Goal: Task Accomplishment & Management: Complete application form

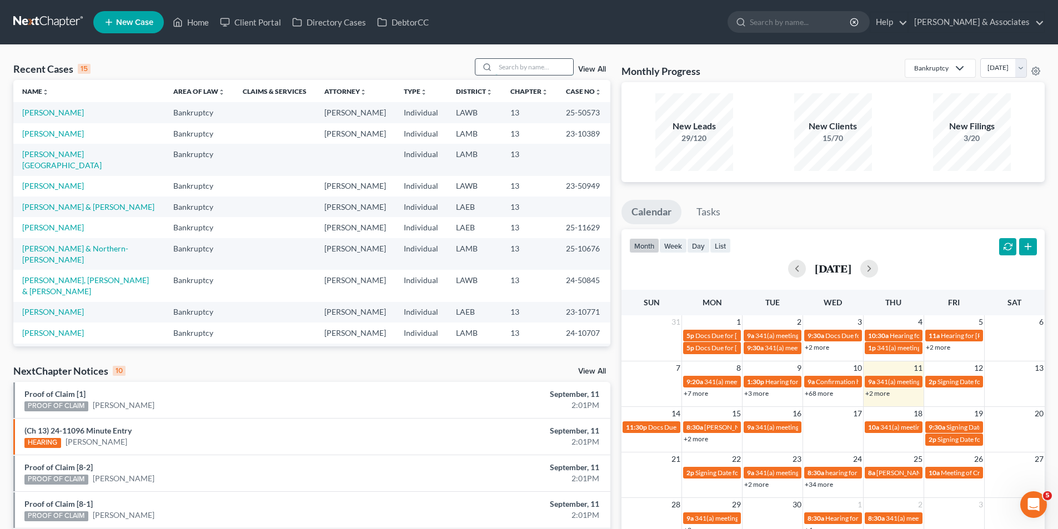
click at [530, 64] on input "search" at bounding box center [534, 67] width 78 height 16
type input "anissa"
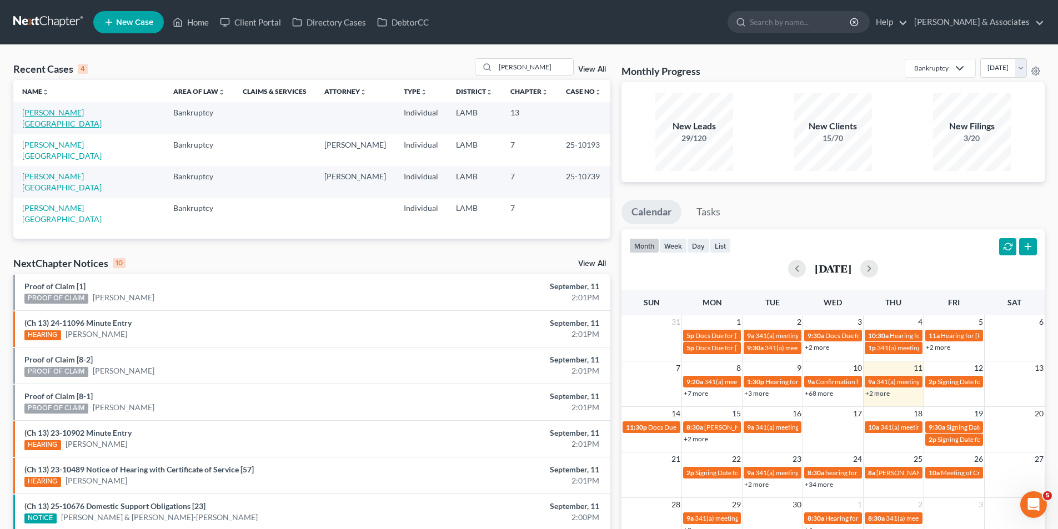
click at [64, 114] on link "[PERSON_NAME][GEOGRAPHIC_DATA]" at bounding box center [61, 118] width 79 height 21
select select "6"
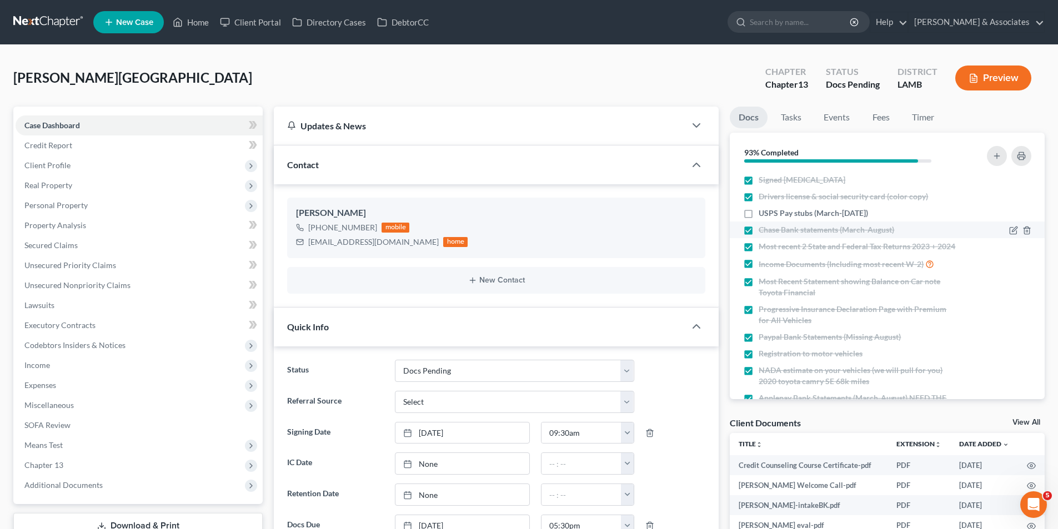
scroll to position [189, 0]
click at [37, 169] on span "Client Profile" at bounding box center [47, 164] width 46 height 9
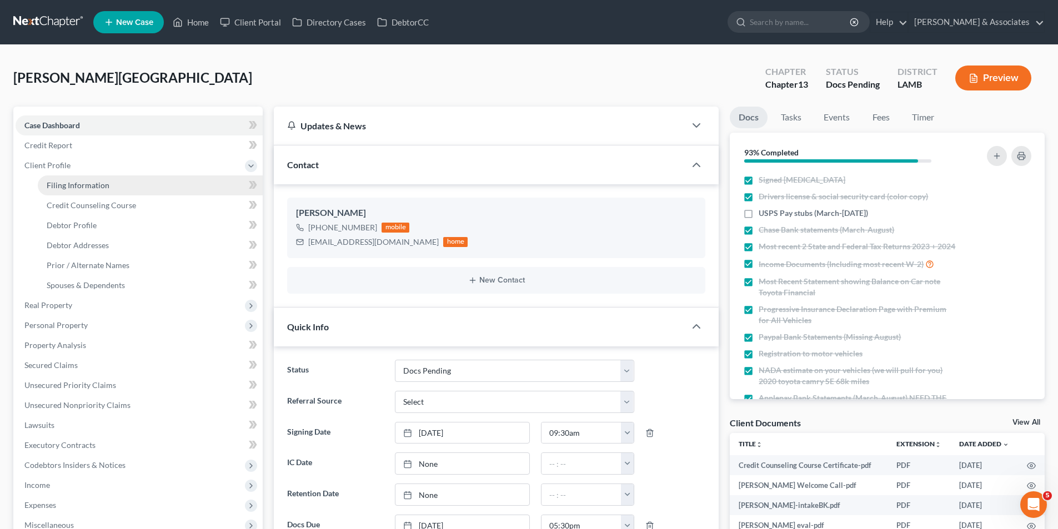
click at [73, 189] on span "Filing Information" at bounding box center [78, 184] width 63 height 9
select select "1"
select select "0"
select select "3"
select select "19"
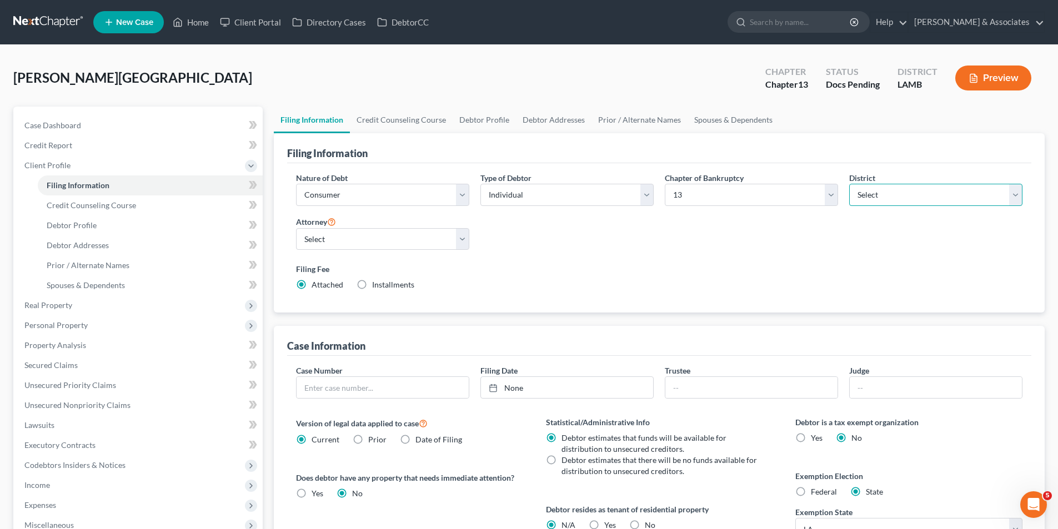
click at [973, 204] on select "Select" at bounding box center [935, 195] width 173 height 22
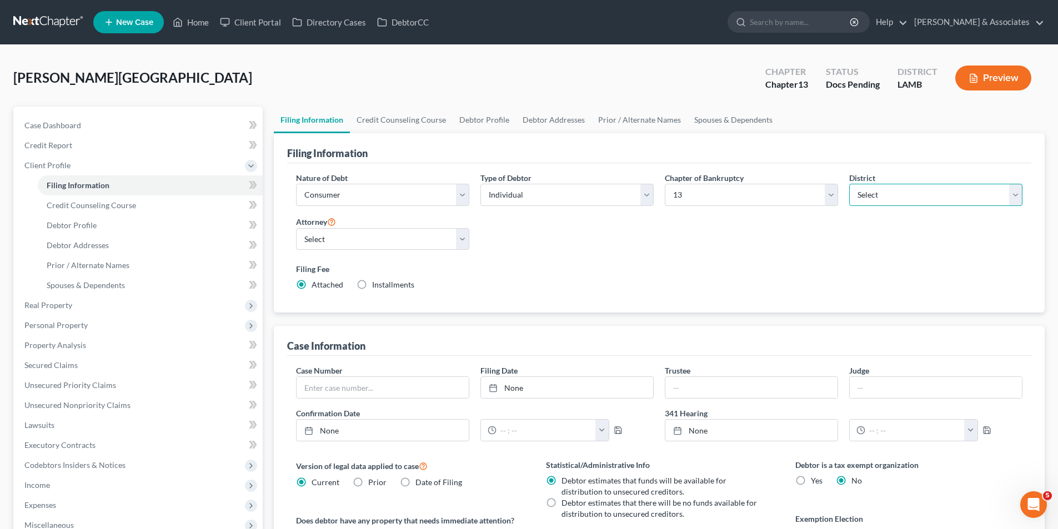
click at [849, 184] on select "Select Alabama - Middle Alabama - Northern Alabama - Southern Alaska Arizona Ar…" at bounding box center [935, 195] width 173 height 22
click at [843, 278] on div "Filing Fee Attached Installments Installments" at bounding box center [659, 276] width 726 height 27
drag, startPoint x: 315, startPoint y: 250, endPoint x: 314, endPoint y: 243, distance: 7.3
click at [315, 250] on select "Select Morley Diment - LAMB Morley Diment - LAEB Morley Diment - LAWB Paul Shou…" at bounding box center [382, 239] width 173 height 22
select select "0"
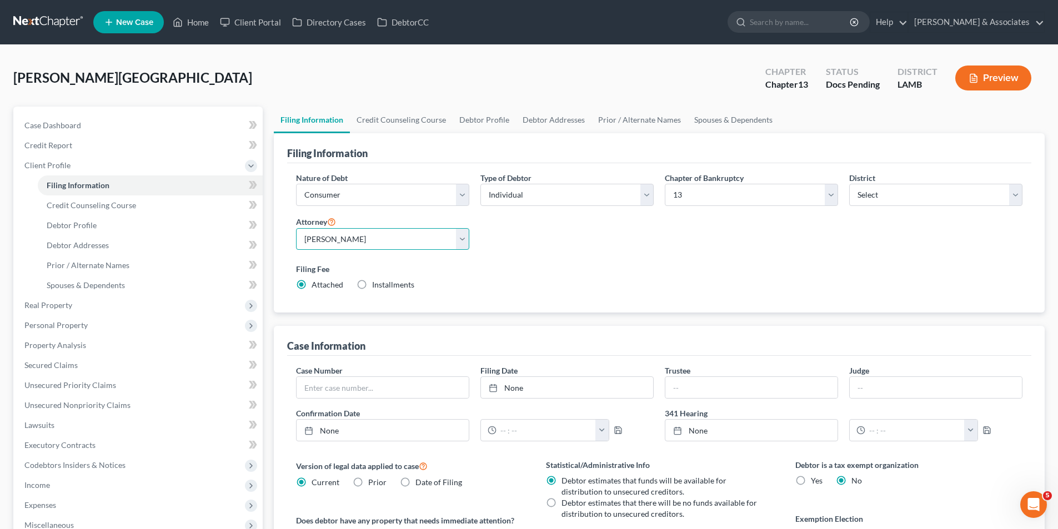
click at [296, 228] on select "Select Morley Diment - LAMB Morley Diment - LAEB Morley Diment - LAWB Paul Shou…" at bounding box center [382, 239] width 173 height 22
click at [632, 262] on div "Filing Fee Attached Installments Installments" at bounding box center [658, 279] width 737 height 41
click at [66, 220] on span "Debtor Profile" at bounding box center [72, 224] width 50 height 9
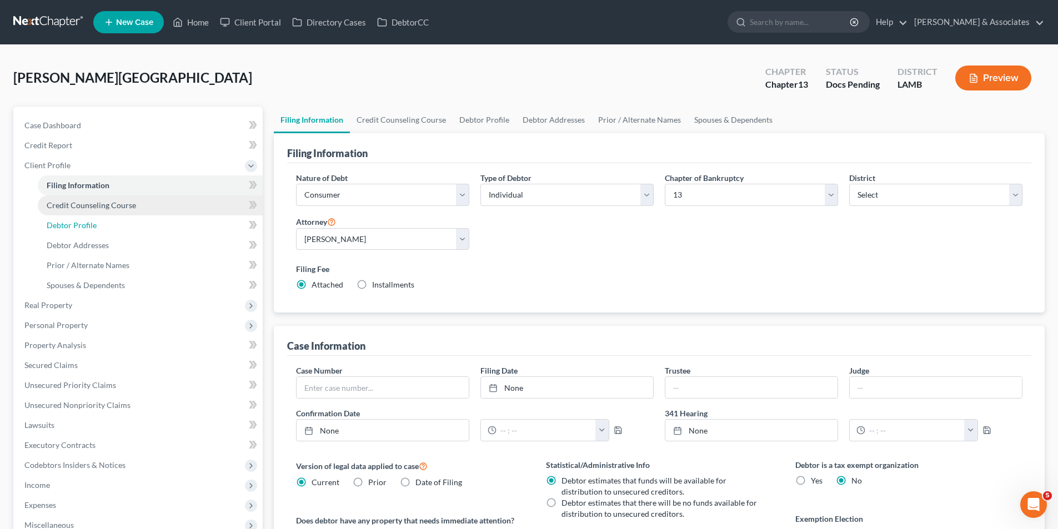
select select "1"
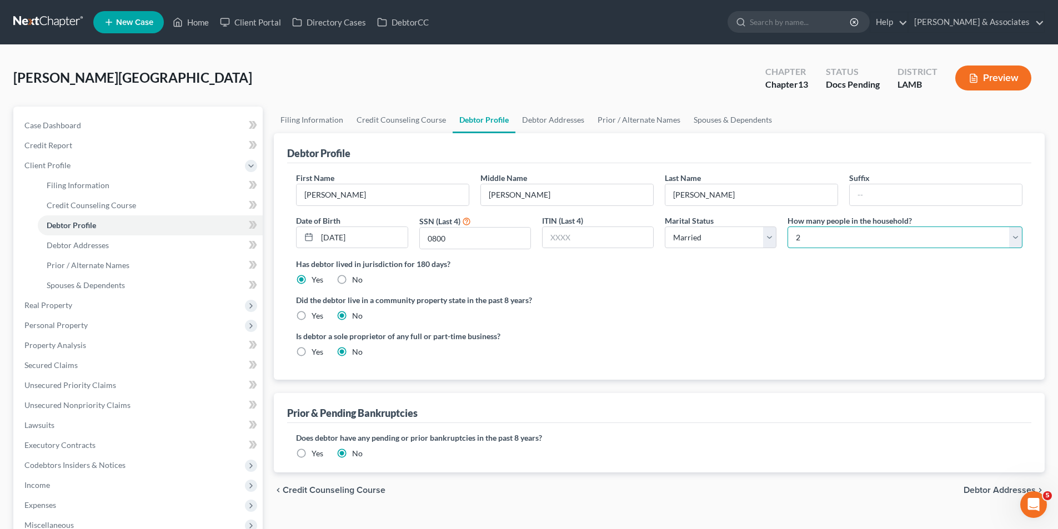
click at [837, 247] on select "Select 1 2 3 4 5 6 7 8 9 10 11 12 13 14 15 16 17 18 19 20" at bounding box center [904, 238] width 235 height 22
select select "0"
click at [787, 227] on select "Select 1 2 3 4 5 6 7 8 9 10 11 12 13 14 15 16 17 18 19 20" at bounding box center [904, 238] width 235 height 22
click at [311, 316] on label "Yes" at bounding box center [317, 315] width 12 height 11
click at [316, 316] on input "Yes" at bounding box center [319, 313] width 7 height 7
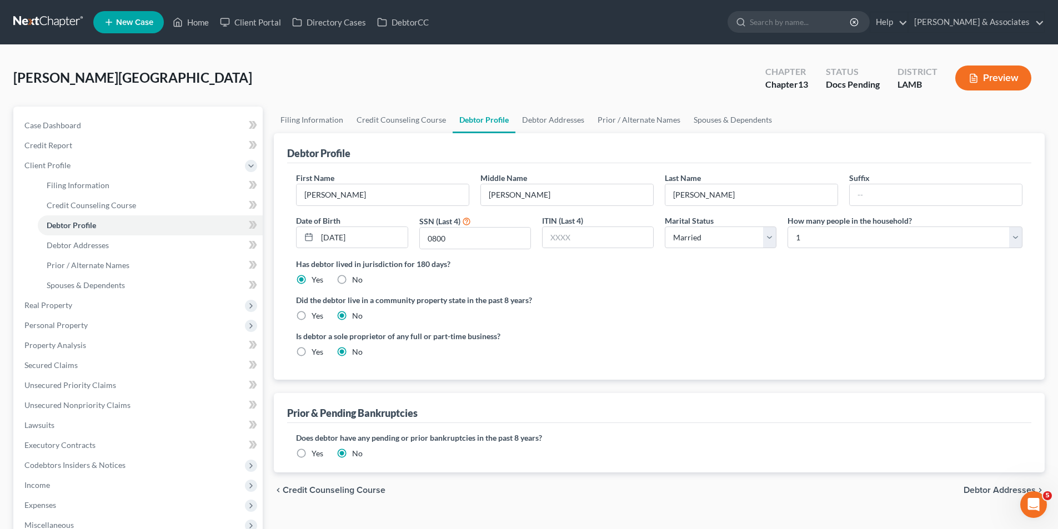
radio input "true"
radio input "false"
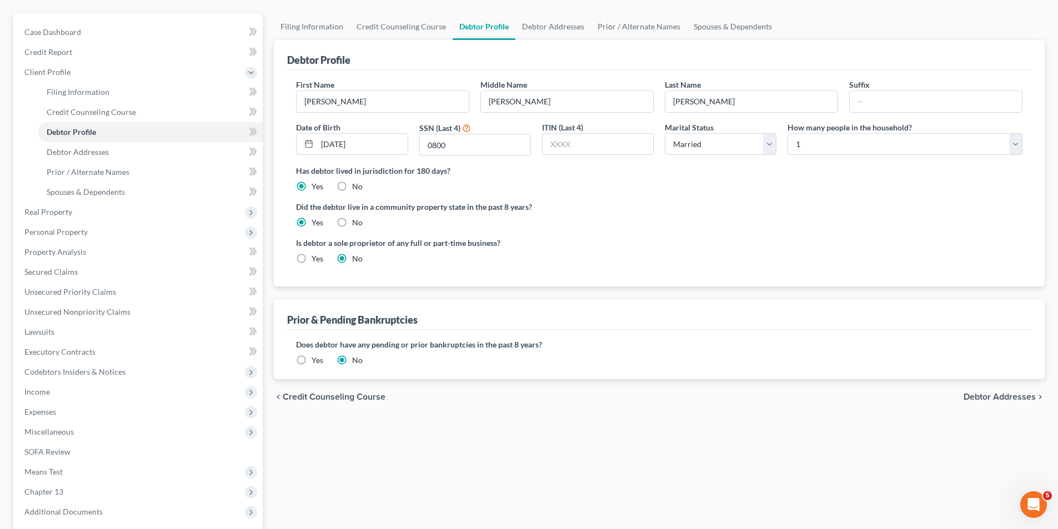
scroll to position [129, 0]
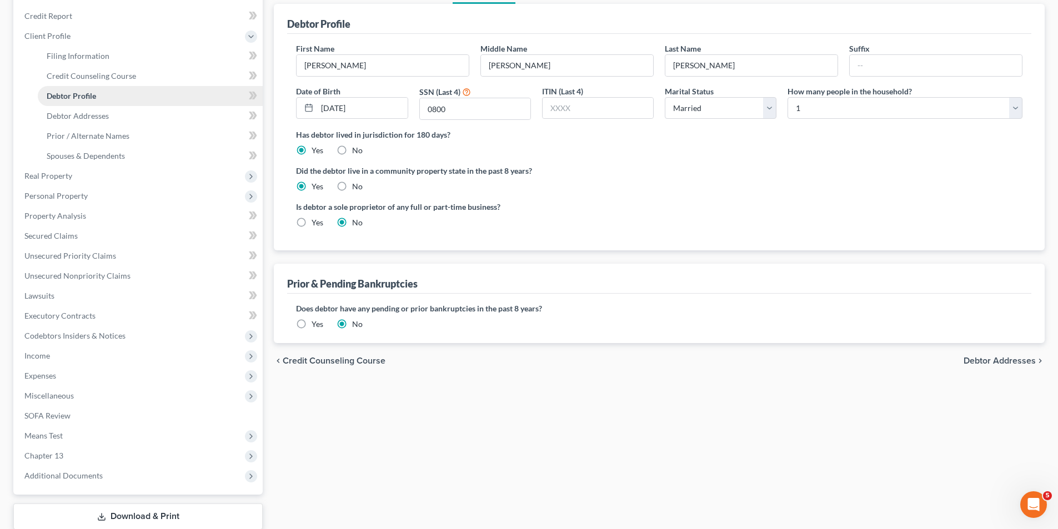
click at [103, 104] on link "Debtor Profile" at bounding box center [150, 96] width 225 height 20
click at [103, 114] on span "Debtor Addresses" at bounding box center [78, 115] width 62 height 9
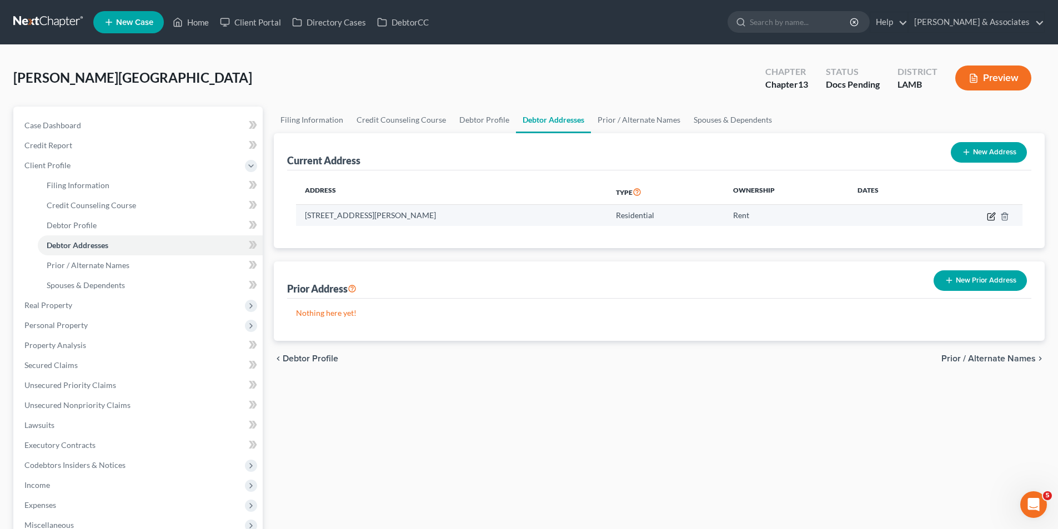
click at [991, 217] on icon "button" at bounding box center [991, 216] width 9 height 9
select select "19"
select select "0"
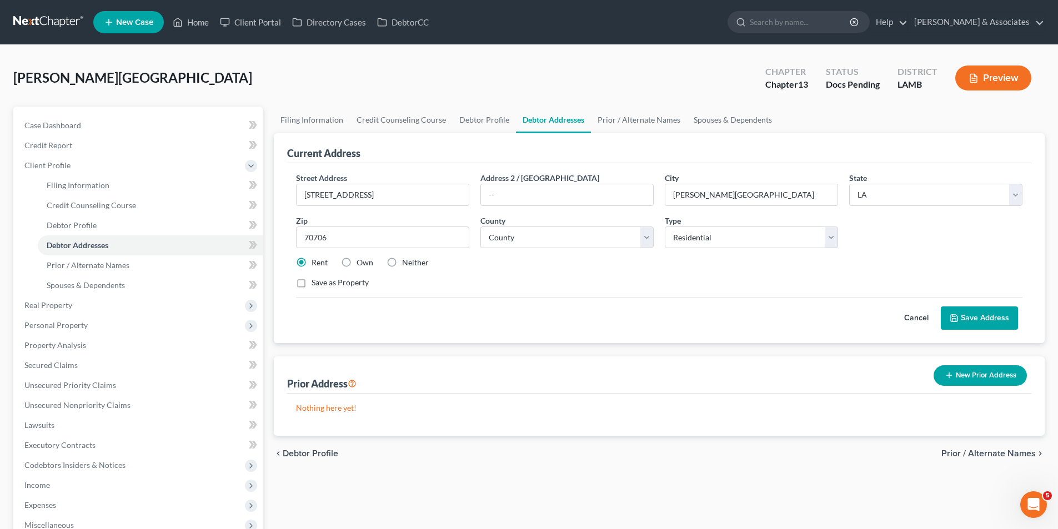
click at [555, 295] on div "Street Address * 10590 Trailside Drive Address 2 / PO Box City * Denham Springs…" at bounding box center [658, 234] width 737 height 125
click at [979, 321] on button "Save Address" at bounding box center [979, 317] width 77 height 23
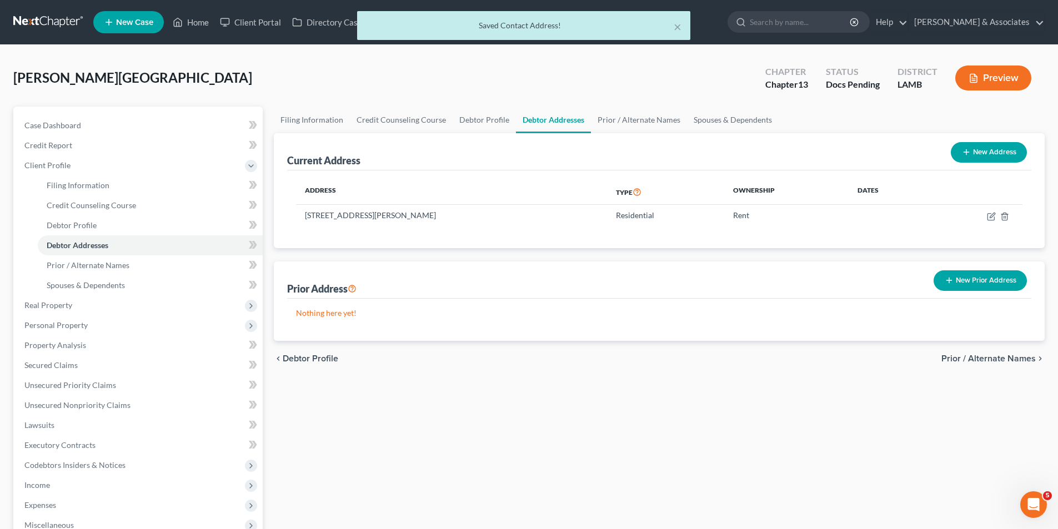
click at [986, 282] on button "New Prior Address" at bounding box center [979, 280] width 93 height 21
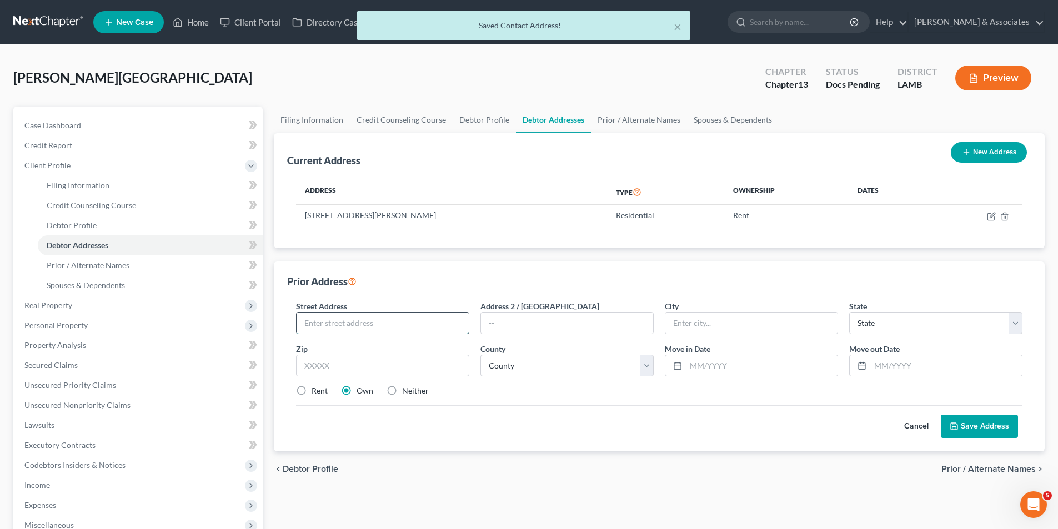
click at [432, 323] on input "text" at bounding box center [382, 323] width 172 height 21
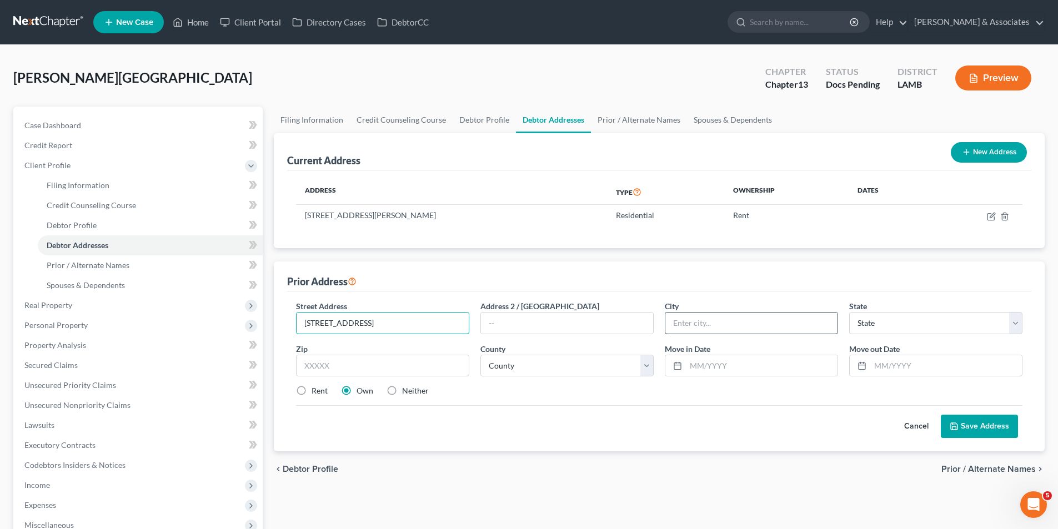
type input "2524 Gate Circle Drive"
click at [497, 329] on input "Apt 37" at bounding box center [567, 323] width 172 height 21
type input "Apt. 37"
click at [370, 363] on input "text" at bounding box center [382, 366] width 173 height 22
type input "70809"
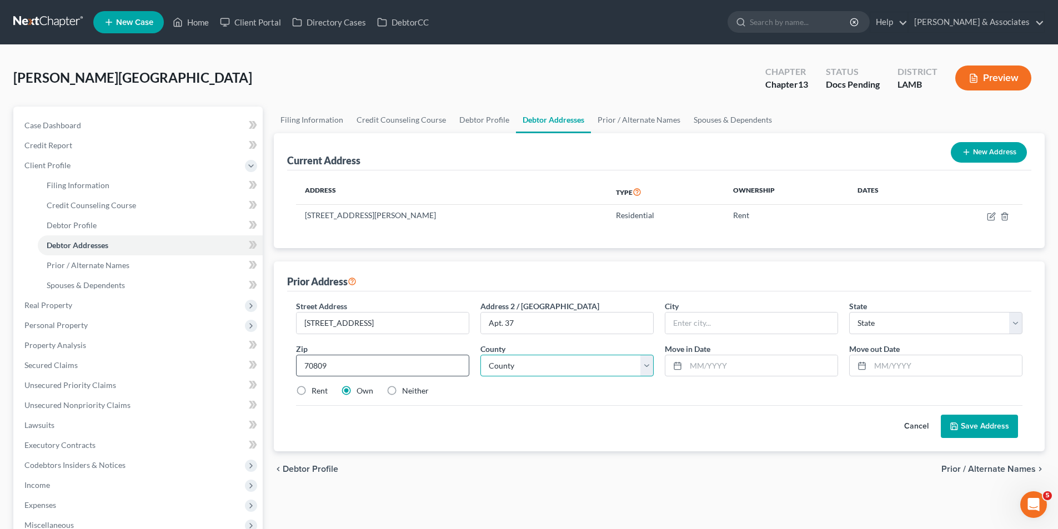
type input "Baton Rouge"
select select "19"
select select "16"
type input "12/01/2023"
click at [730, 367] on input "text" at bounding box center [762, 365] width 152 height 21
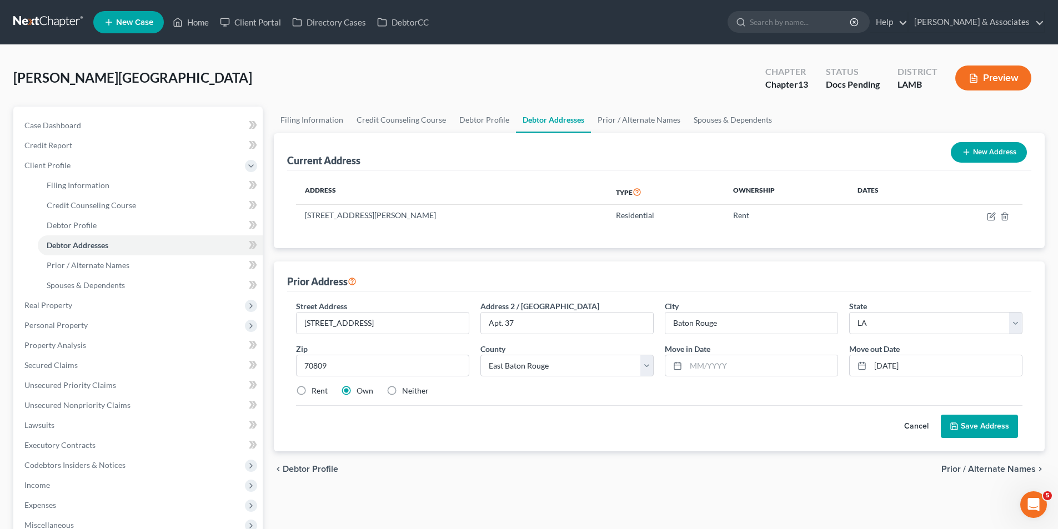
click at [316, 391] on label "Rent" at bounding box center [319, 390] width 16 height 11
click at [316, 391] on input "Rent" at bounding box center [319, 388] width 7 height 7
radio input "true"
click at [817, 356] on input "text" at bounding box center [762, 365] width 152 height 21
type input "10/01/2022"
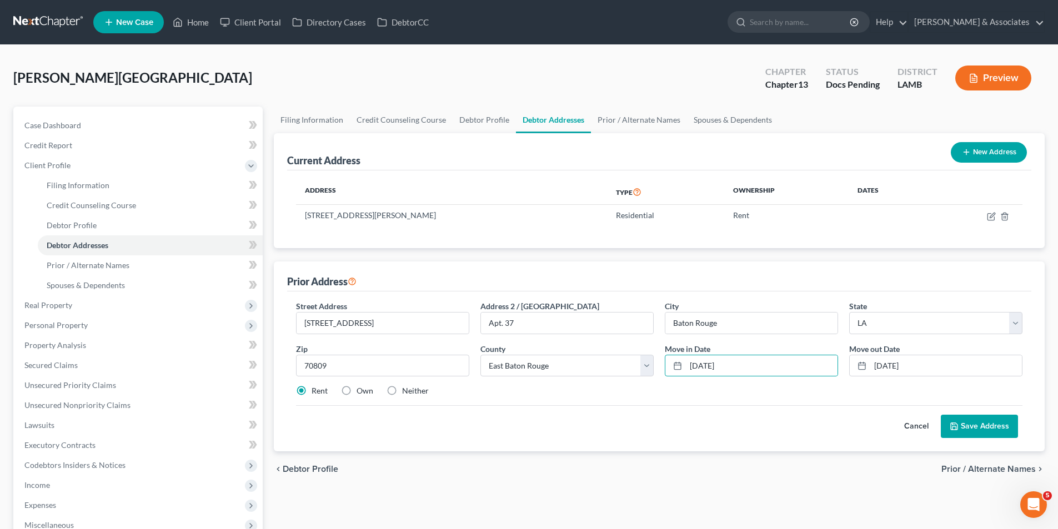
click at [986, 424] on button "Save Address" at bounding box center [979, 426] width 77 height 23
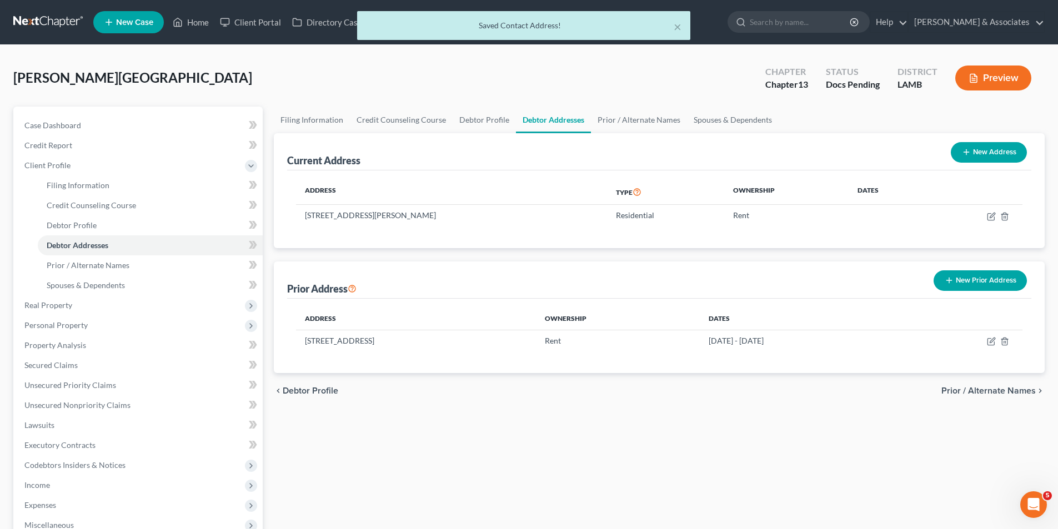
click at [807, 399] on div "chevron_left Debtor Profile Prior / Alternate Names chevron_right" at bounding box center [659, 391] width 771 height 36
click at [76, 187] on span "Filing Information" at bounding box center [78, 184] width 63 height 9
select select "1"
select select "0"
select select "3"
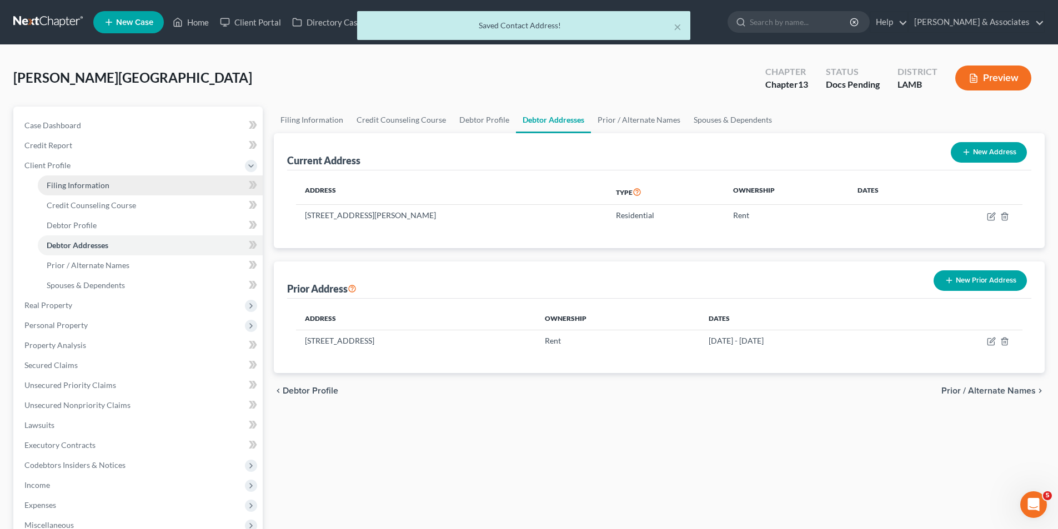
select select "35"
select select "0"
select select "19"
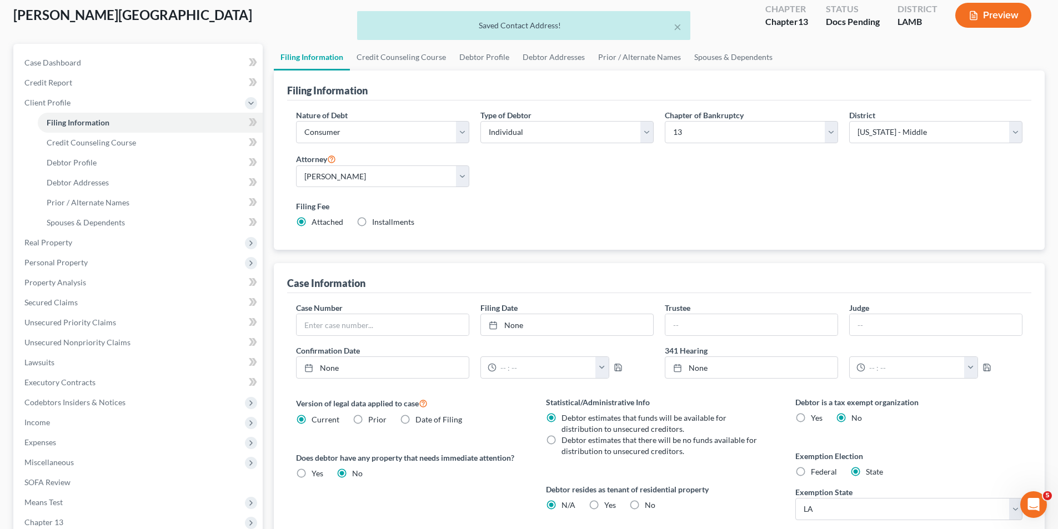
scroll to position [203, 0]
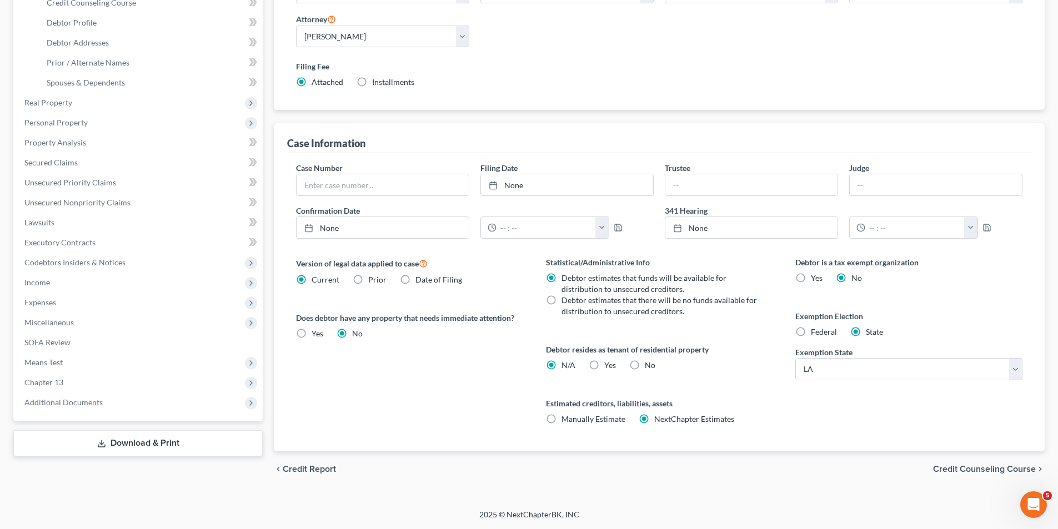
click at [604, 366] on label "Yes Yes" at bounding box center [610, 365] width 12 height 11
click at [609, 366] on input "Yes Yes" at bounding box center [612, 363] width 7 height 7
radio input "true"
radio input "false"
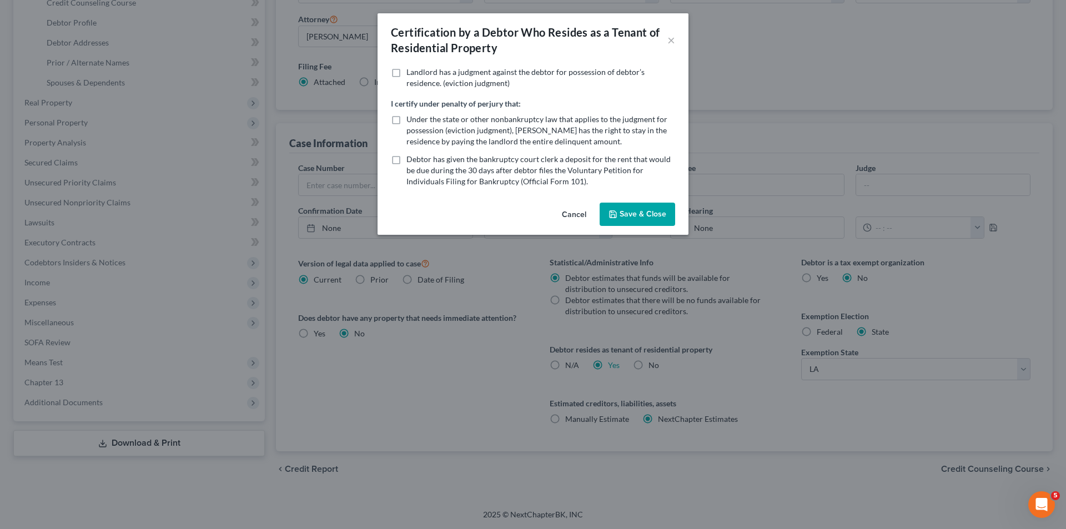
click at [630, 217] on button "Save & Close" at bounding box center [638, 214] width 76 height 23
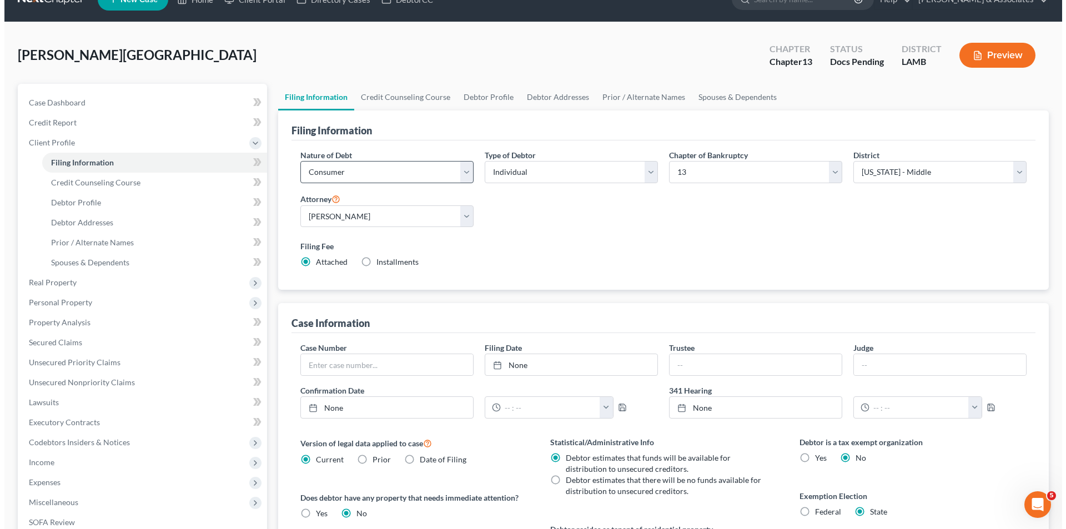
scroll to position [0, 0]
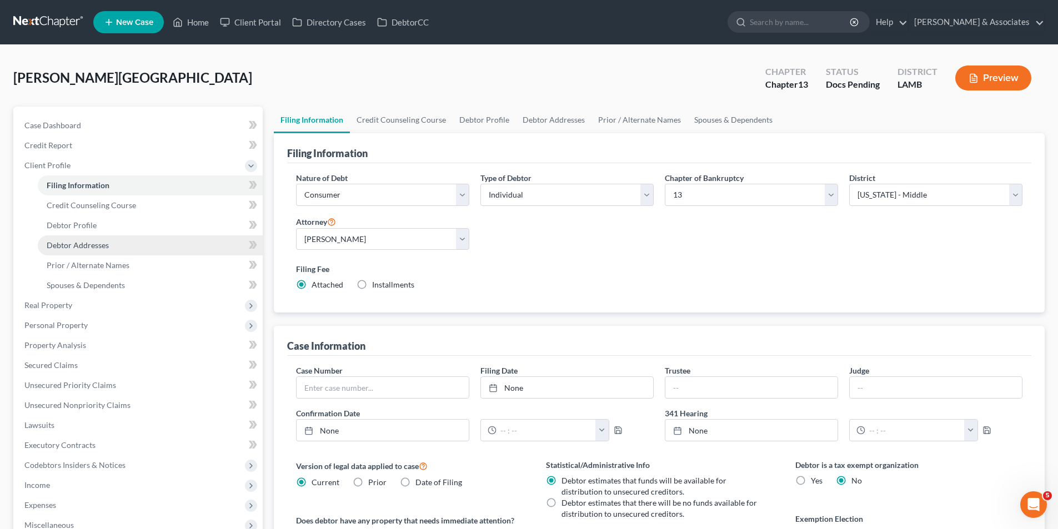
click at [98, 254] on link "Debtor Addresses" at bounding box center [150, 245] width 225 height 20
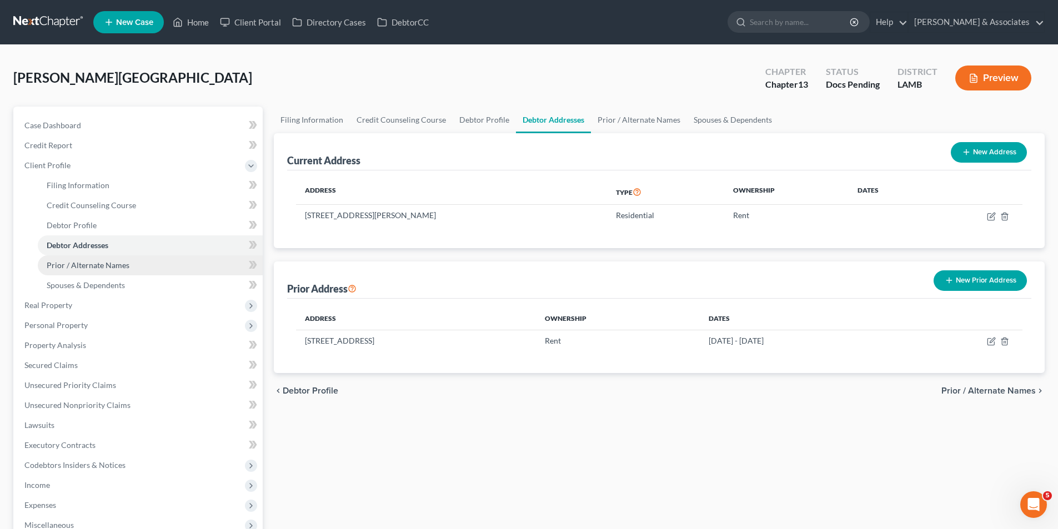
click at [78, 265] on span "Prior / Alternate Names" at bounding box center [88, 264] width 83 height 9
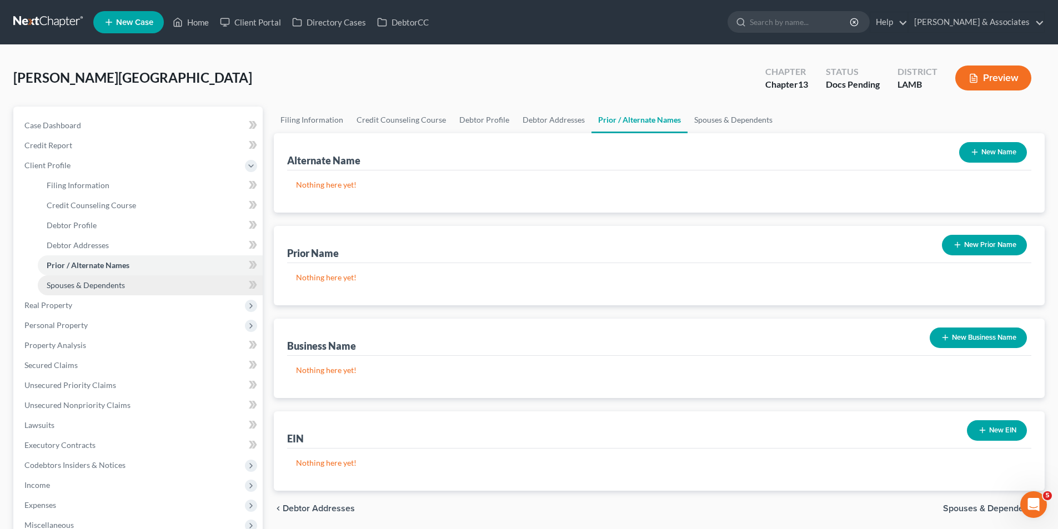
click at [87, 290] on link "Spouses & Dependents" at bounding box center [150, 285] width 225 height 20
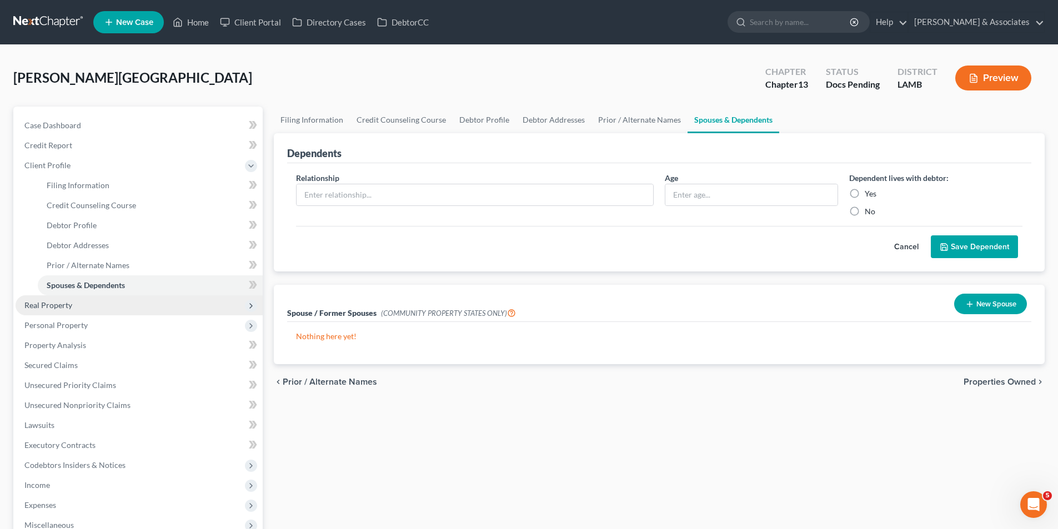
click at [48, 309] on span "Real Property" at bounding box center [48, 304] width 48 height 9
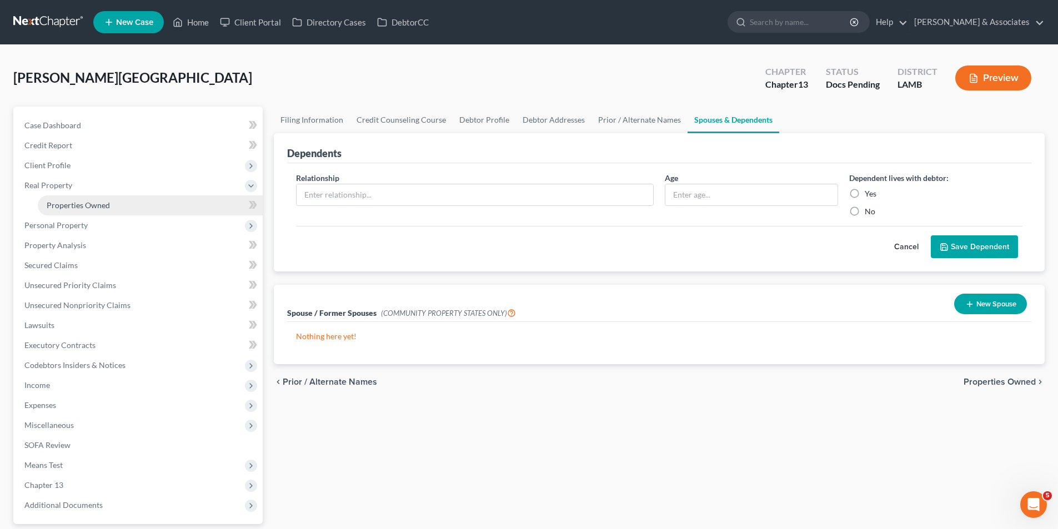
click at [104, 200] on span "Properties Owned" at bounding box center [78, 204] width 63 height 9
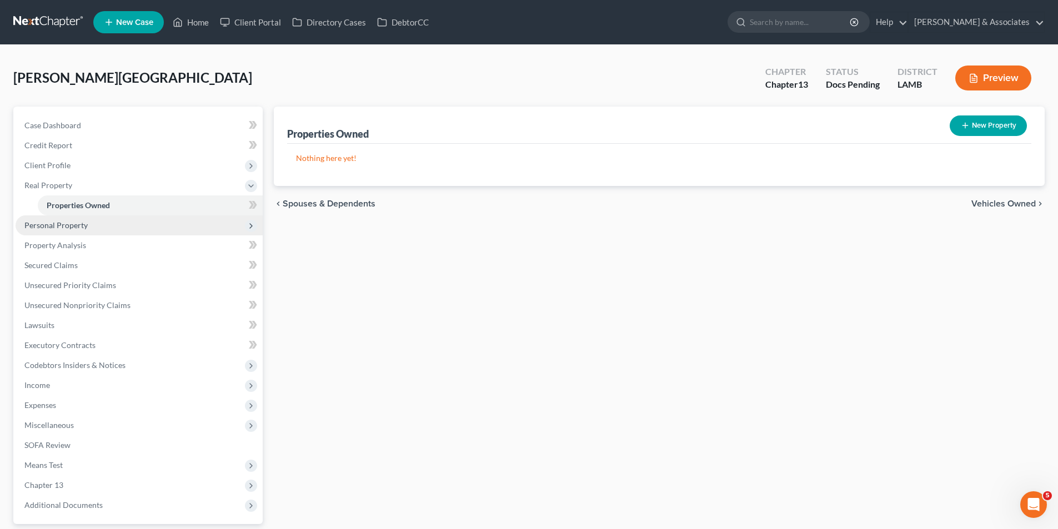
click at [103, 224] on span "Personal Property" at bounding box center [139, 225] width 247 height 20
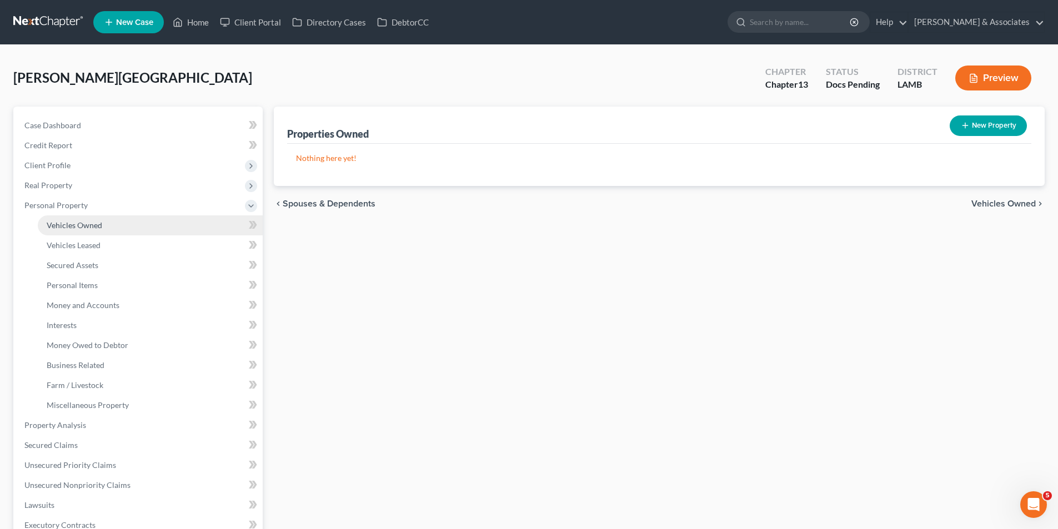
click at [59, 223] on span "Vehicles Owned" at bounding box center [75, 224] width 56 height 9
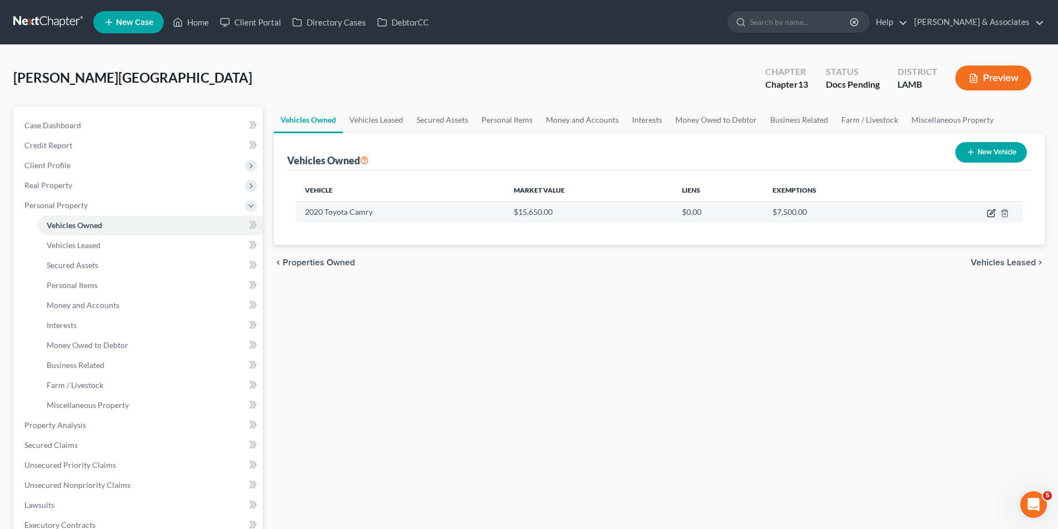
click at [989, 212] on icon "button" at bounding box center [991, 213] width 9 height 9
select select "0"
select select "6"
select select "3"
select select "0"
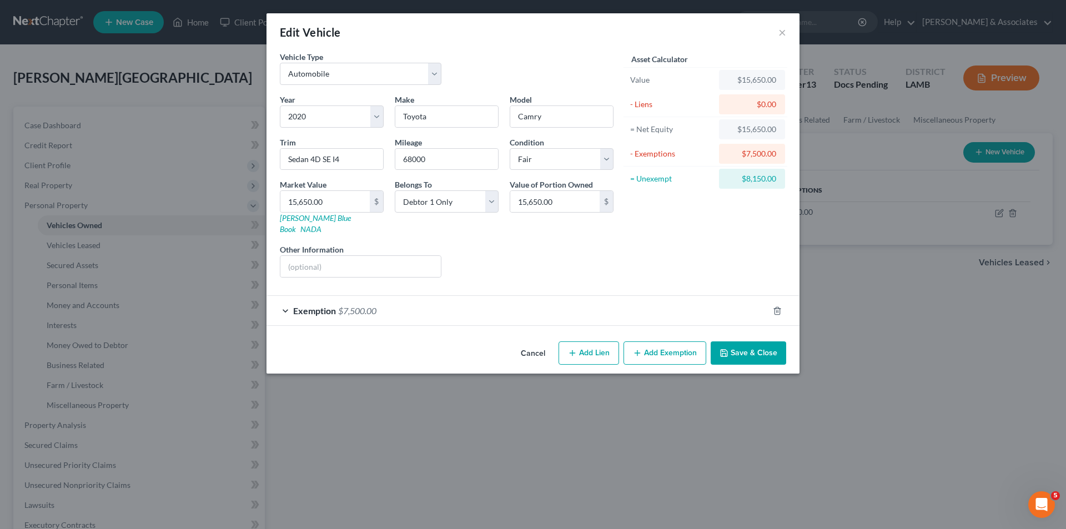
click at [732, 348] on button "Save & Close" at bounding box center [749, 352] width 76 height 23
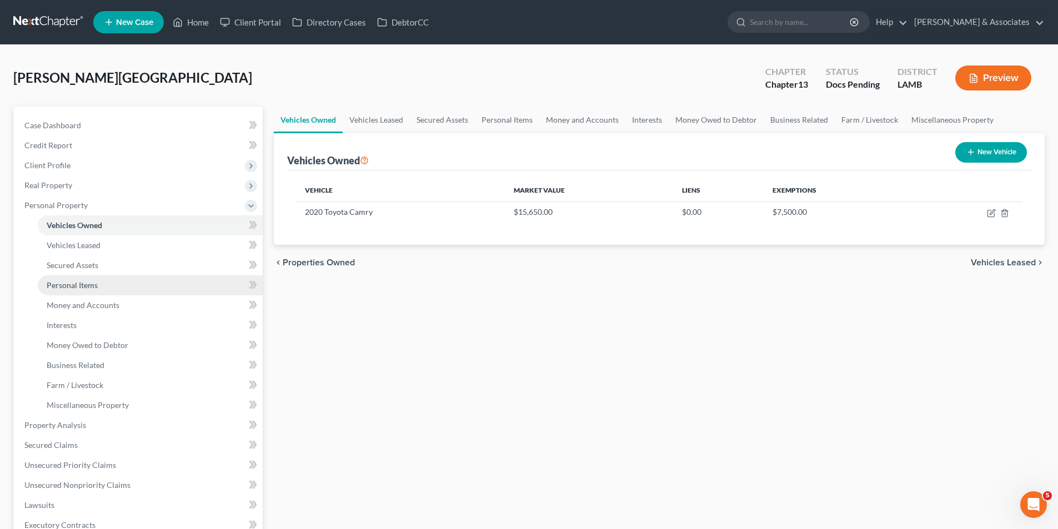
click at [120, 288] on link "Personal Items" at bounding box center [150, 285] width 225 height 20
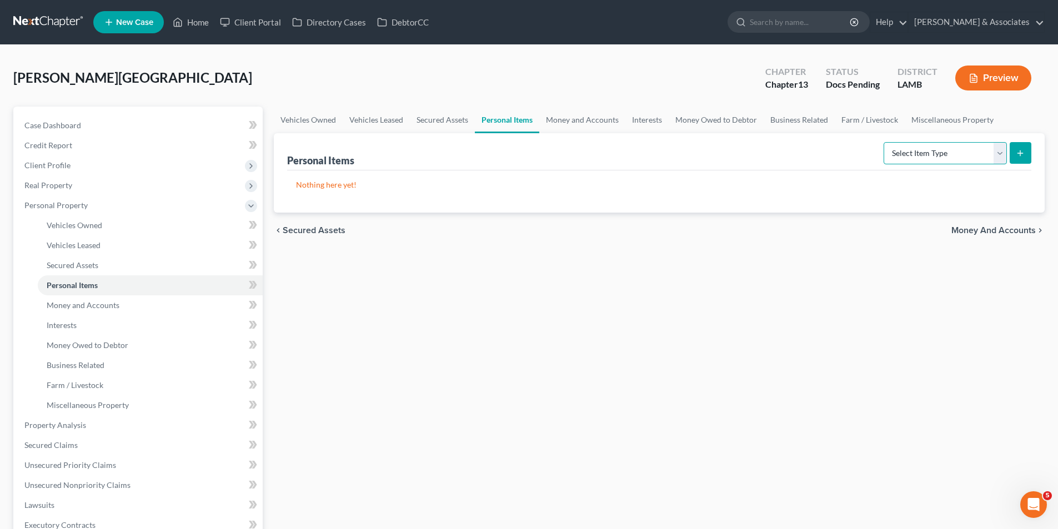
click at [933, 160] on select "Select Item Type Clothing Collectibles Of Value Electronics Firearms Household …" at bounding box center [944, 153] width 123 height 22
select select "clothing"
click at [884, 142] on select "Select Item Type Clothing Collectibles Of Value Electronics Firearms Household …" at bounding box center [944, 153] width 123 height 22
click at [1017, 153] on icon "submit" at bounding box center [1020, 153] width 9 height 9
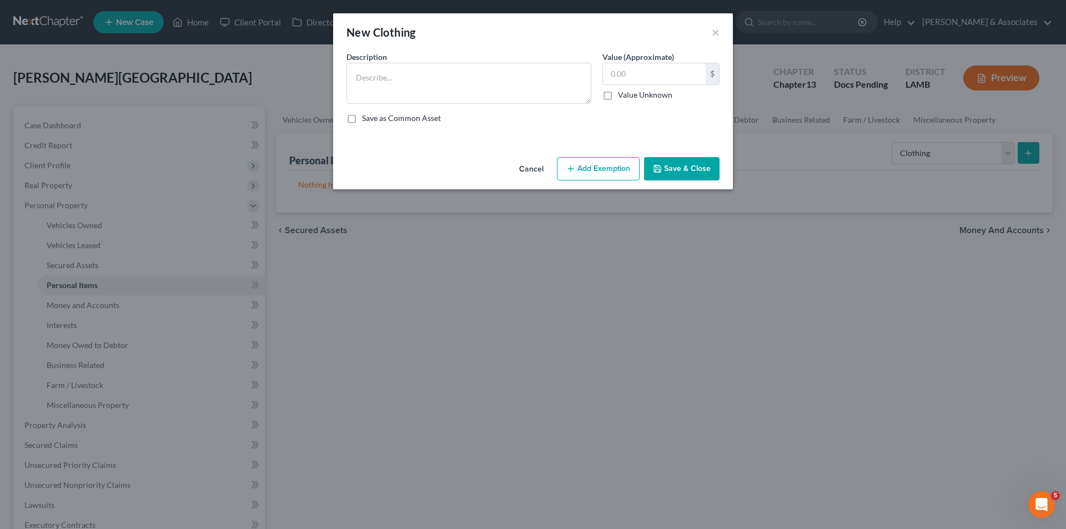
click at [611, 172] on button "Add Exemption" at bounding box center [598, 168] width 83 height 23
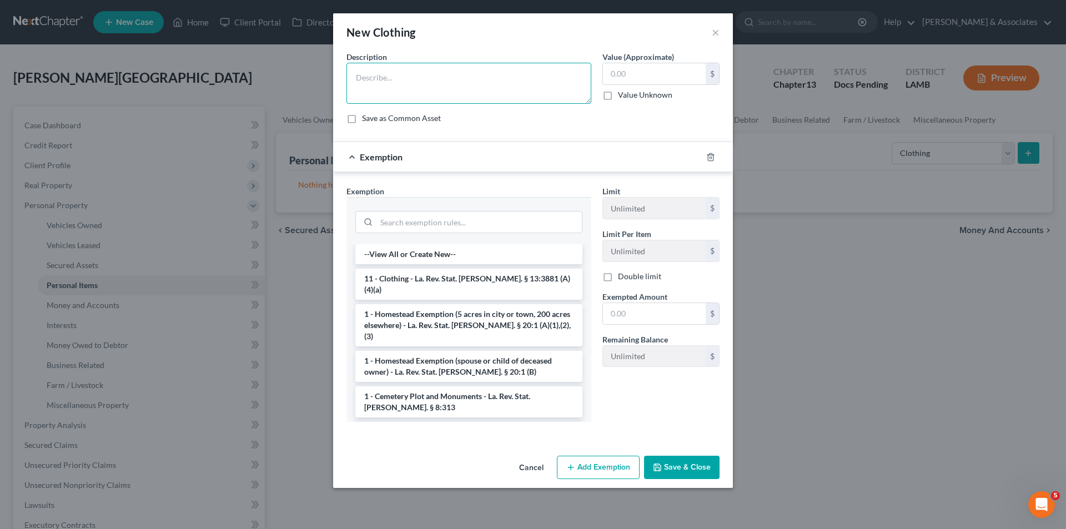
click at [453, 90] on textarea at bounding box center [468, 83] width 245 height 41
type textarea "Used clothing"
click at [435, 281] on li "11 - Clothing - La. Rev. Stat. Ann. § 13:3881 (A)(4)(a)" at bounding box center [468, 284] width 227 height 31
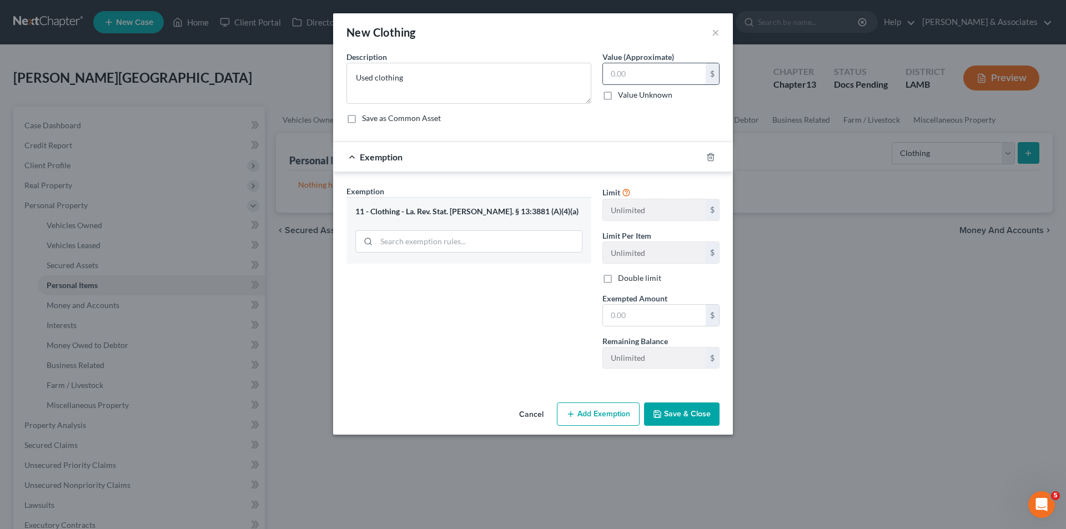
click at [674, 75] on input "text" at bounding box center [654, 73] width 103 height 21
type input "100.00"
drag, startPoint x: 669, startPoint y: 315, endPoint x: 669, endPoint y: 275, distance: 40.5
click at [669, 315] on input "text" at bounding box center [654, 315] width 103 height 21
type input "100.00"
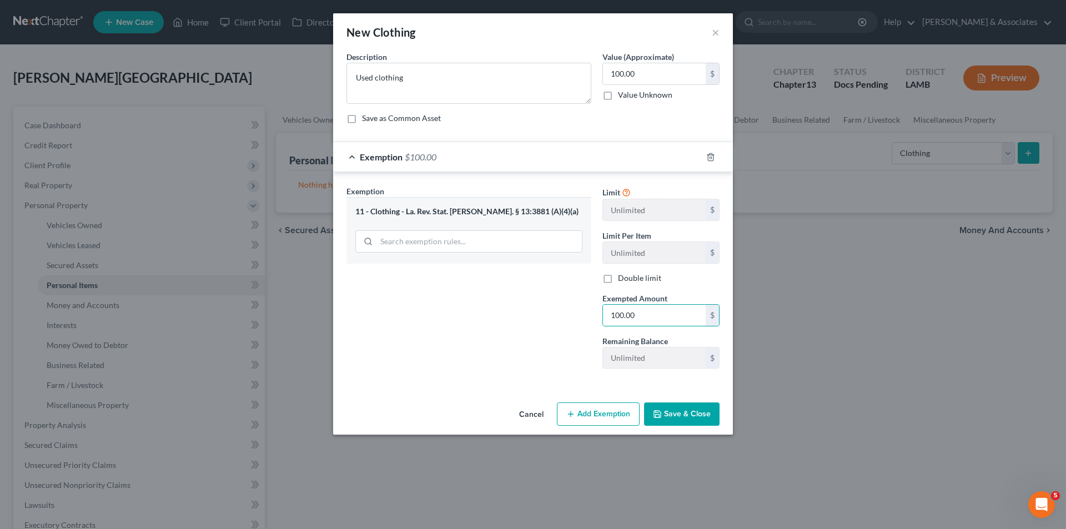
click at [695, 426] on div "Cancel Add Exemption Save & Close" at bounding box center [533, 416] width 400 height 37
click at [683, 412] on button "Save & Close" at bounding box center [682, 414] width 76 height 23
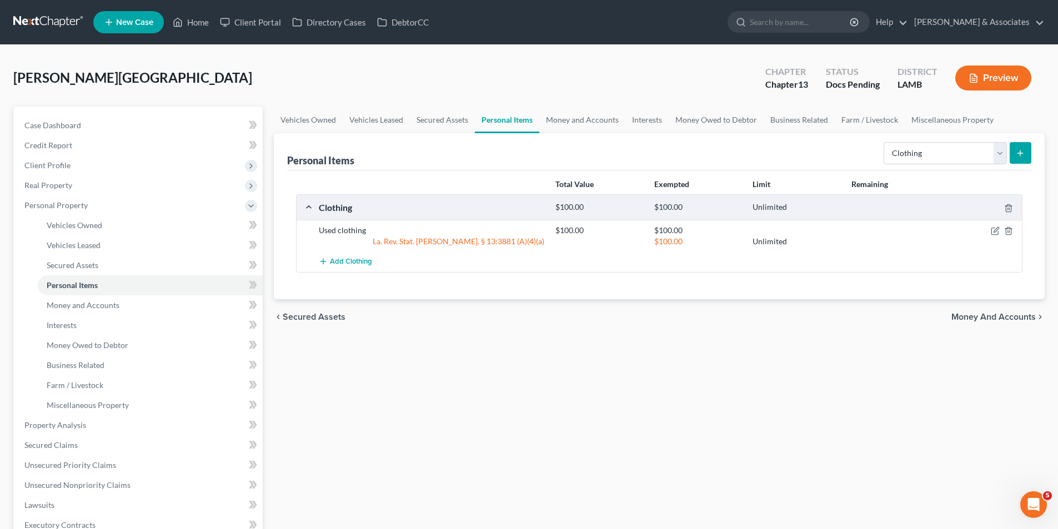
click at [947, 165] on div "Select Item Type Clothing Collectibles Of Value Electronics Firearms Household …" at bounding box center [955, 152] width 152 height 29
click at [944, 160] on select "Select Item Type Clothing Collectibles Of Value Electronics Firearms Household …" at bounding box center [944, 153] width 123 height 22
click at [884, 142] on select "Select Item Type Clothing Collectibles Of Value Electronics Firearms Household …" at bounding box center [944, 153] width 123 height 22
select select "collectibles_of_value"
click at [1023, 153] on line "submit" at bounding box center [1020, 153] width 5 height 0
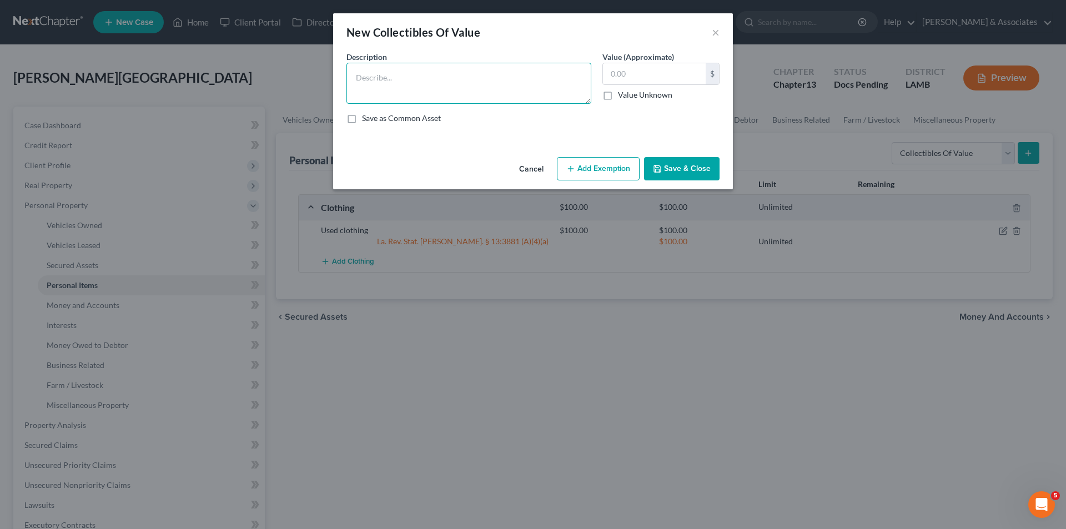
click at [449, 88] on textarea at bounding box center [468, 83] width 245 height 41
type textarea "Funko Pops"
click at [694, 75] on input "text" at bounding box center [654, 73] width 103 height 21
type input "200.00"
click at [686, 160] on button "Save & Close" at bounding box center [682, 168] width 76 height 23
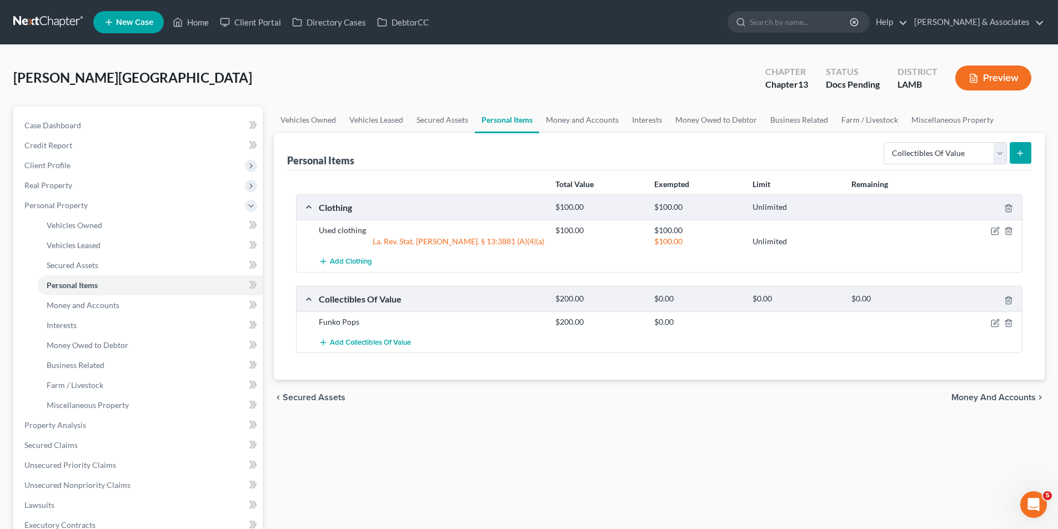
click at [559, 419] on div "Vehicles Owned Vehicles Leased Secured Assets Personal Items Money and Accounts…" at bounding box center [659, 423] width 782 height 632
drag, startPoint x: 914, startPoint y: 158, endPoint x: 915, endPoint y: 164, distance: 5.6
click at [914, 158] on select "Select Item Type Clothing Collectibles Of Value Electronics Firearms Household …" at bounding box center [944, 153] width 123 height 22
select select "household_goods"
click at [884, 142] on select "Select Item Type Clothing Collectibles Of Value Electronics Firearms Household …" at bounding box center [944, 153] width 123 height 22
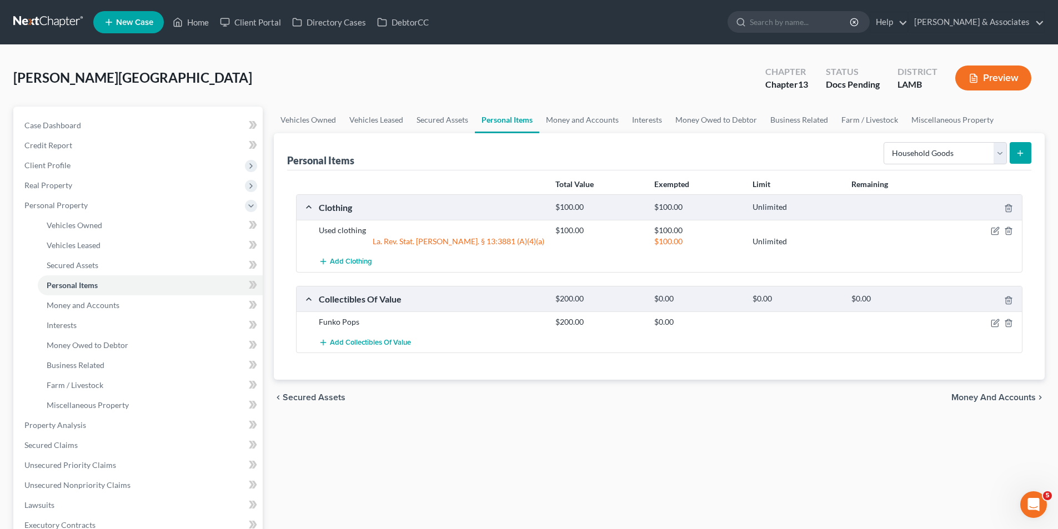
click at [1021, 157] on icon "submit" at bounding box center [1020, 153] width 9 height 9
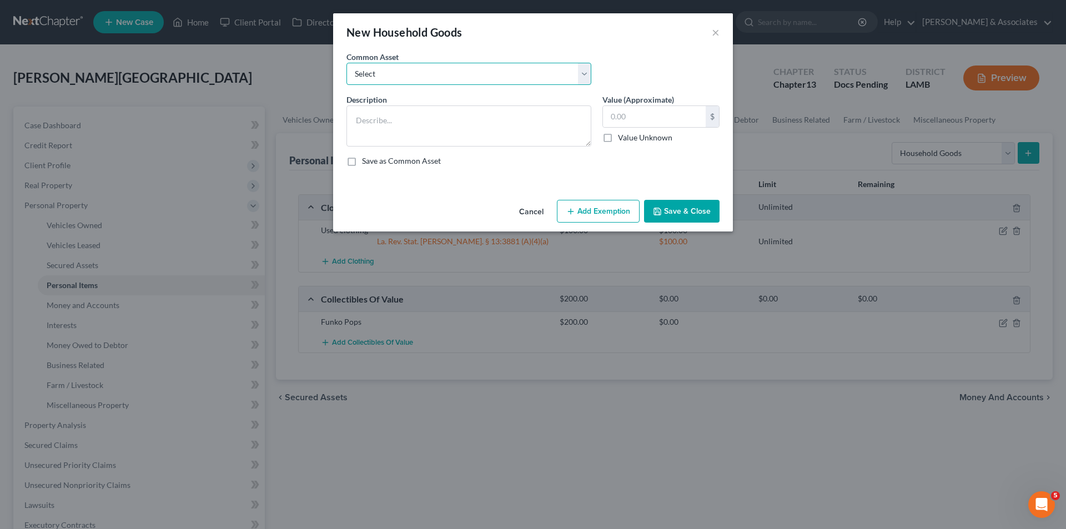
drag, startPoint x: 413, startPoint y: 66, endPoint x: 413, endPoint y: 75, distance: 9.4
click at [413, 66] on select "Select Appliances and furniture" at bounding box center [468, 74] width 245 height 22
select select "0"
click at [346, 63] on select "Select Appliances and furniture" at bounding box center [468, 74] width 245 height 22
type textarea "Appliances and furniture"
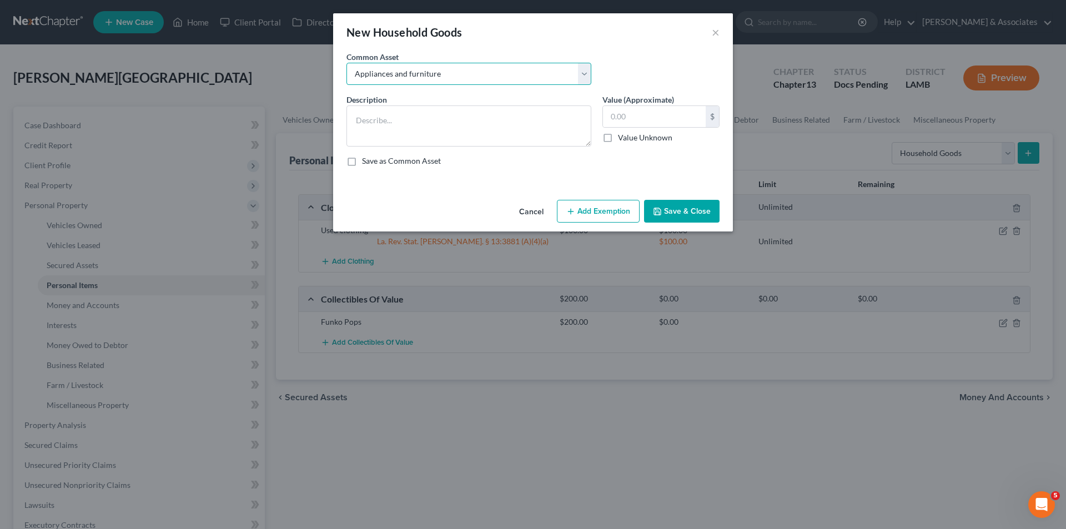
type input "1,000.00"
click at [614, 215] on button "Add Exemption" at bounding box center [598, 211] width 83 height 23
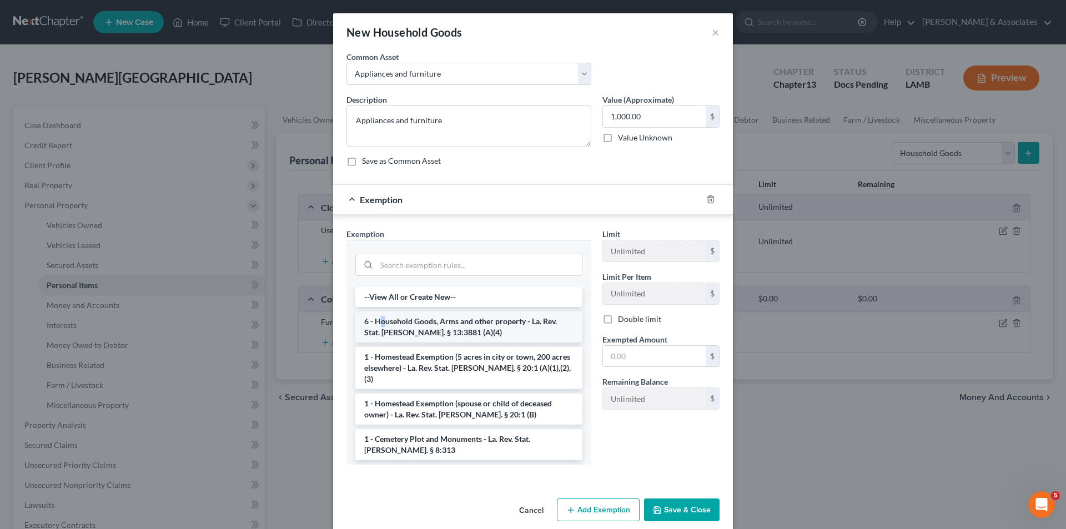
drag, startPoint x: 378, startPoint y: 310, endPoint x: 389, endPoint y: 325, distance: 18.7
click at [390, 326] on li "6 - Household Goods, Arms and other property - La. Rev. Stat. Ann. § 13:3881 (A…" at bounding box center [468, 326] width 227 height 31
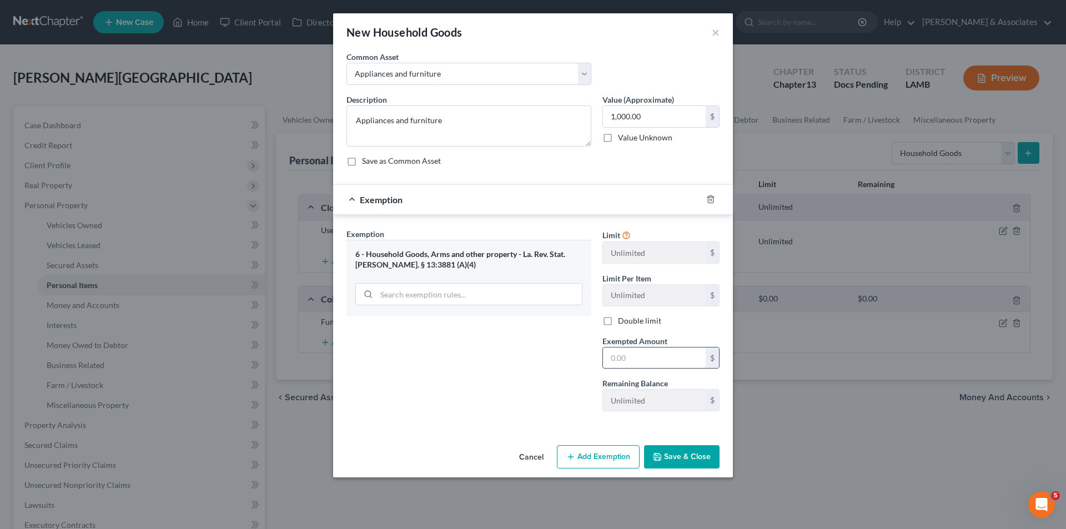
drag, startPoint x: 662, startPoint y: 364, endPoint x: 656, endPoint y: 360, distance: 7.2
click at [662, 364] on input "text" at bounding box center [654, 358] width 103 height 21
type input "1,000.00"
click at [701, 469] on div "Cancel Add Exemption Save & Close" at bounding box center [533, 459] width 400 height 37
click at [682, 453] on button "Save & Close" at bounding box center [682, 456] width 76 height 23
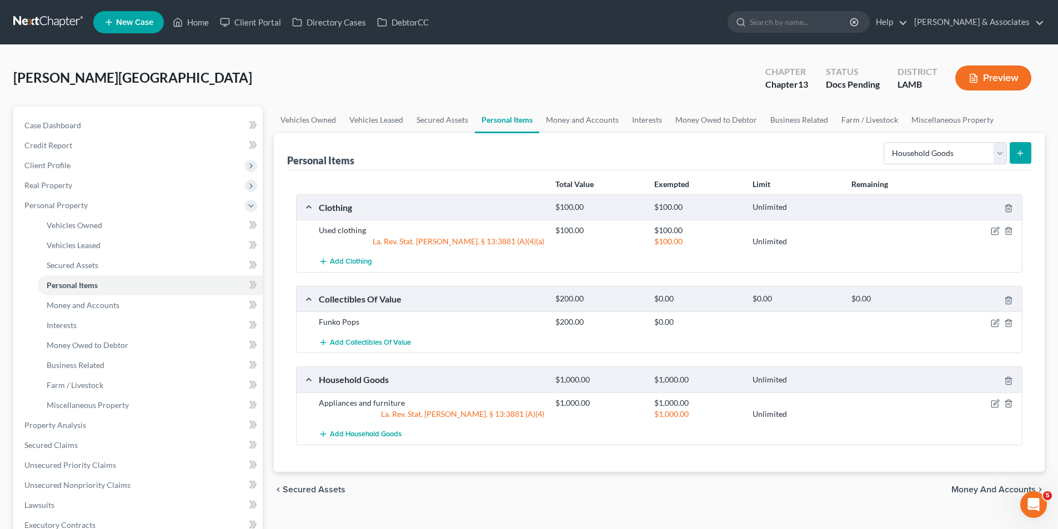
click at [798, 479] on div "chevron_left Secured Assets Money and Accounts chevron_right" at bounding box center [659, 490] width 771 height 36
click at [933, 161] on select "Select Item Type Clothing Collectibles Of Value Electronics Firearms Household …" at bounding box center [944, 153] width 123 height 22
select select "jewelry"
click at [884, 142] on select "Select Item Type Clothing Collectibles Of Value Electronics Firearms Household …" at bounding box center [944, 153] width 123 height 22
click at [1021, 149] on icon "submit" at bounding box center [1020, 153] width 9 height 9
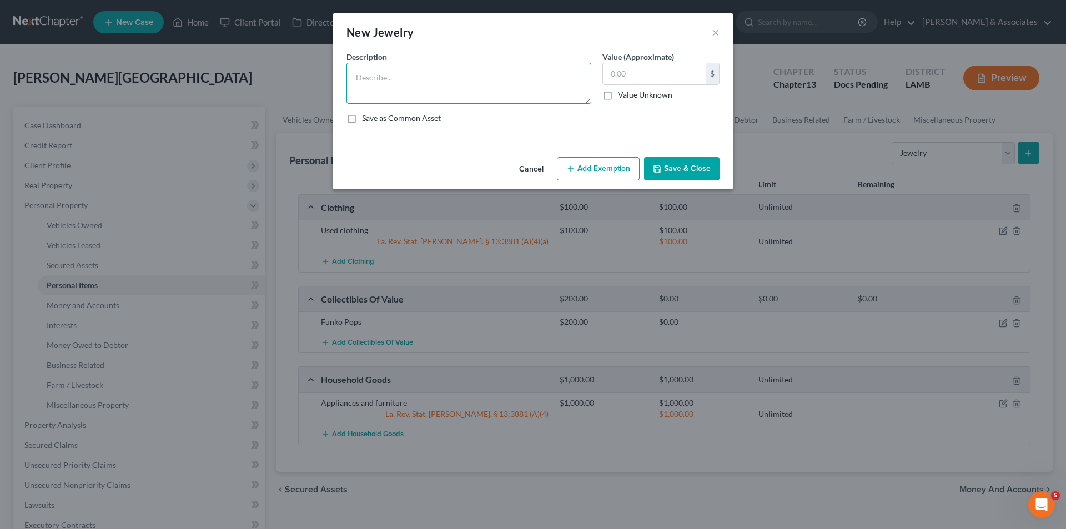
click at [440, 77] on textarea at bounding box center [468, 83] width 245 height 41
type textarea "Wedding bands"
click at [599, 155] on div "Cancel Add Exemption Save & Close" at bounding box center [533, 171] width 400 height 37
click at [599, 172] on button "Add Exemption" at bounding box center [598, 168] width 83 height 23
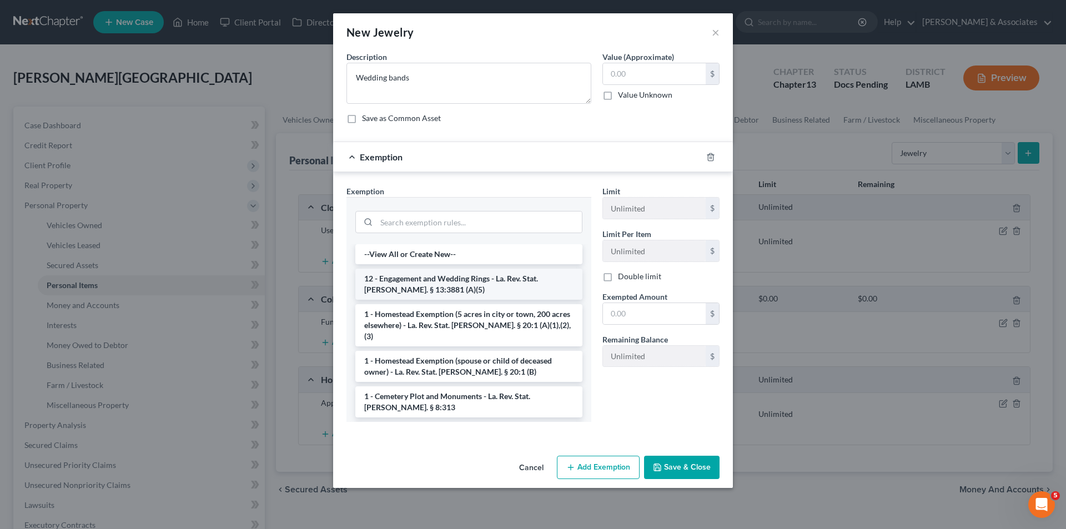
click at [461, 289] on li "12 - Engagement and Wedding Rings - La. Rev. Stat. Ann. § 13:3881 (A)(5)" at bounding box center [468, 284] width 227 height 31
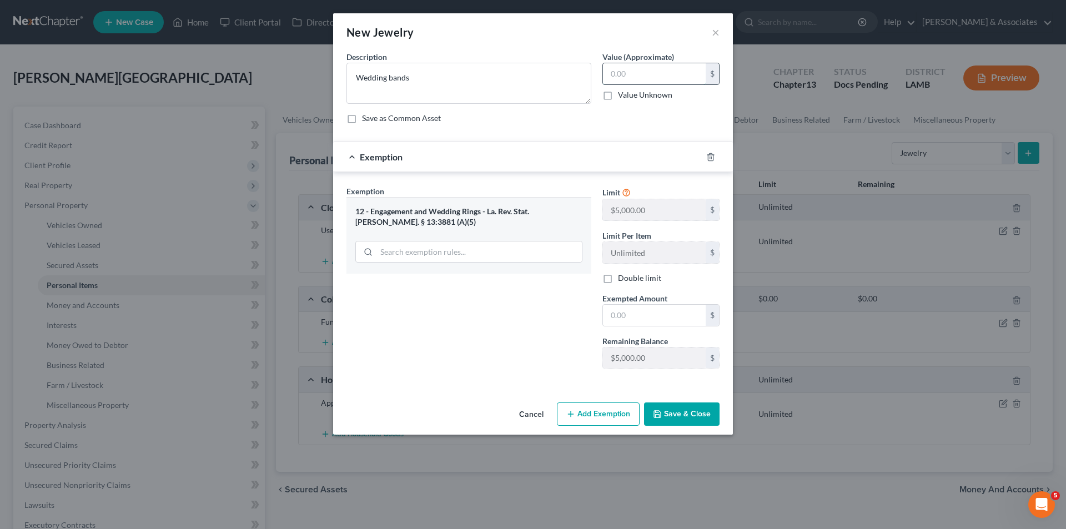
click at [642, 78] on input "text" at bounding box center [654, 73] width 103 height 21
type input "1,500.00"
drag, startPoint x: 635, startPoint y: 325, endPoint x: 637, endPoint y: 306, distance: 18.5
click at [635, 323] on input "text" at bounding box center [654, 315] width 103 height 21
type input "1,500.00"
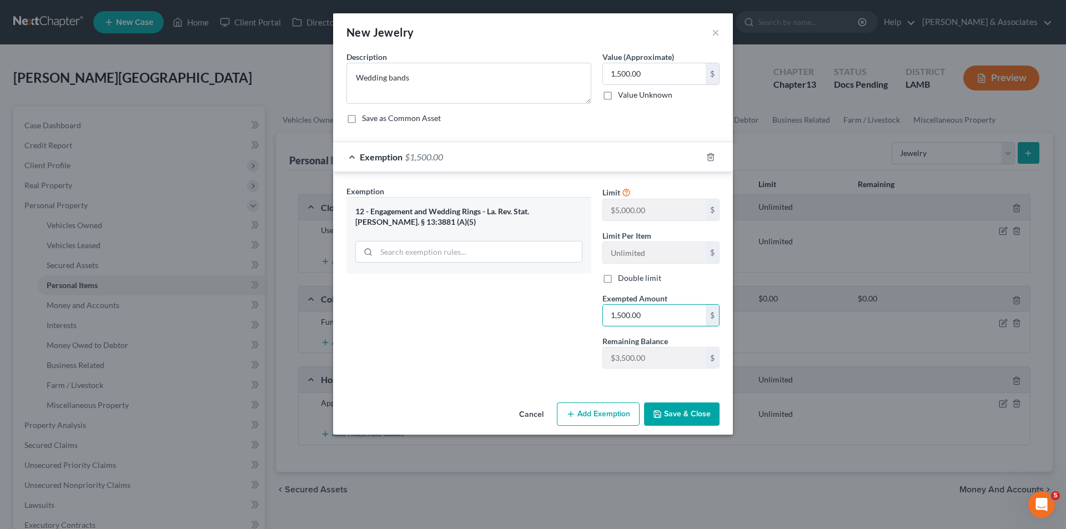
click at [687, 419] on button "Save & Close" at bounding box center [682, 414] width 76 height 23
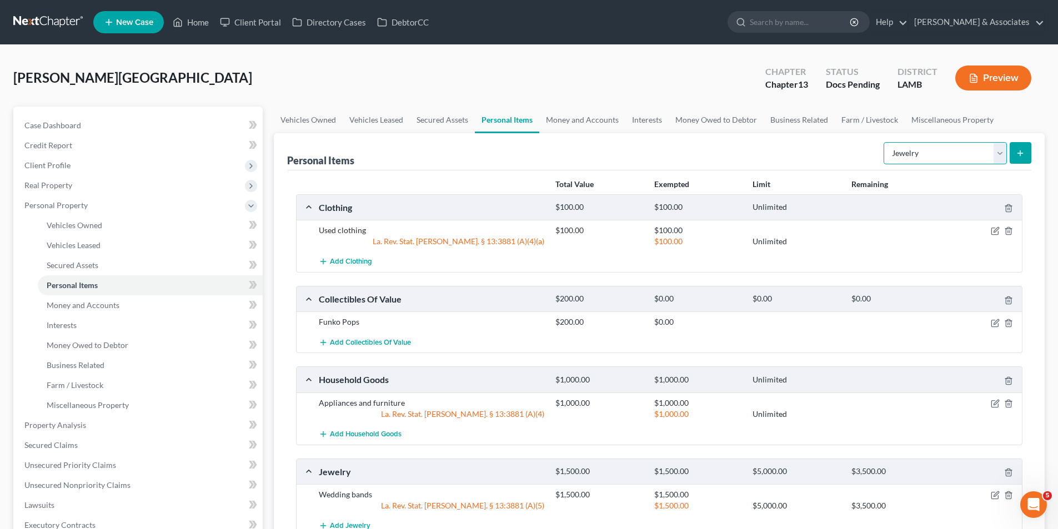
drag, startPoint x: 951, startPoint y: 162, endPoint x: 953, endPoint y: 146, distance: 16.2
click at [951, 162] on select "Select Item Type Clothing Collectibles Of Value Electronics Firearms Household …" at bounding box center [944, 153] width 123 height 22
click at [1024, 157] on icon "submit" at bounding box center [1020, 153] width 9 height 9
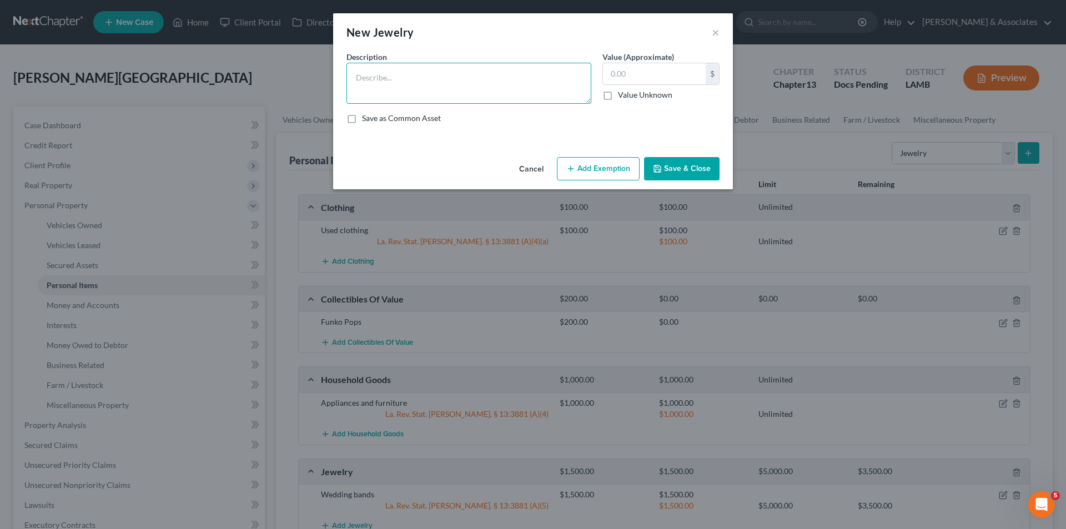
click at [467, 86] on textarea at bounding box center [468, 83] width 245 height 41
type textarea "Costume jewelry"
type input "25.00"
click at [673, 175] on button "Save & Close" at bounding box center [682, 168] width 76 height 23
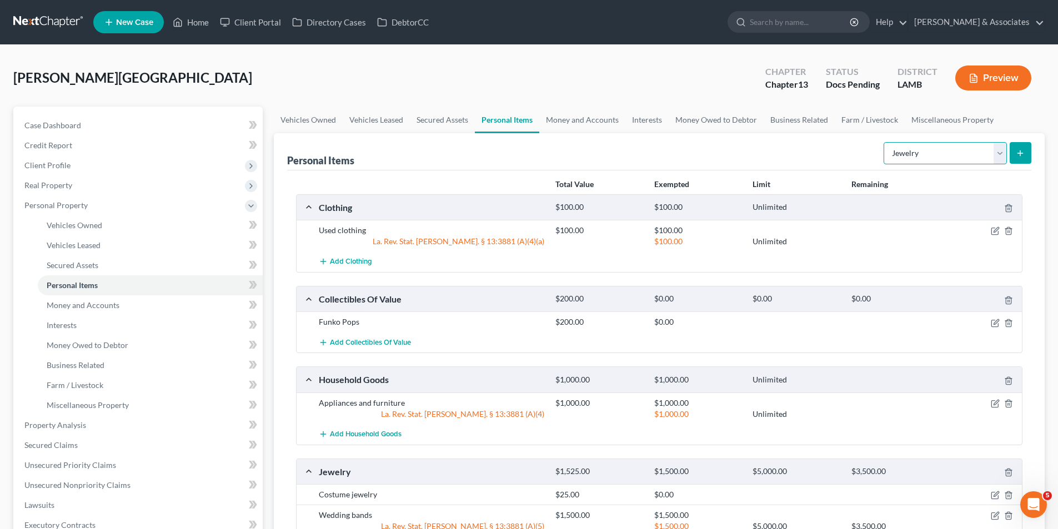
click at [911, 149] on select "Select Item Type Clothing Collectibles Of Value Electronics Firearms Household …" at bounding box center [944, 153] width 123 height 22
select select "electronics"
click at [884, 142] on select "Select Item Type Clothing Collectibles Of Value Electronics Firearms Household …" at bounding box center [944, 153] width 123 height 22
click at [1023, 150] on icon "submit" at bounding box center [1020, 153] width 9 height 9
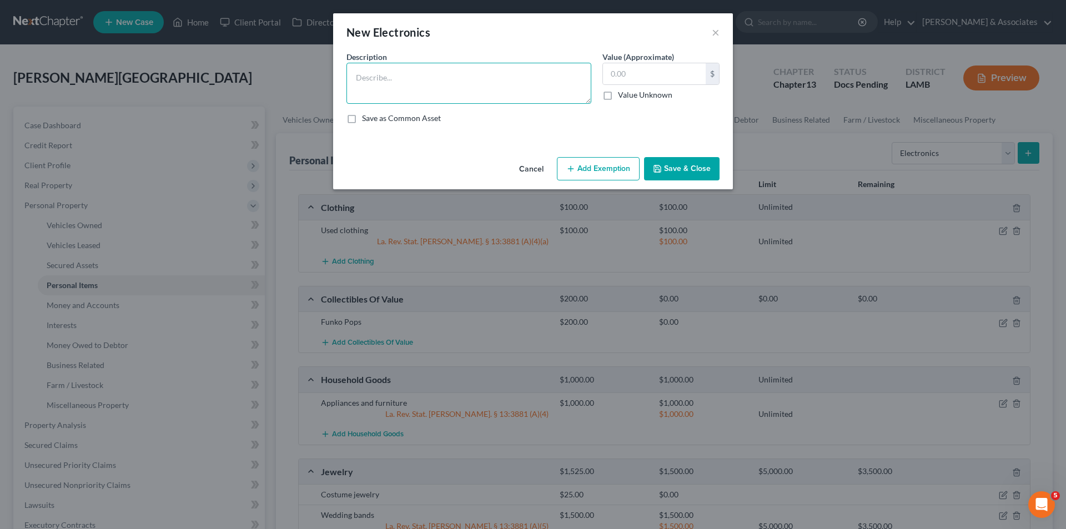
click at [489, 87] on textarea at bounding box center [468, 83] width 245 height 41
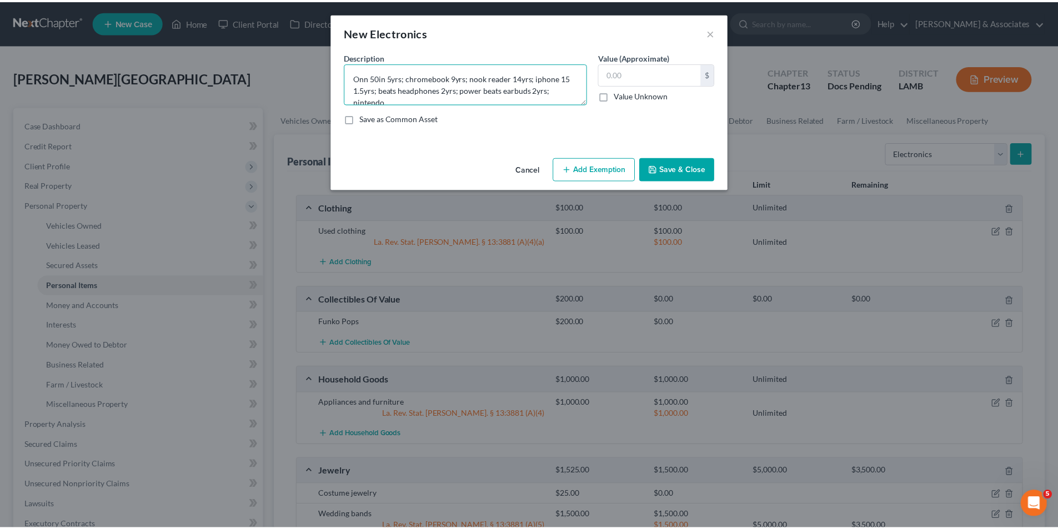
scroll to position [2, 0]
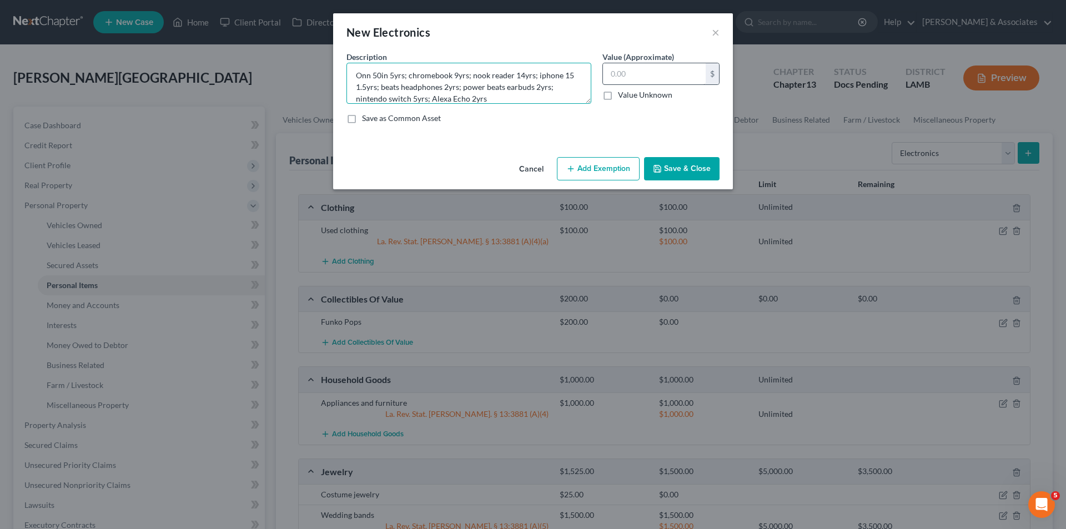
type textarea "Onn 50in 5yrs; chromebook 9yrs; nook reader 14yrs; iphone 15 1.5yrs; beats head…"
click at [678, 74] on input "text" at bounding box center [654, 73] width 103 height 21
type input "200.00"
click at [569, 97] on textarea "Onn 50in 5yrs; chromebook 9yrs; nook reader 14yrs; iphone 15 1.5yrs; beats head…" at bounding box center [468, 83] width 245 height 41
type textarea "Onn 50in 5yrs; chromebook 9yrs; nook reader 14yrs; iphone 15 1.5yrs; beats head…"
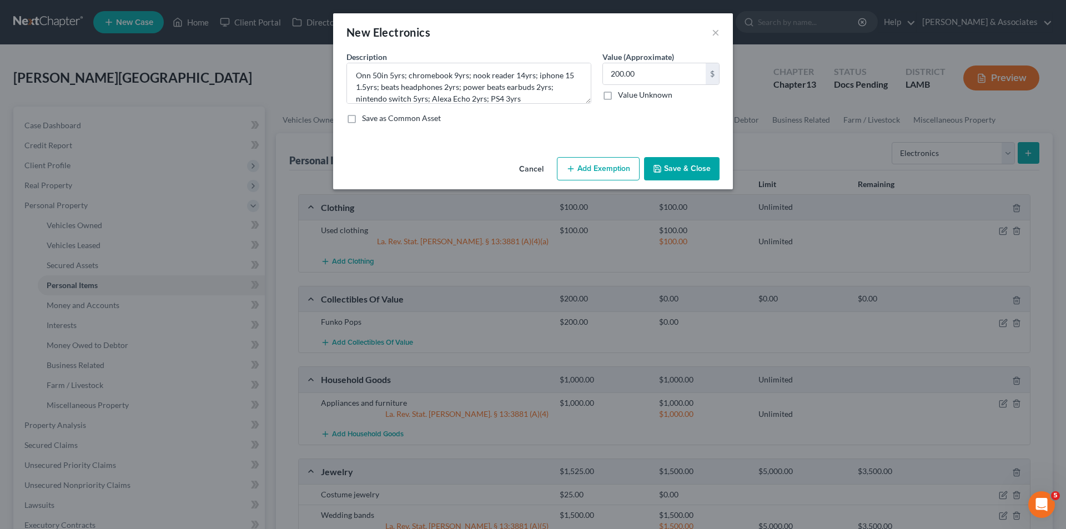
click at [679, 168] on button "Save & Close" at bounding box center [682, 168] width 76 height 23
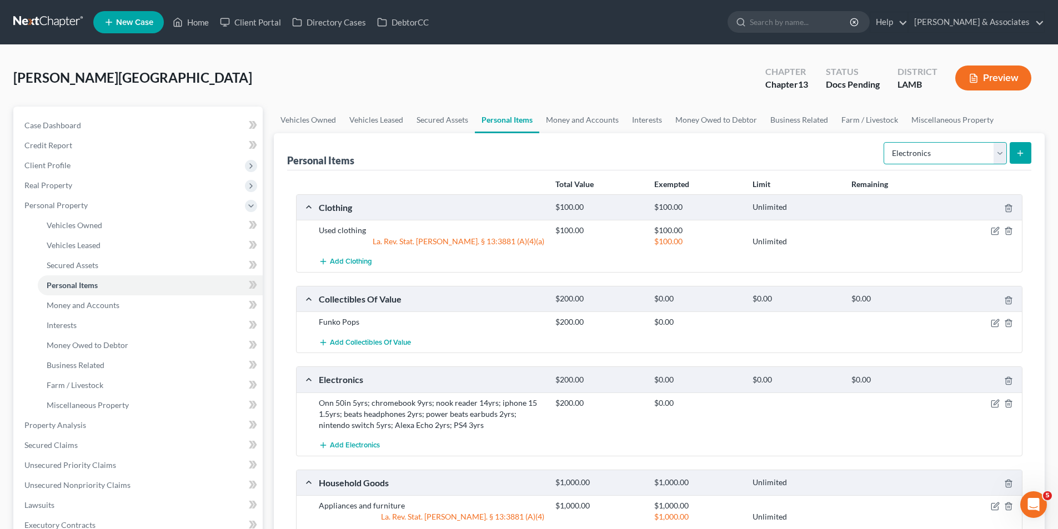
click at [937, 157] on select "Select Item Type Clothing Collectibles Of Value Electronics Firearms Household …" at bounding box center [944, 153] width 123 height 22
select select "sports_and_hobby_equipment"
click at [884, 142] on select "Select Item Type Clothing Collectibles Of Value Electronics Firearms Household …" at bounding box center [944, 153] width 123 height 22
click at [1014, 161] on button "submit" at bounding box center [1020, 153] width 22 height 22
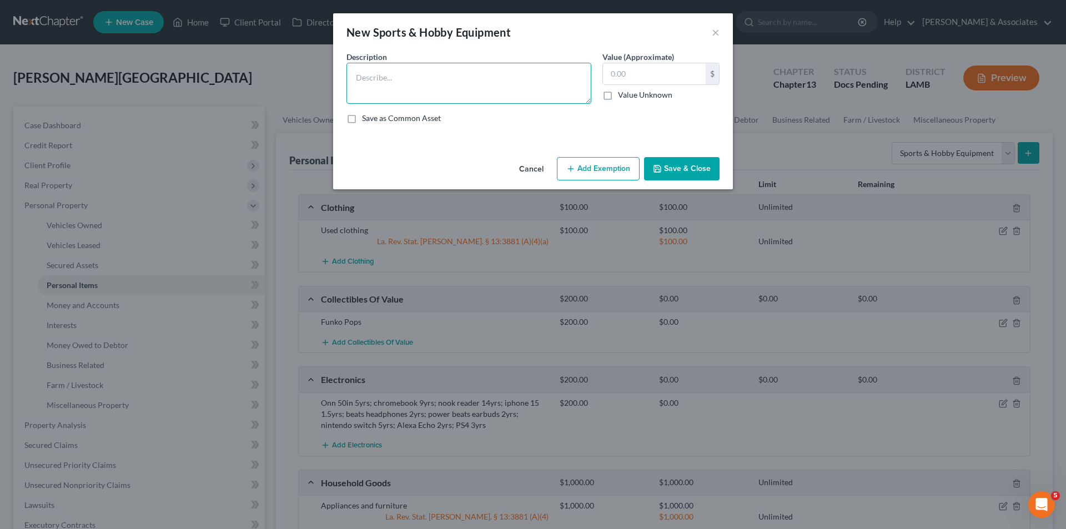
click at [418, 79] on textarea at bounding box center [468, 83] width 245 height 41
type textarea "5x skateboards"
click at [671, 77] on input "text" at bounding box center [654, 73] width 103 height 21
type input "1"
type input "50.00"
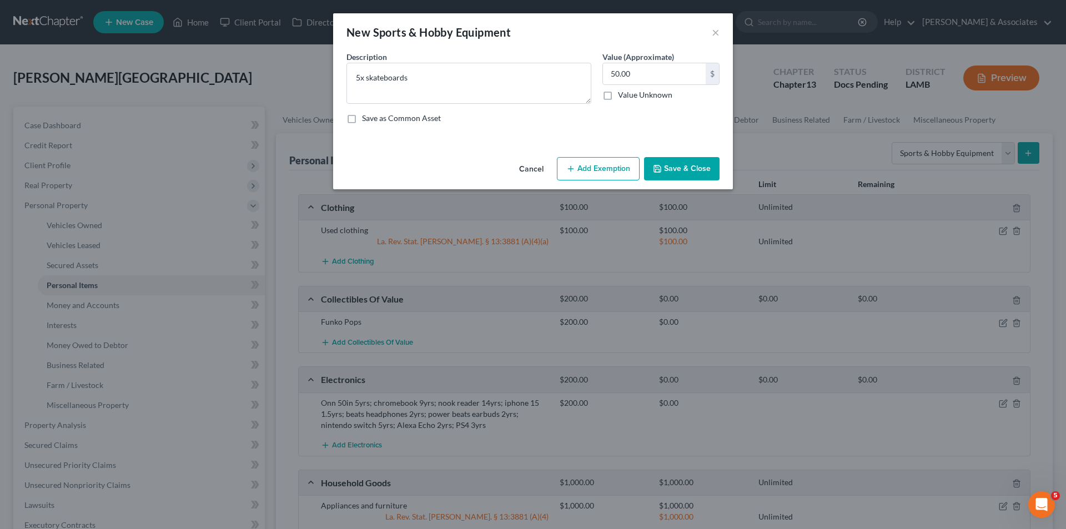
click at [693, 162] on button "Save & Close" at bounding box center [682, 168] width 76 height 23
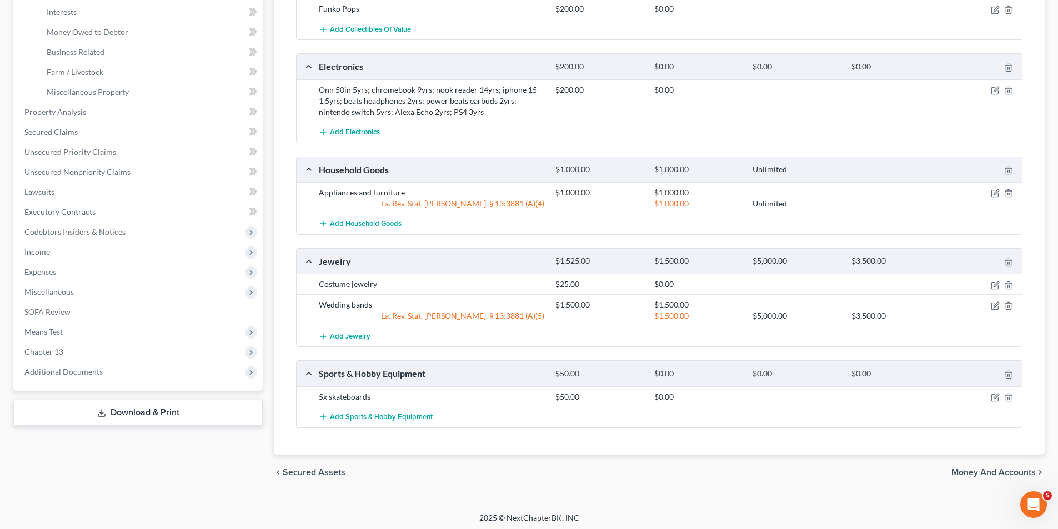
scroll to position [316, 0]
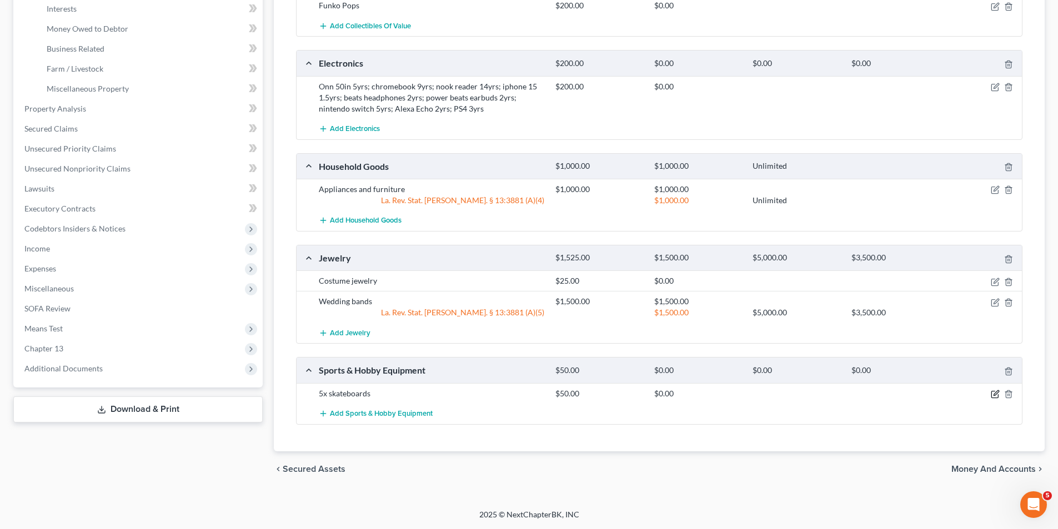
click at [998, 394] on icon "button" at bounding box center [995, 394] width 9 height 9
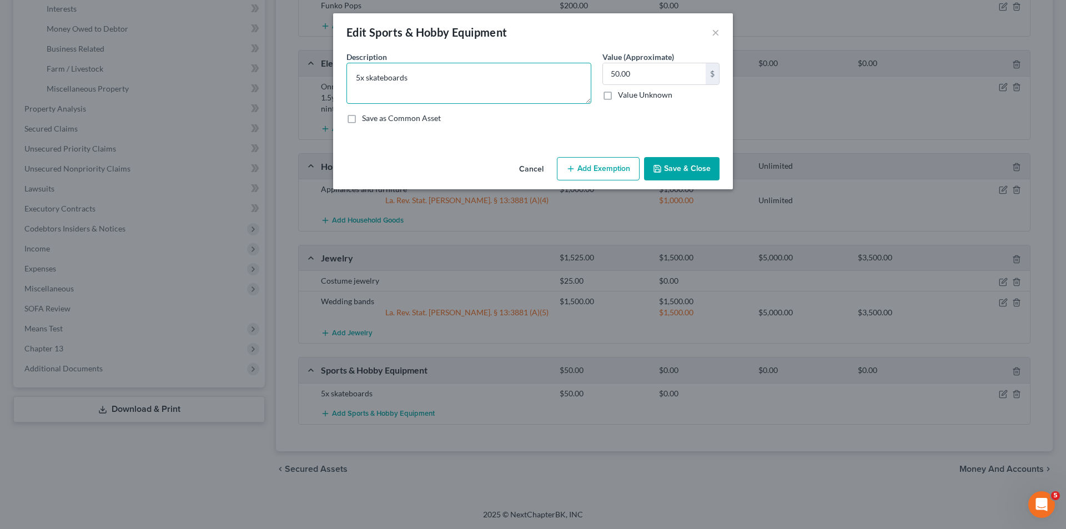
click at [461, 88] on textarea "5x skateboards" at bounding box center [468, 83] width 245 height 41
type textarea "5x skateboards; sewing machine"
click at [669, 161] on button "Save & Close" at bounding box center [682, 168] width 76 height 23
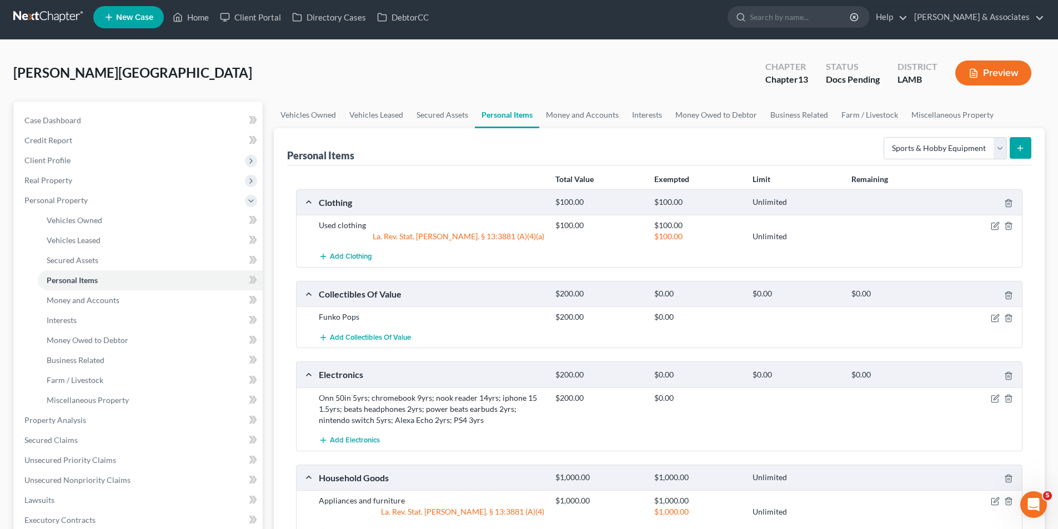
scroll to position [0, 0]
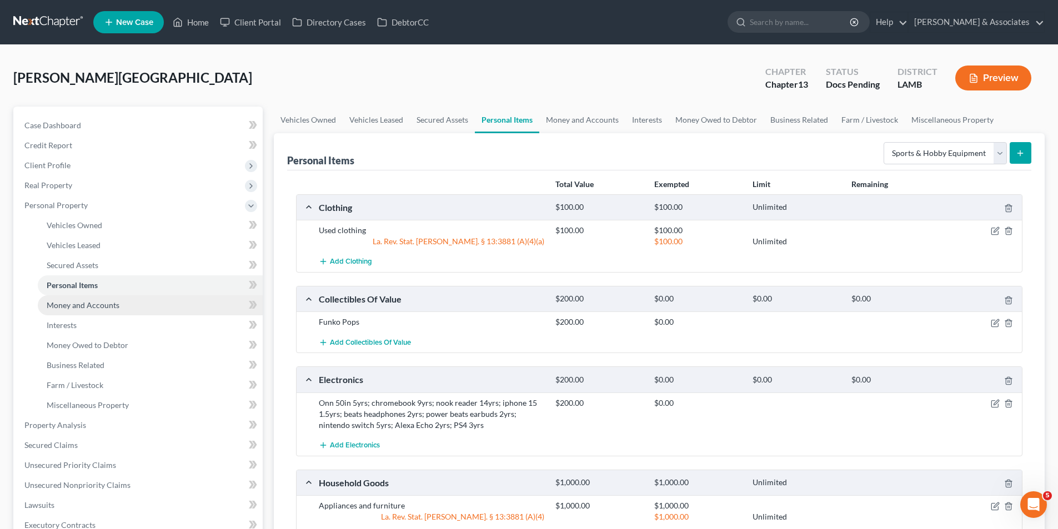
click at [67, 306] on span "Money and Accounts" at bounding box center [83, 304] width 73 height 9
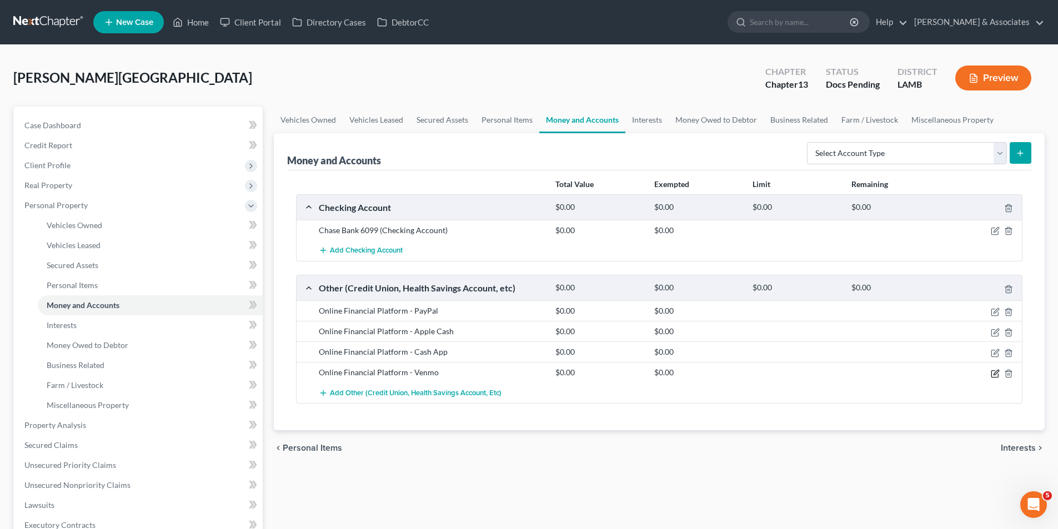
click at [993, 372] on icon "button" at bounding box center [995, 373] width 9 height 9
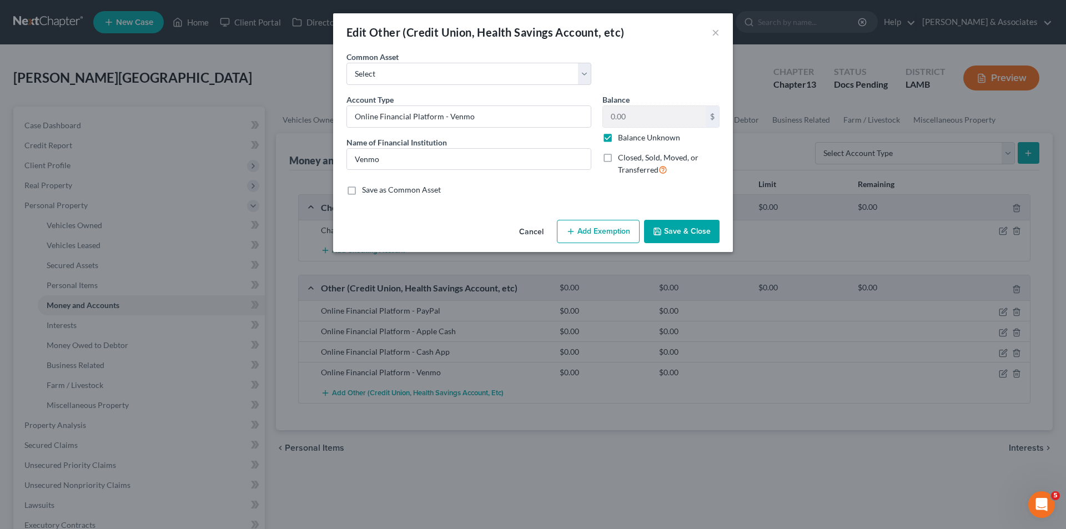
click at [619, 138] on label "Balance Unknown" at bounding box center [649, 137] width 62 height 11
click at [622, 138] on input "Balance Unknown" at bounding box center [625, 135] width 7 height 7
checkbox input "false"
click at [689, 234] on button "Save & Close" at bounding box center [682, 231] width 76 height 23
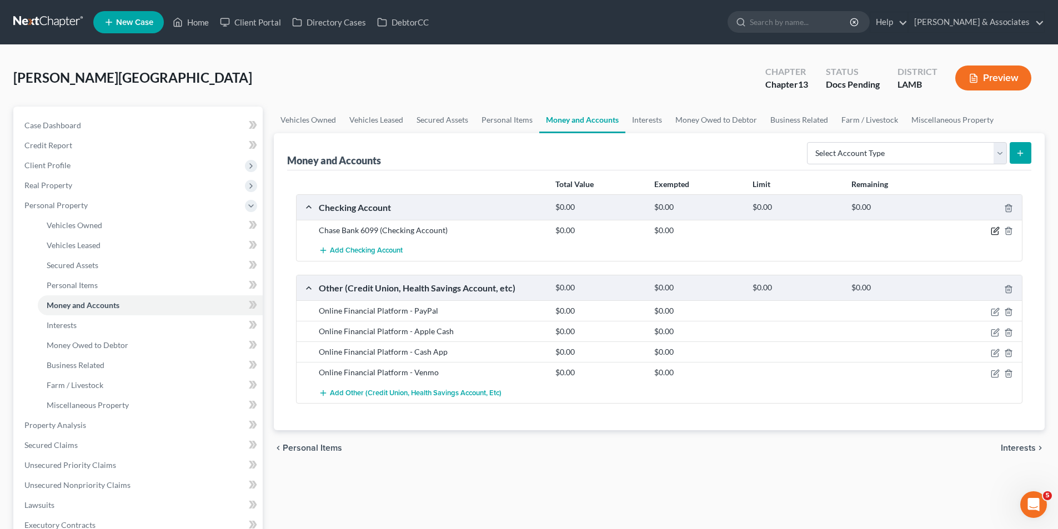
click at [993, 232] on icon "button" at bounding box center [995, 231] width 9 height 9
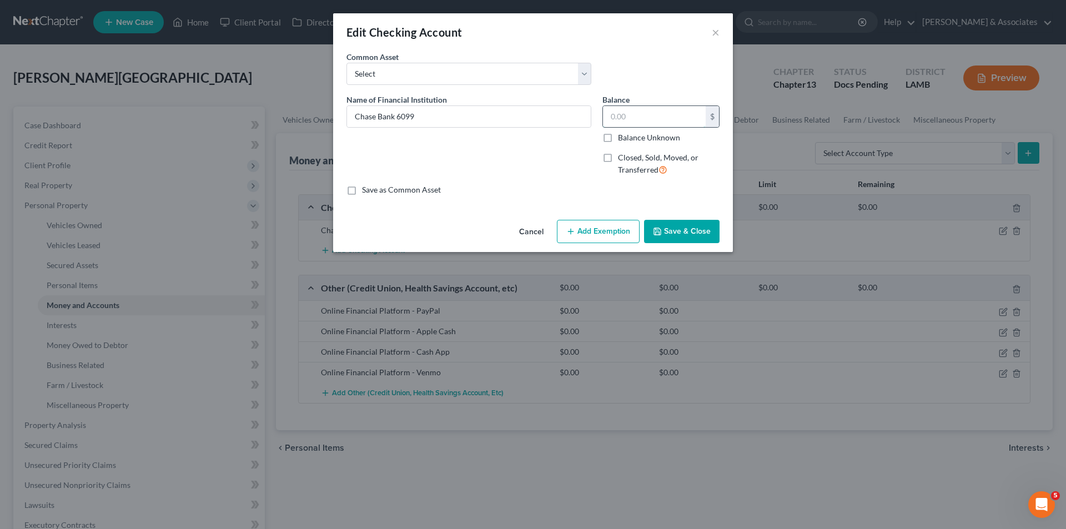
click at [657, 112] on input "text" at bounding box center [654, 116] width 103 height 21
type input "1,189.30"
click at [695, 232] on button "Save & Close" at bounding box center [682, 231] width 76 height 23
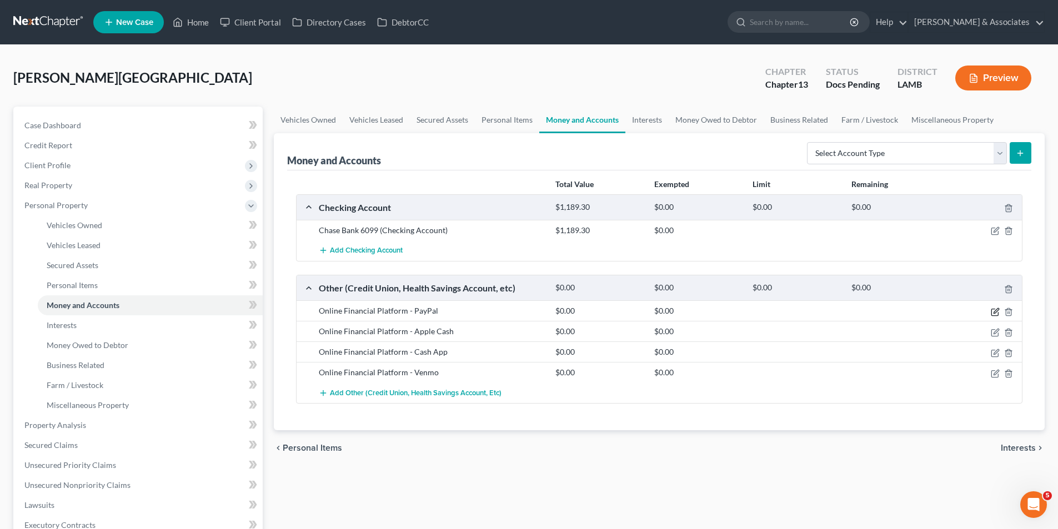
click at [998, 311] on icon "button" at bounding box center [995, 312] width 9 height 9
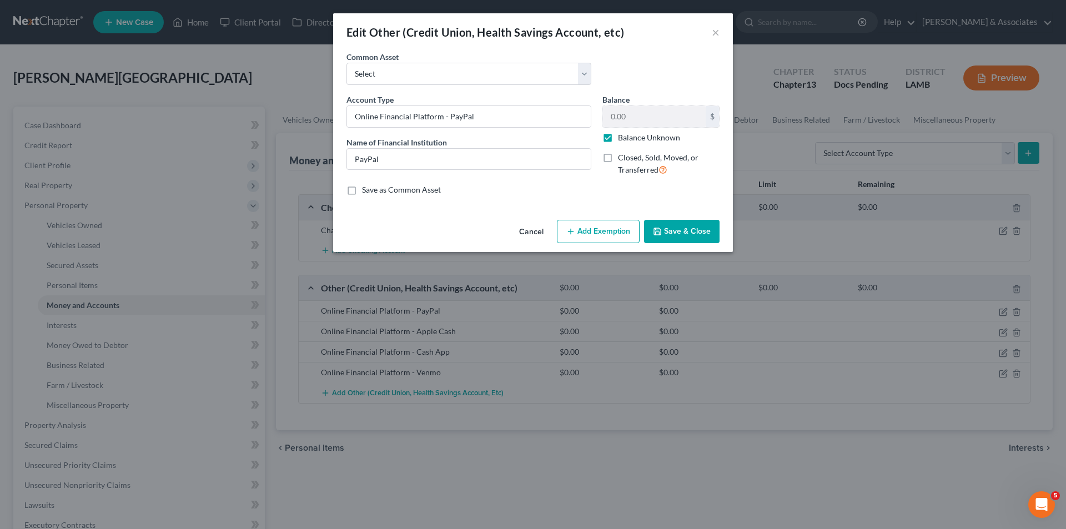
click at [642, 135] on label "Balance Unknown" at bounding box center [649, 137] width 62 height 11
click at [630, 135] on input "Balance Unknown" at bounding box center [625, 135] width 7 height 7
checkbox input "false"
click at [695, 230] on button "Save & Close" at bounding box center [682, 231] width 76 height 23
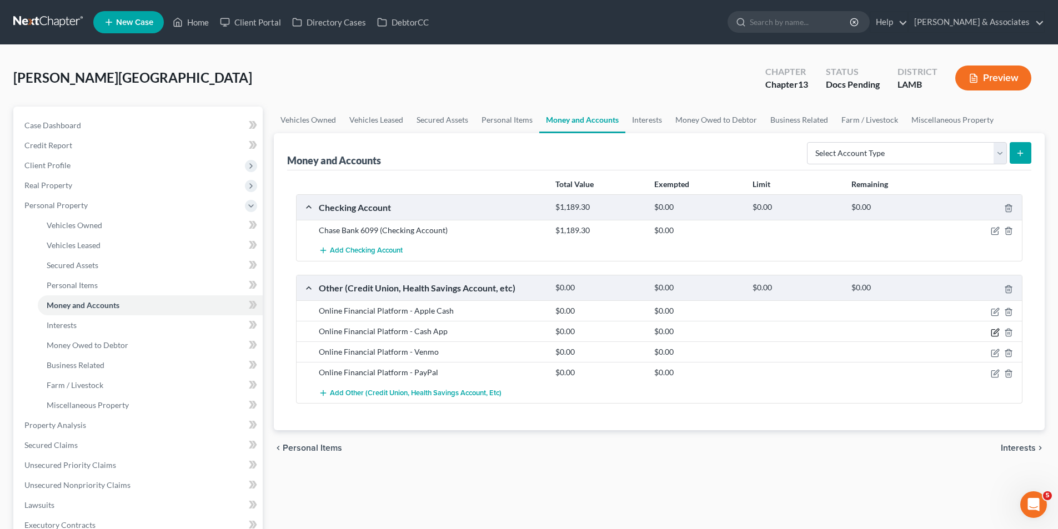
click at [996, 335] on icon "button" at bounding box center [995, 332] width 9 height 9
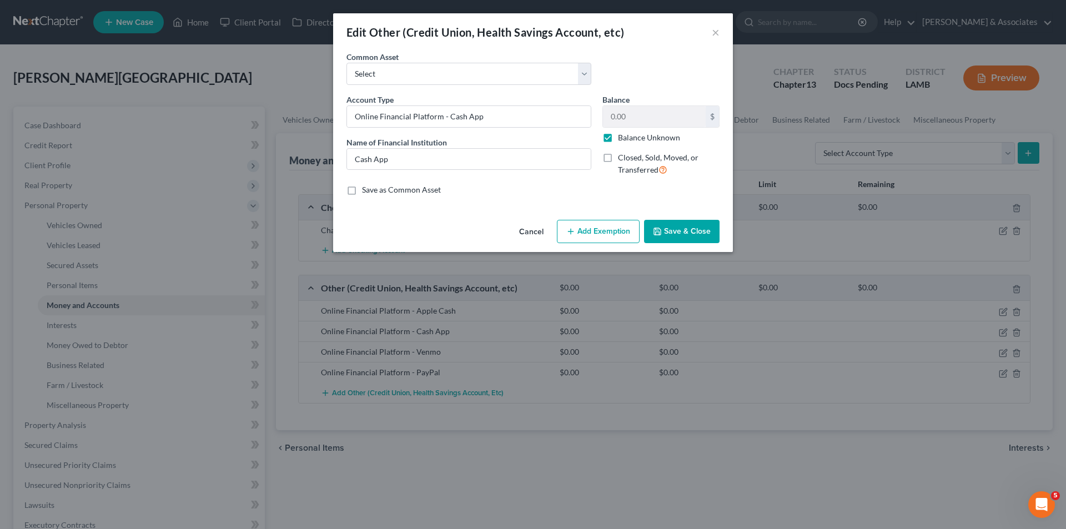
click at [635, 139] on label "Balance Unknown" at bounding box center [649, 137] width 62 height 11
click at [630, 139] on input "Balance Unknown" at bounding box center [625, 135] width 7 height 7
checkbox input "false"
click at [673, 233] on button "Save & Close" at bounding box center [682, 231] width 76 height 23
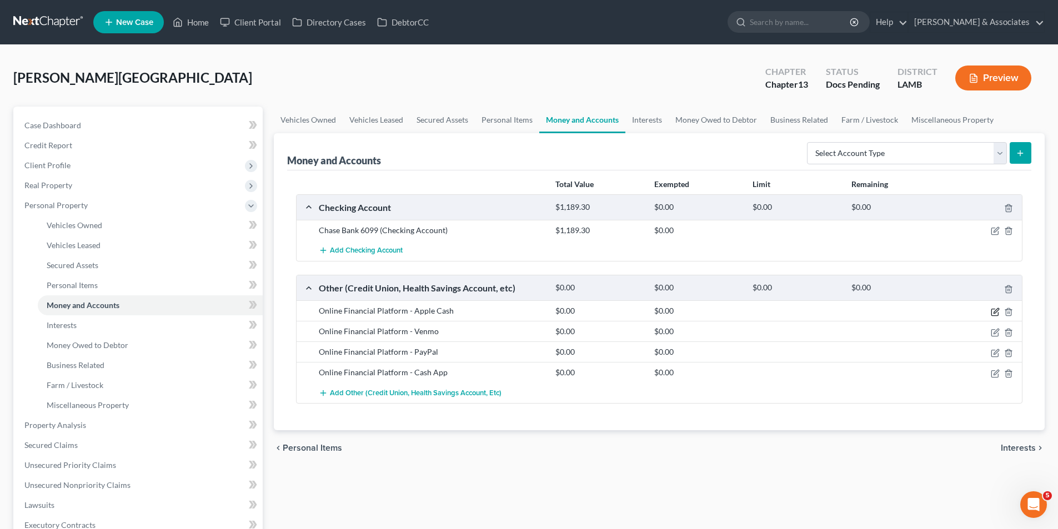
click at [997, 311] on icon "button" at bounding box center [995, 310] width 5 height 5
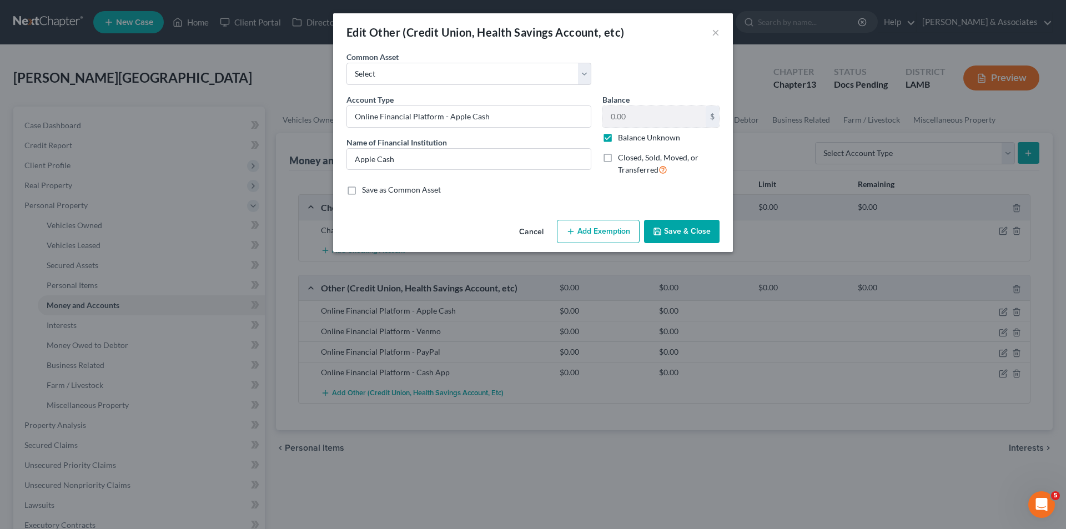
click at [618, 138] on label "Balance Unknown" at bounding box center [649, 137] width 62 height 11
click at [622, 138] on input "Balance Unknown" at bounding box center [625, 135] width 7 height 7
checkbox input "false"
click at [688, 234] on button "Save & Close" at bounding box center [682, 231] width 76 height 23
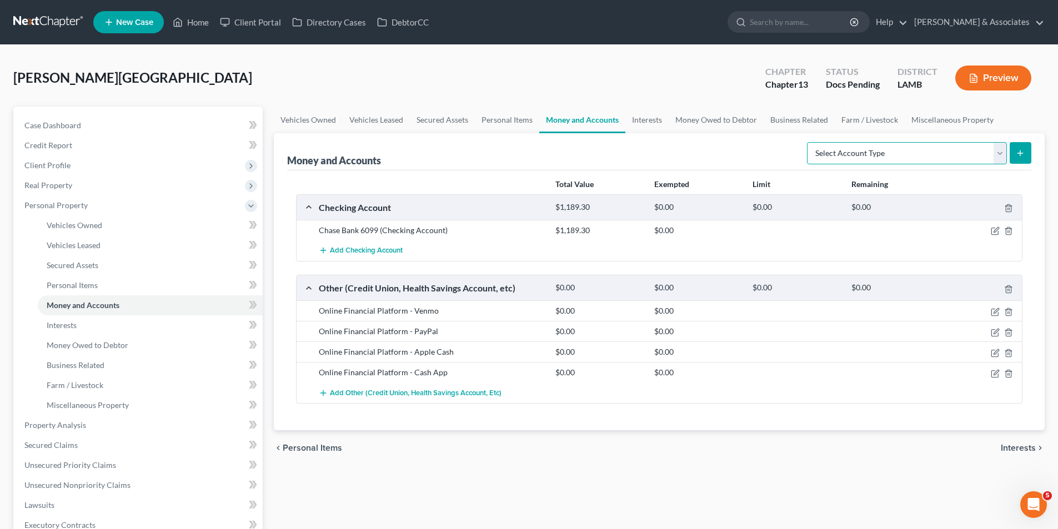
click at [947, 150] on select "Select Account Type Brokerage Cash on Hand Certificates of Deposit Checking Acc…" at bounding box center [907, 153] width 200 height 22
select select "checking"
click at [809, 142] on select "Select Account Type Brokerage Cash on Hand Certificates of Deposit Checking Acc…" at bounding box center [907, 153] width 200 height 22
click at [1026, 153] on button "submit" at bounding box center [1020, 153] width 22 height 22
click at [1017, 147] on button "submit" at bounding box center [1020, 153] width 22 height 22
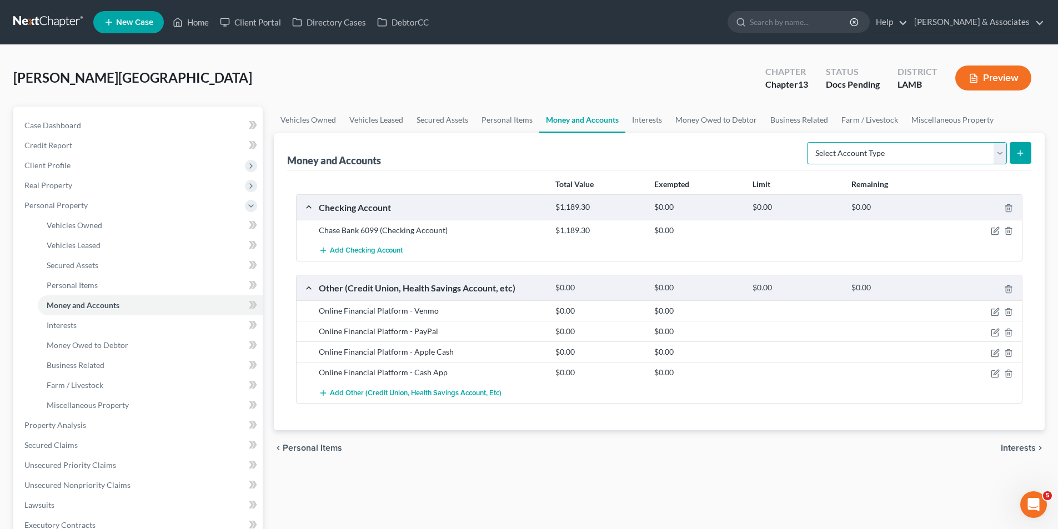
click at [937, 157] on select "Select Account Type Brokerage Cash on Hand Certificates of Deposit Checking Acc…" at bounding box center [907, 153] width 200 height 22
select select "checking"
click at [809, 142] on select "Select Account Type Brokerage Cash on Hand Certificates of Deposit Checking Acc…" at bounding box center [907, 153] width 200 height 22
click at [1027, 160] on button "submit" at bounding box center [1020, 153] width 22 height 22
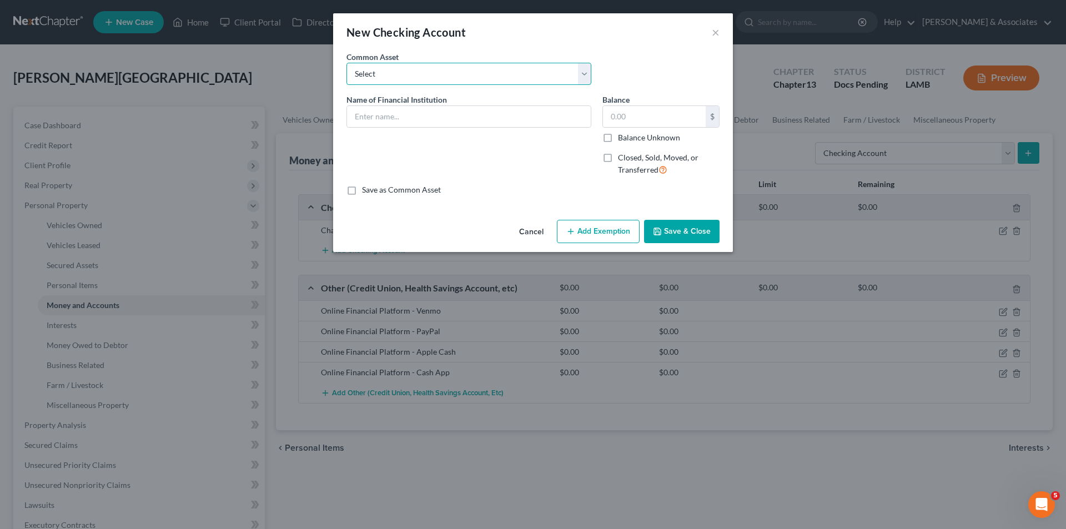
drag, startPoint x: 426, startPoint y: 73, endPoint x: 426, endPoint y: 83, distance: 10.0
click at [426, 73] on select "Select Essential Federal Credit Union USAA Federal Savings Bank Neighbors Feder…" at bounding box center [468, 74] width 245 height 22
select select "10"
click at [346, 63] on select "Select Essential Federal Credit Union USAA Federal Savings Bank Neighbors Feder…" at bounding box center [468, 74] width 245 height 22
click at [477, 120] on input "Chase Bank" at bounding box center [469, 116] width 244 height 21
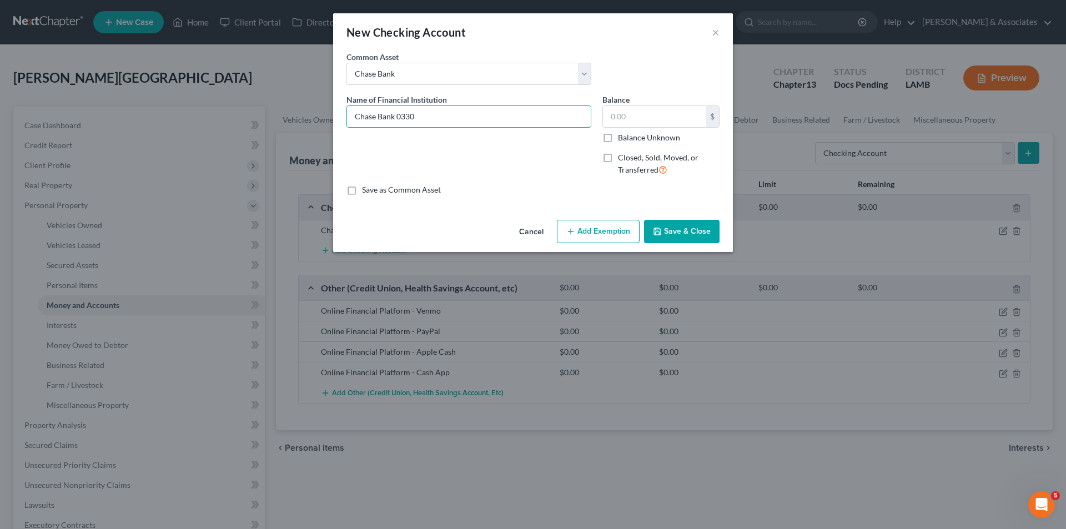
type input "Chase Bank 0330"
click at [661, 157] on span "Closed, Sold, Moved, or Transferred" at bounding box center [658, 164] width 81 height 22
click at [630, 157] on input "Closed, Sold, Moved, or Transferred" at bounding box center [625, 155] width 7 height 7
checkbox input "true"
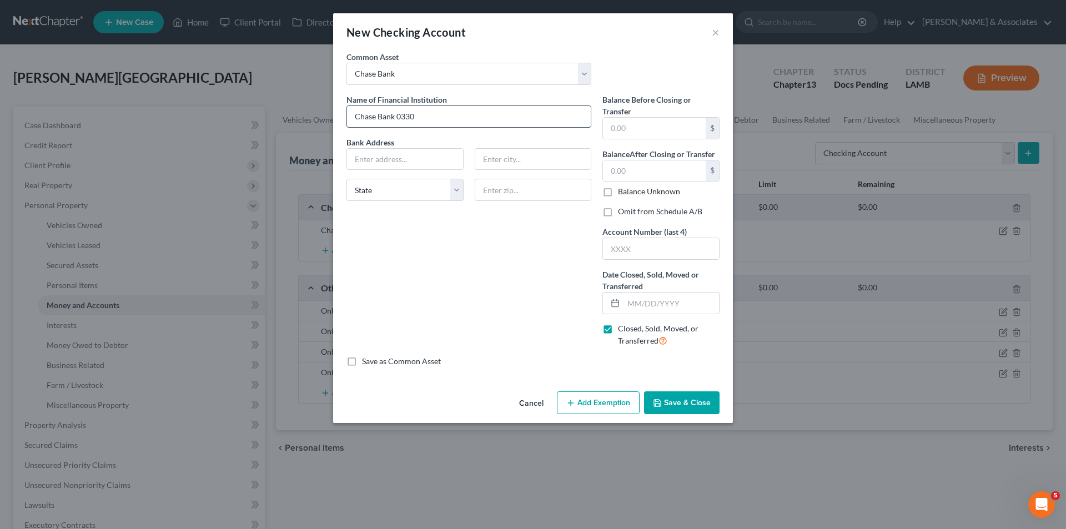
click at [501, 122] on input "Chase Bank 0330" at bounding box center [469, 116] width 244 height 21
click at [692, 246] on input "text" at bounding box center [661, 248] width 116 height 21
type input "0330"
click at [661, 308] on input "text" at bounding box center [672, 303] width 96 height 21
click at [666, 207] on label "Omit from Schedule A/B" at bounding box center [660, 211] width 84 height 11
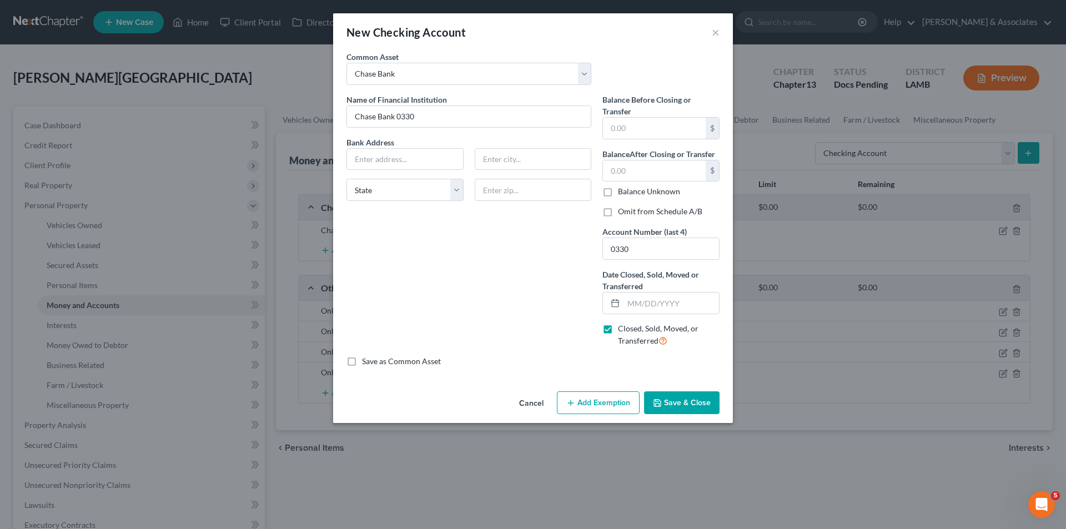
click at [630, 207] on input "Omit from Schedule A/B" at bounding box center [625, 209] width 7 height 7
checkbox input "true"
click at [409, 159] on input "text" at bounding box center [405, 159] width 116 height 21
click at [708, 309] on input "text" at bounding box center [672, 303] width 96 height 21
click at [538, 318] on div "Name of Financial Institution * Chase Bank 0330 Bank Address State AL AK AR AZ …" at bounding box center [469, 225] width 256 height 262
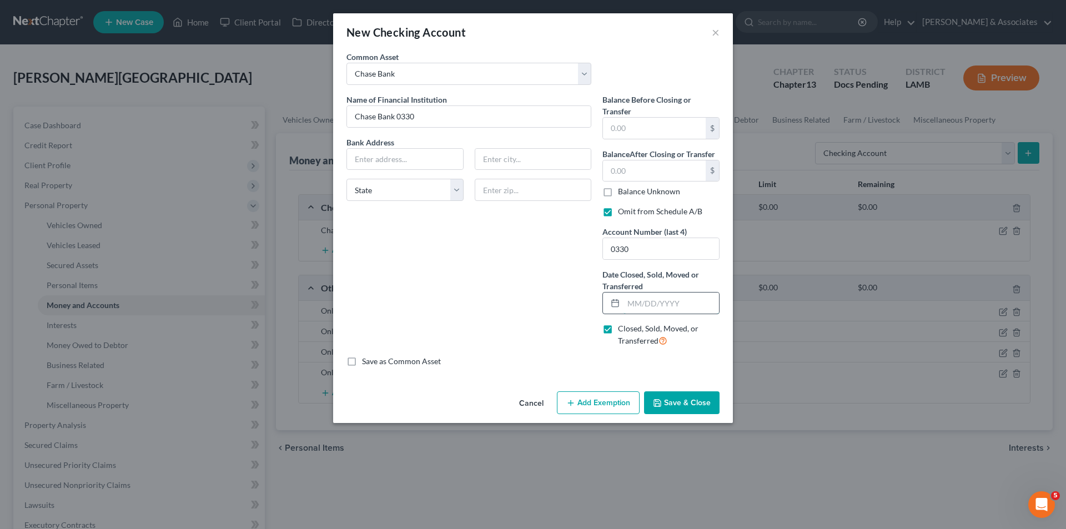
click at [678, 302] on input "text" at bounding box center [672, 303] width 96 height 21
type input "07/01/2025"
click at [690, 410] on button "Save & Close" at bounding box center [682, 402] width 76 height 23
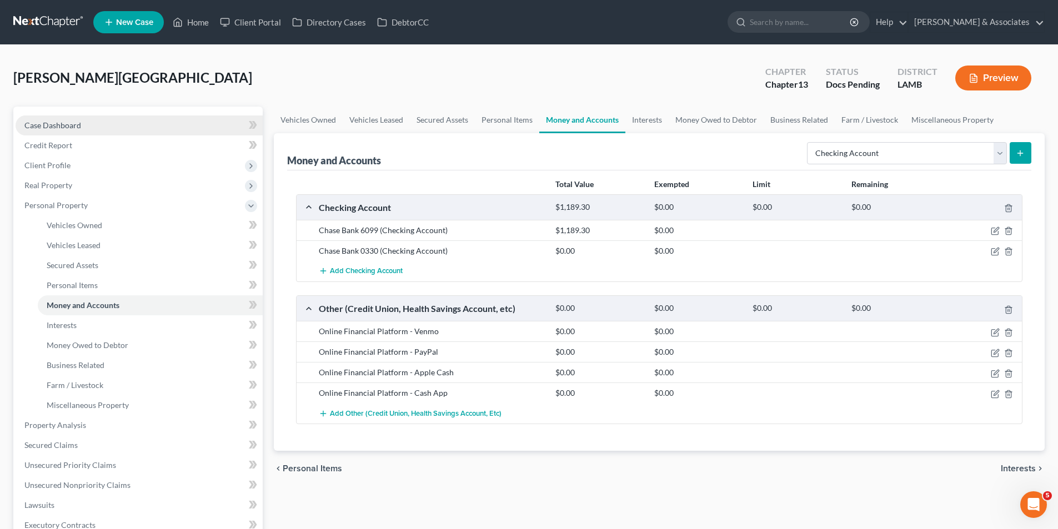
click at [46, 128] on span "Case Dashboard" at bounding box center [52, 124] width 57 height 9
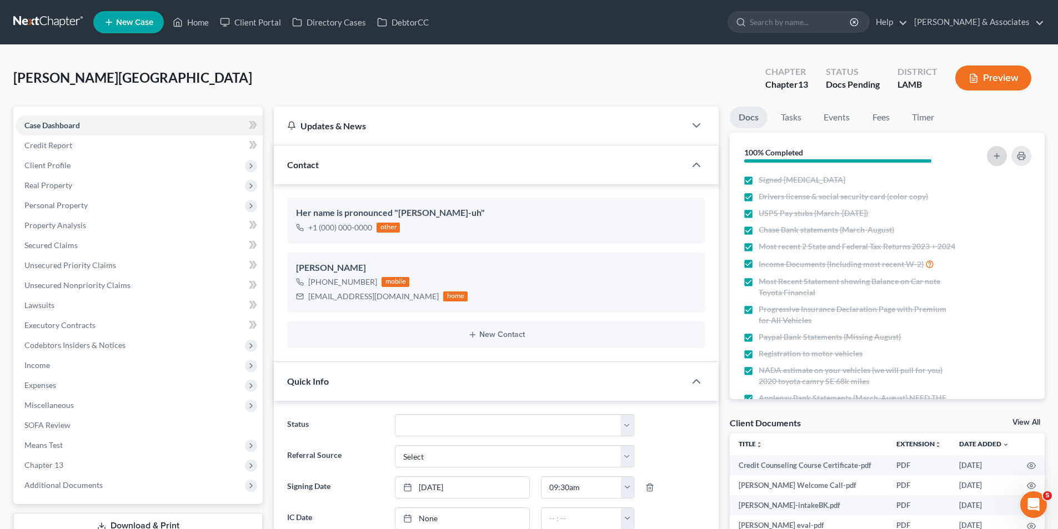
click at [996, 163] on button "button" at bounding box center [997, 156] width 20 height 20
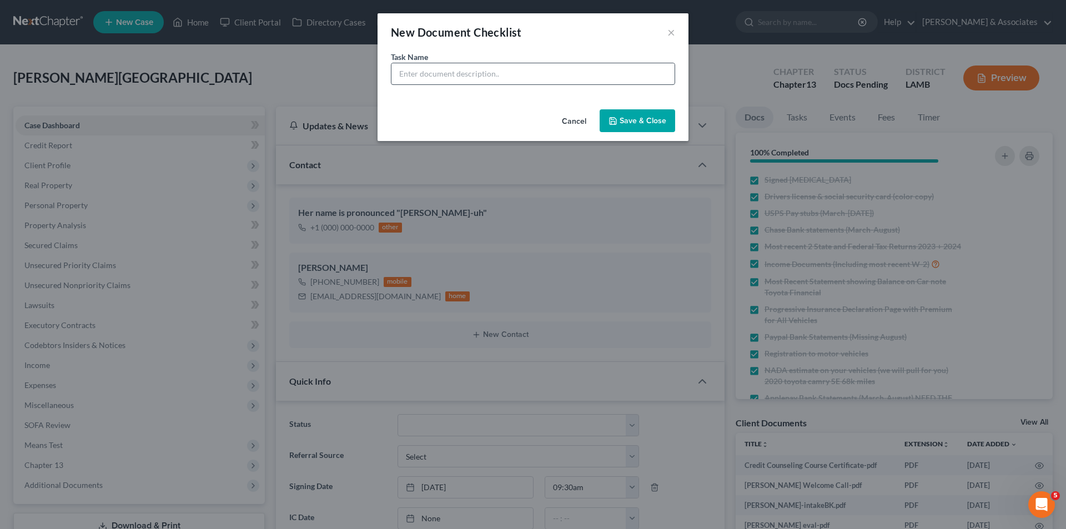
scroll to position [189, 0]
click at [597, 69] on input "text" at bounding box center [532, 73] width 283 height 21
type input "Chase closing statement (0330) - closure date, balance upon closing, last 4 dig…"
click at [636, 121] on button "Save & Close" at bounding box center [638, 120] width 76 height 23
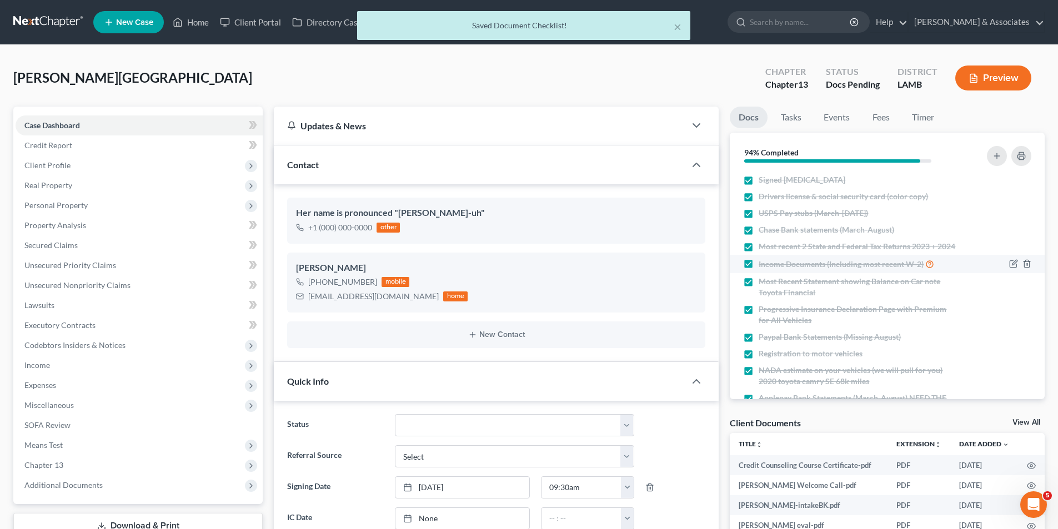
scroll to position [199, 0]
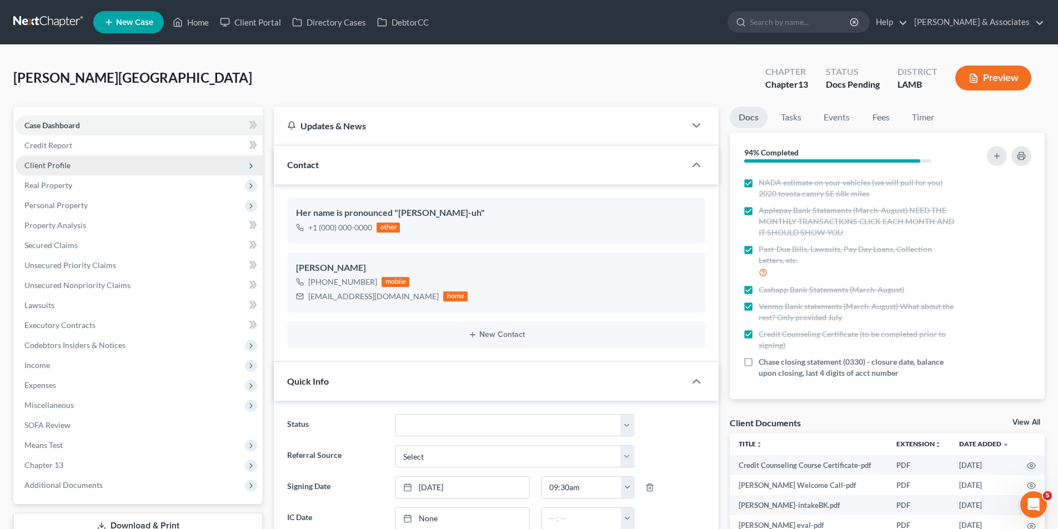
click at [85, 165] on span "Client Profile" at bounding box center [139, 165] width 247 height 20
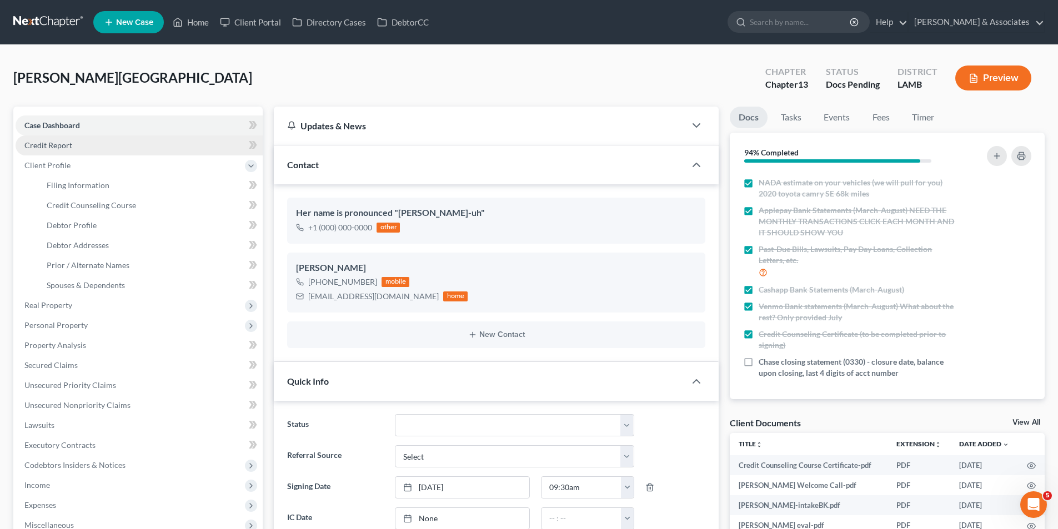
click at [80, 149] on link "Credit Report" at bounding box center [139, 145] width 247 height 20
click at [88, 148] on link "Credit Report" at bounding box center [139, 145] width 247 height 20
click at [69, 144] on span "Credit Report" at bounding box center [48, 144] width 48 height 9
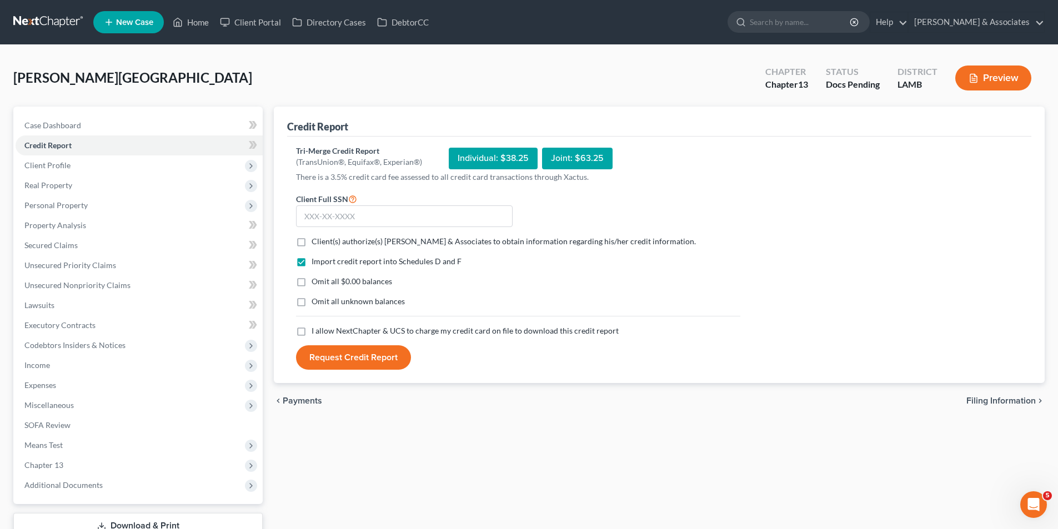
click at [311, 240] on label "Client(s) authorize(s) Diment & Associates to obtain information regarding his/…" at bounding box center [503, 241] width 384 height 11
click at [316, 240] on input "Client(s) authorize(s) Diment & Associates to obtain information regarding his/…" at bounding box center [319, 239] width 7 height 7
checkbox input "true"
click at [311, 278] on label "Omit all $0.00 balances" at bounding box center [351, 281] width 81 height 11
click at [316, 278] on input "Omit all $0.00 balances" at bounding box center [319, 279] width 7 height 7
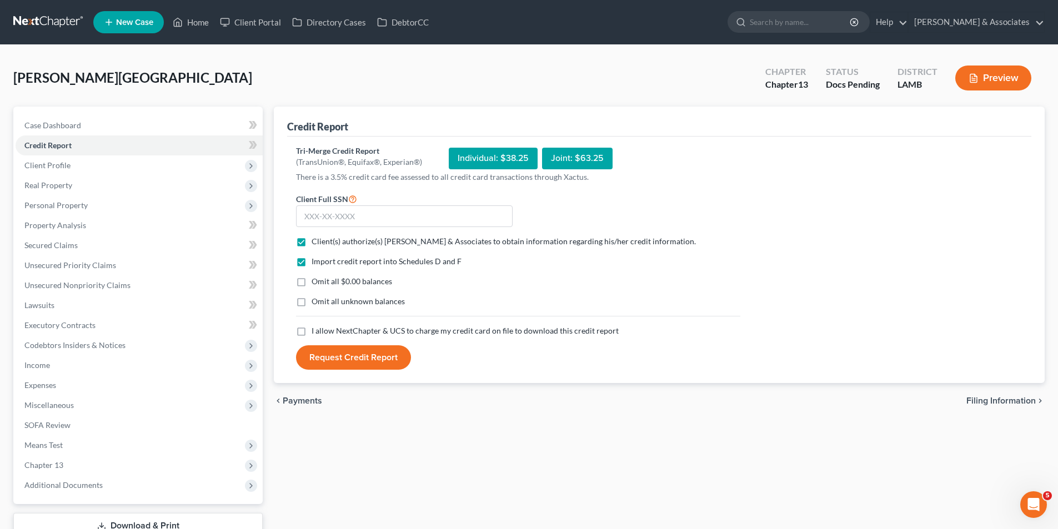
checkbox input "true"
click at [311, 305] on label "Omit all unknown balances" at bounding box center [357, 301] width 93 height 11
click at [316, 303] on input "Omit all unknown balances" at bounding box center [319, 299] width 7 height 7
checkbox input "true"
click at [311, 331] on label "I allow NextChapter & UCS to charge my credit card on file to download this cre…" at bounding box center [464, 330] width 307 height 11
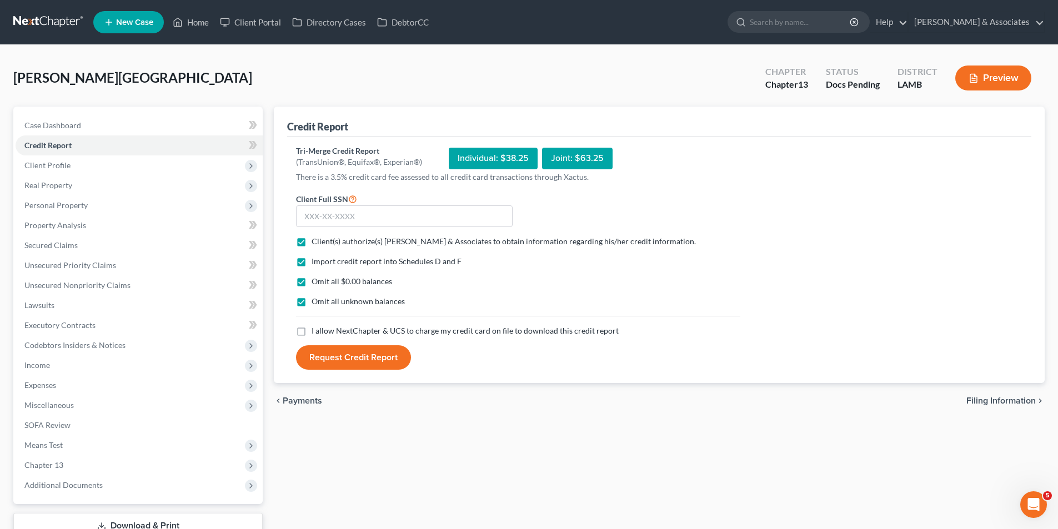
click at [316, 331] on input "I allow NextChapter & UCS to charge my credit card on file to download this cre…" at bounding box center [319, 328] width 7 height 7
checkbox input "true"
click at [366, 225] on input "text" at bounding box center [404, 216] width 217 height 22
type input "436-97-0800"
click at [360, 356] on button "Request Credit Report" at bounding box center [353, 357] width 115 height 24
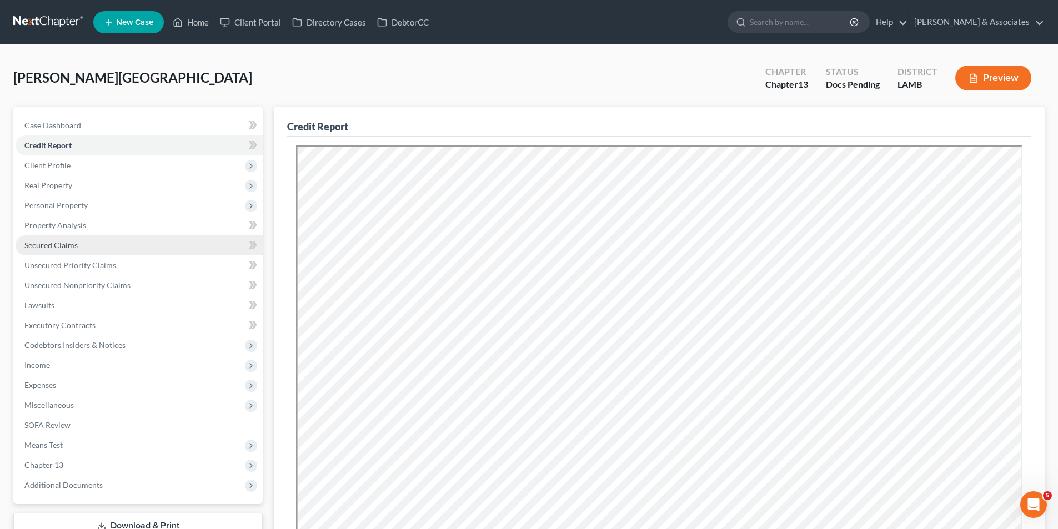
click at [60, 237] on link "Secured Claims" at bounding box center [139, 245] width 247 height 20
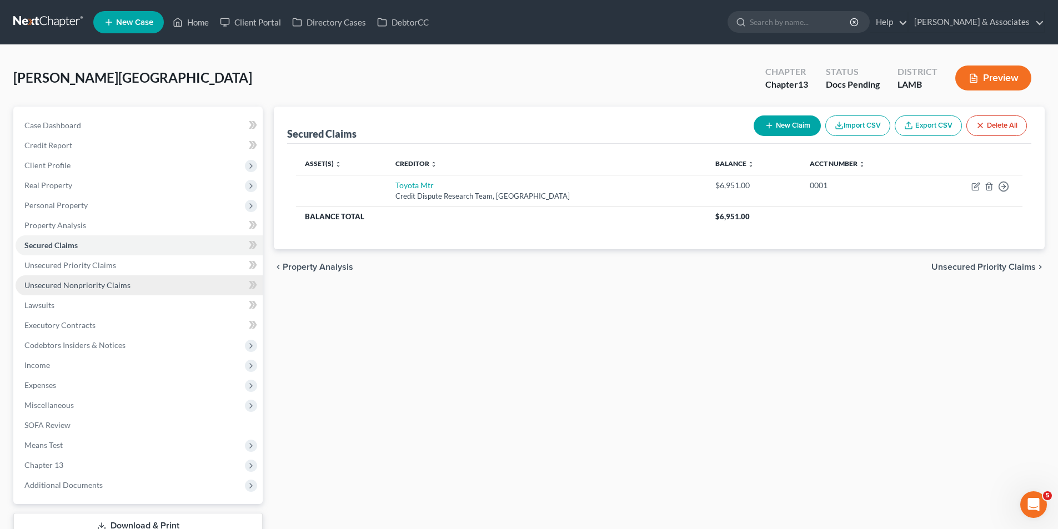
click at [123, 278] on link "Unsecured Nonpriority Claims" at bounding box center [139, 285] width 247 height 20
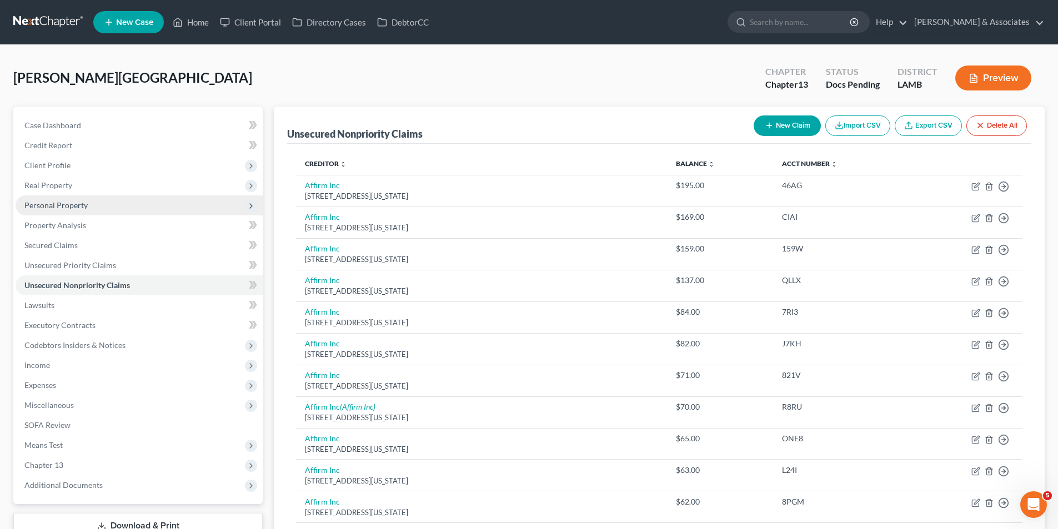
click at [51, 198] on span "Personal Property" at bounding box center [139, 205] width 247 height 20
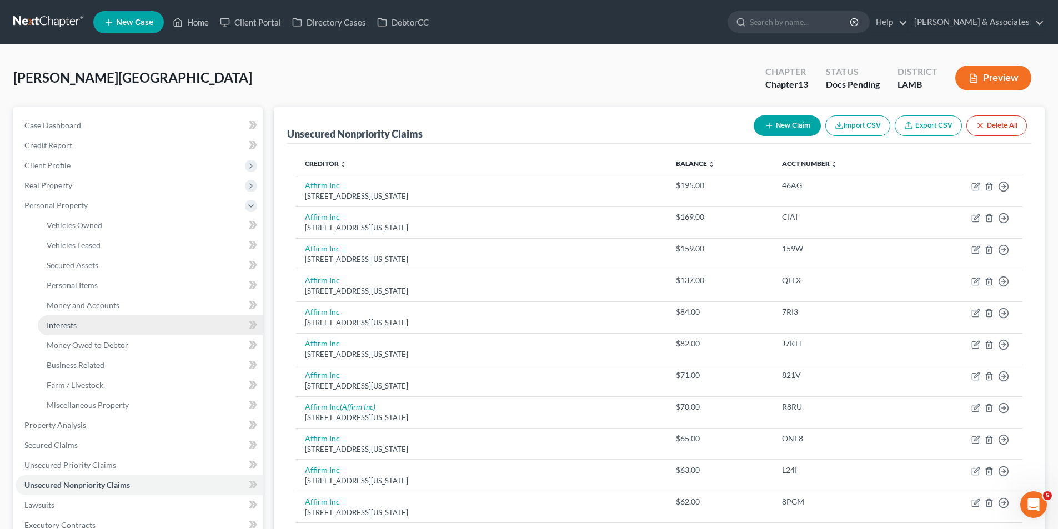
click at [69, 331] on link "Interests" at bounding box center [150, 325] width 225 height 20
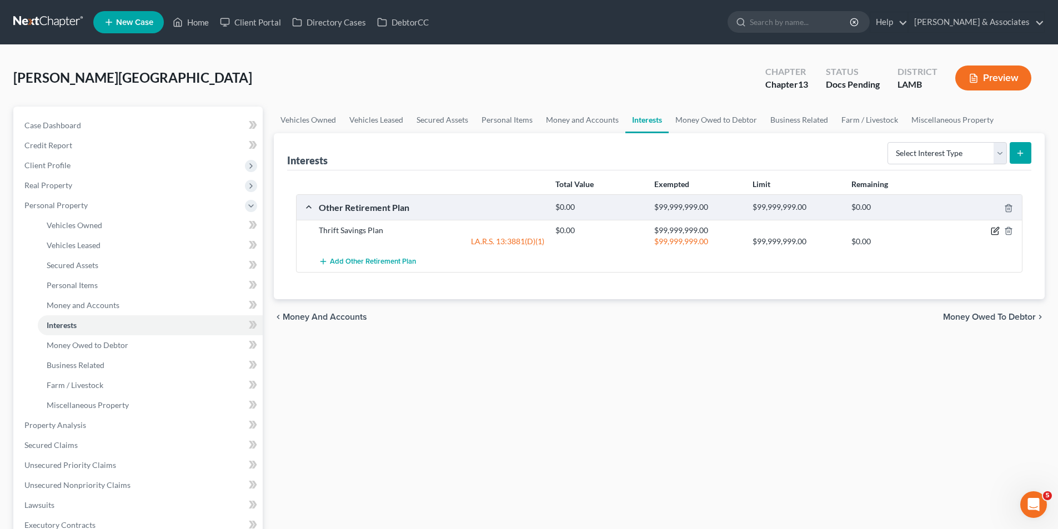
click at [991, 235] on icon "button" at bounding box center [994, 231] width 7 height 7
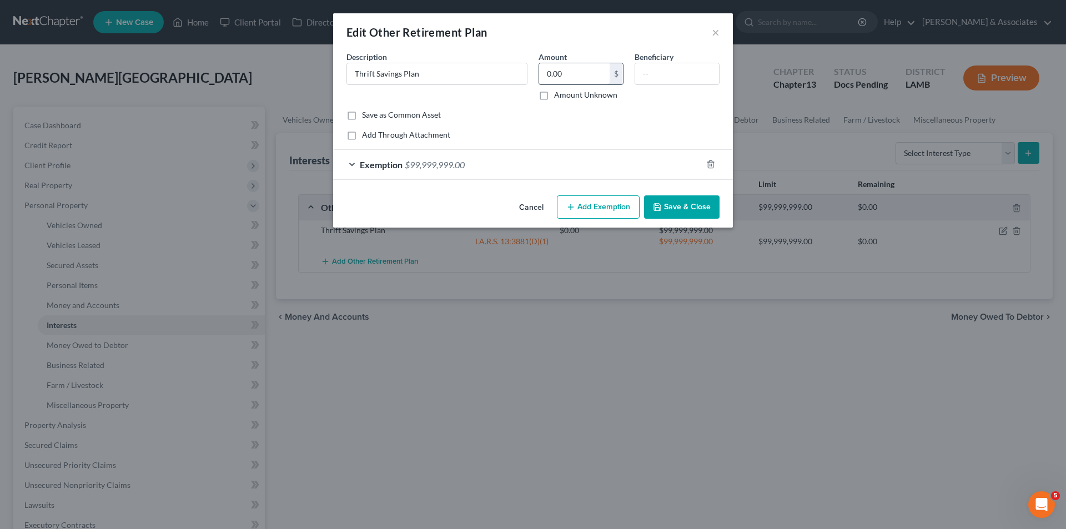
click at [591, 76] on input "0.00" at bounding box center [574, 73] width 71 height 21
type input "1,607.83"
click at [686, 206] on button "Save & Close" at bounding box center [682, 206] width 76 height 23
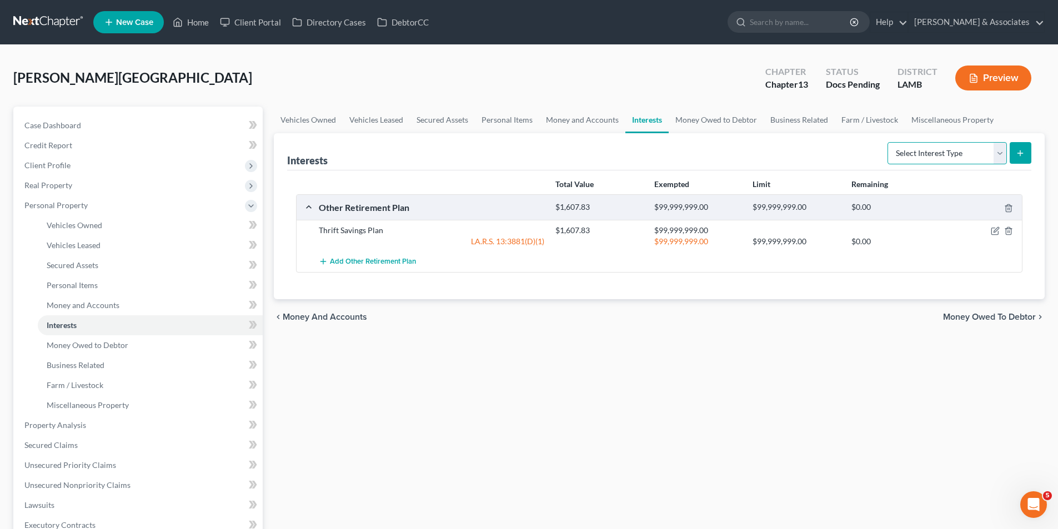
click at [974, 158] on select "Select Interest Type 401K Annuity Bond Education IRA Government Bond Government…" at bounding box center [946, 153] width 119 height 22
click at [120, 349] on span "Money Owed to Debtor" at bounding box center [88, 344] width 82 height 9
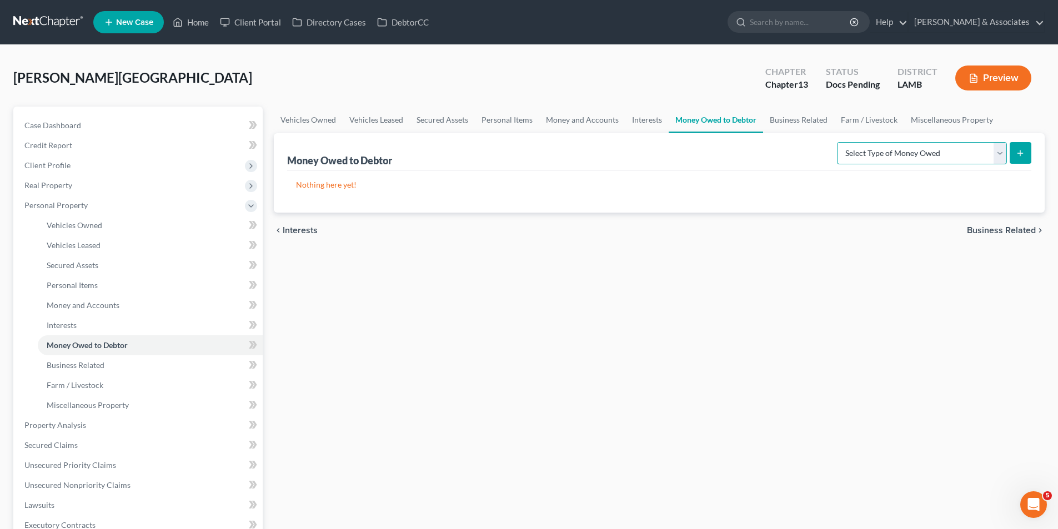
click at [926, 153] on select "Select Type of Money Owed Accounts Receivable Alimony Child Support Claims Agai…" at bounding box center [922, 153] width 170 height 22
select select "unpaid_wages"
click at [838, 142] on select "Select Type of Money Owed Accounts Receivable Alimony Child Support Claims Agai…" at bounding box center [922, 153] width 170 height 22
click at [683, 378] on div "Vehicles Owned Vehicles Leased Secured Assets Personal Items Money and Accounts…" at bounding box center [659, 423] width 782 height 632
click at [1018, 157] on icon "submit" at bounding box center [1020, 153] width 9 height 9
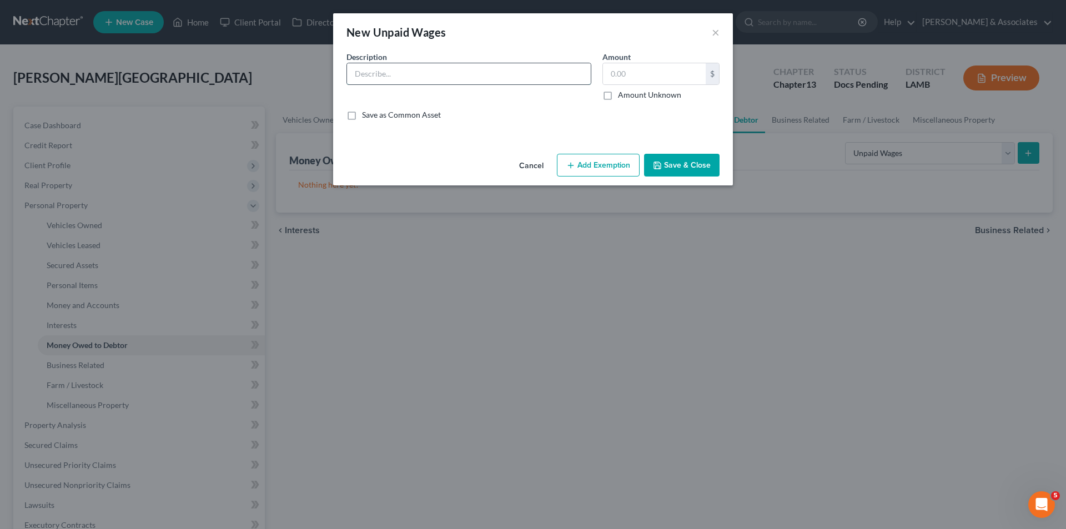
click at [413, 77] on input "text" at bounding box center [469, 73] width 244 height 21
type input "USPS Grievance"
click at [662, 67] on input "text" at bounding box center [654, 73] width 103 height 21
type input "2,000.00"
click at [689, 155] on button "Save & Close" at bounding box center [682, 165] width 76 height 23
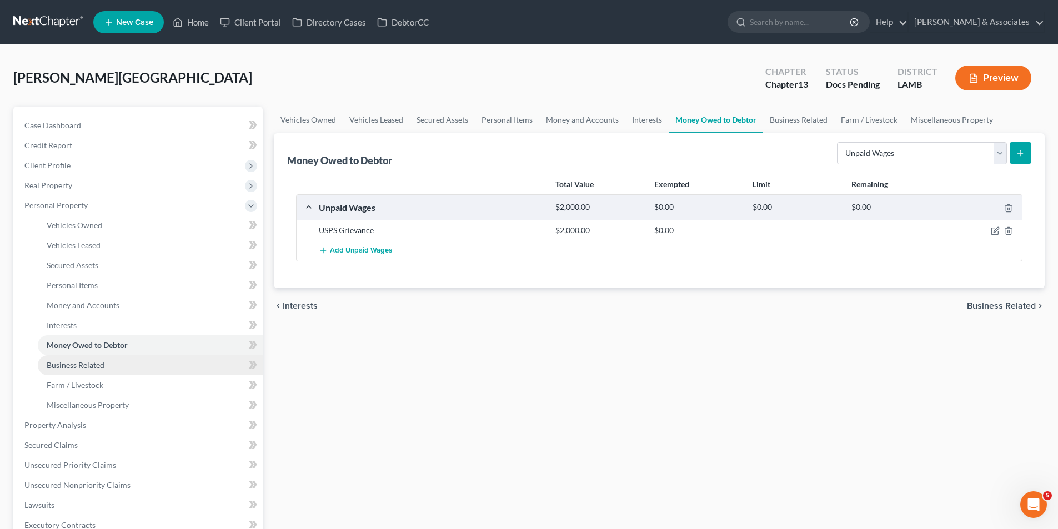
click at [121, 367] on link "Business Related" at bounding box center [150, 365] width 225 height 20
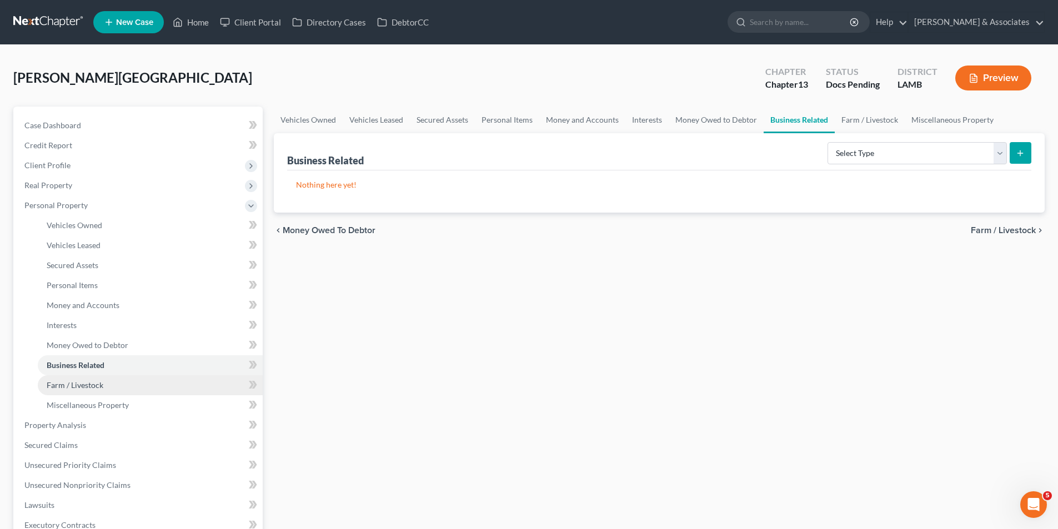
click at [114, 382] on link "Farm / Livestock" at bounding box center [150, 385] width 225 height 20
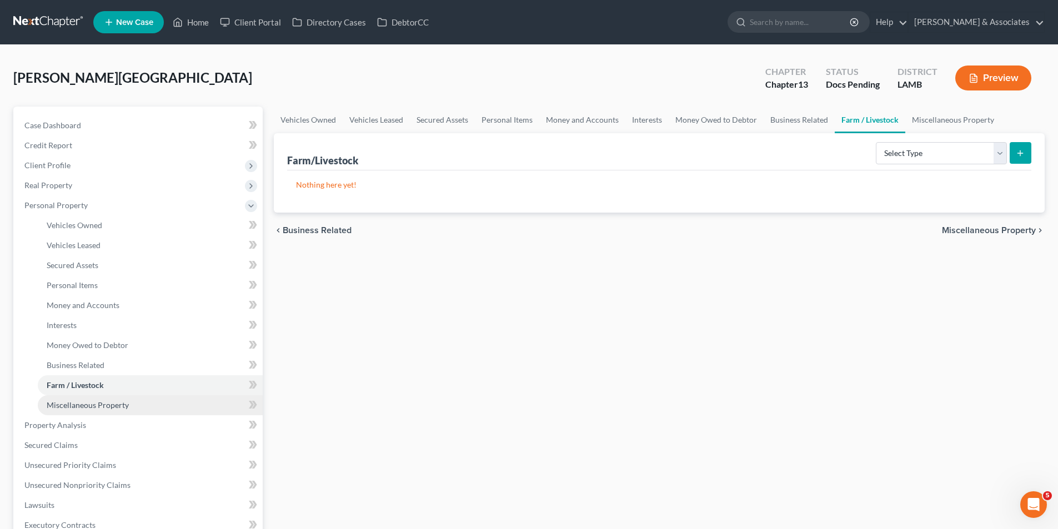
click at [113, 404] on span "Miscellaneous Property" at bounding box center [88, 404] width 82 height 9
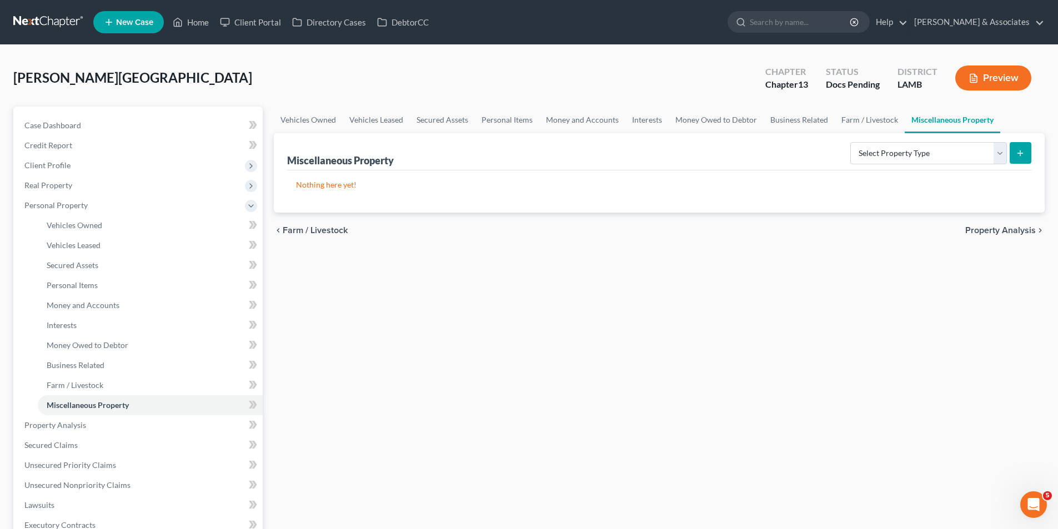
click at [926, 164] on form "Select Property Type Assigned for Creditor Benefit Within 1 Year Holding for An…" at bounding box center [940, 153] width 181 height 23
click at [926, 162] on select "Select Property Type Assigned for Creditor Benefit Within 1 Year Holding for An…" at bounding box center [928, 153] width 157 height 22
select select "stored_within_1_year"
click at [850, 142] on select "Select Property Type Assigned for Creditor Benefit Within 1 Year Holding for An…" at bounding box center [928, 153] width 157 height 22
click at [1022, 158] on button "submit" at bounding box center [1020, 153] width 22 height 22
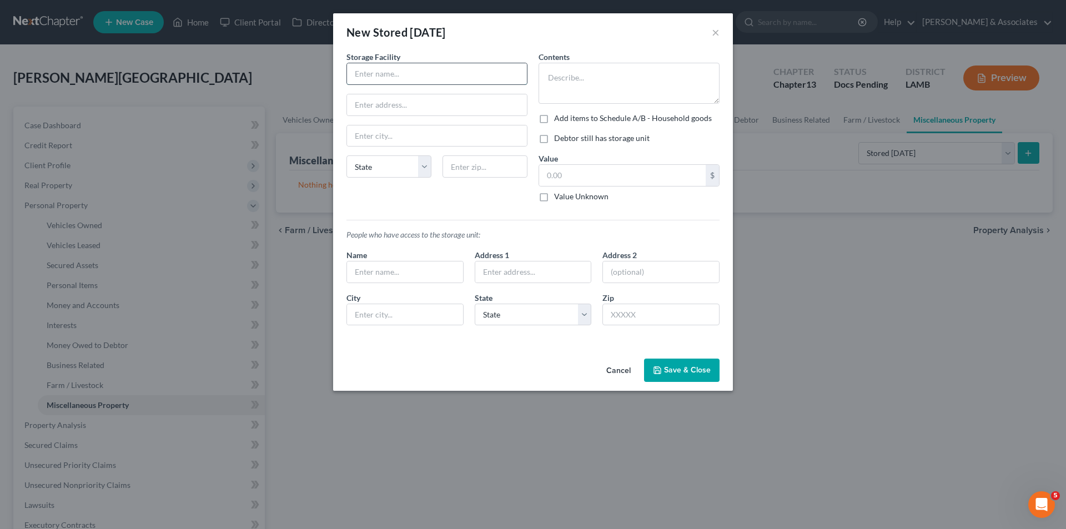
click at [468, 81] on input "text" at bounding box center [437, 73] width 180 height 21
click at [420, 110] on input "text" at bounding box center [437, 104] width 180 height 21
paste input "5252 Mancuso Ln"
type input "5252 Mancuso Ln"
type input "70809"
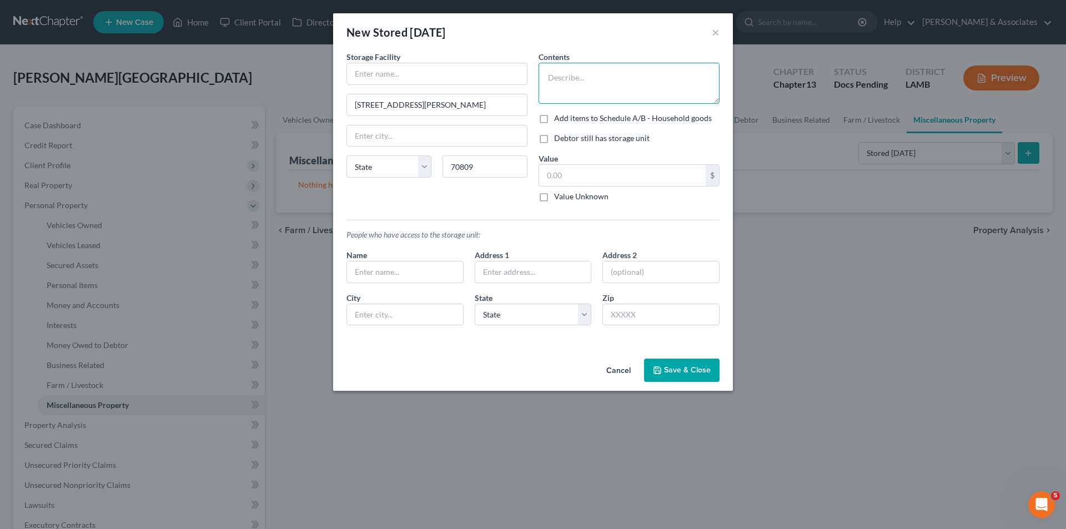
type input "Baton Rouge"
select select "19"
click at [416, 72] on input "text" at bounding box center [437, 73] width 180 height 21
type input "Climastor"
type textarea "couches, queen, bed, dresser, personal items"
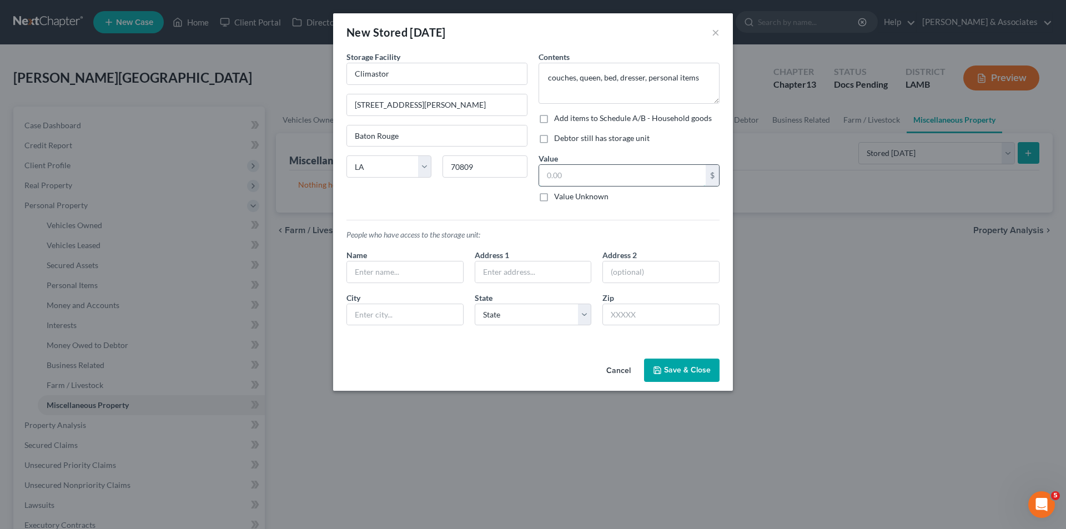
click at [570, 177] on input "text" at bounding box center [622, 175] width 167 height 21
type input "500.00"
click at [577, 134] on label "Debtor still has storage unit" at bounding box center [602, 138] width 96 height 11
click at [566, 134] on input "Debtor still has storage unit" at bounding box center [562, 136] width 7 height 7
checkbox input "true"
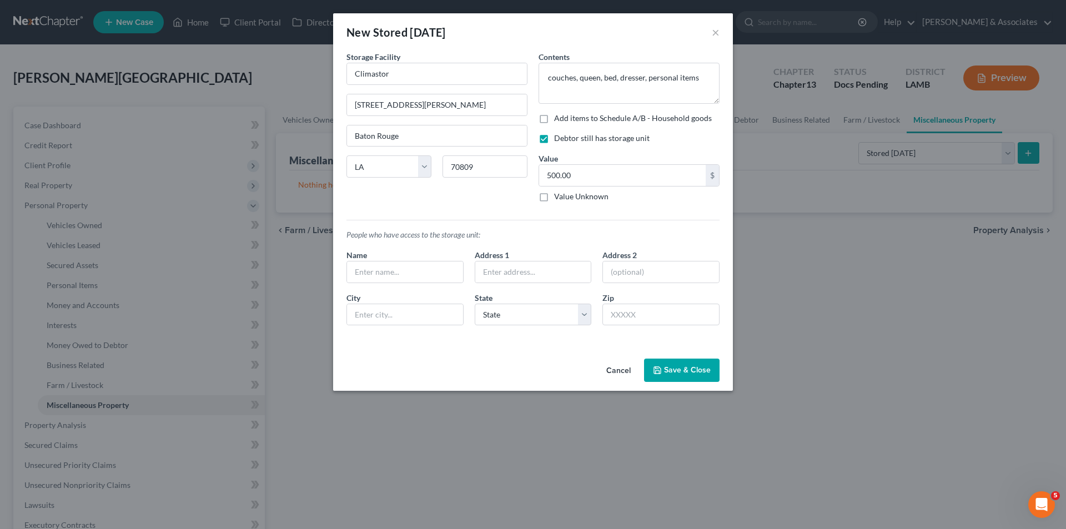
click at [607, 118] on label "Add items to Schedule A/B - Household goods" at bounding box center [633, 118] width 158 height 11
click at [566, 118] on input "Add items to Schedule A/B - Household goods" at bounding box center [562, 116] width 7 height 7
checkbox input "true"
click at [627, 379] on button "Add Exemption" at bounding box center [598, 370] width 83 height 23
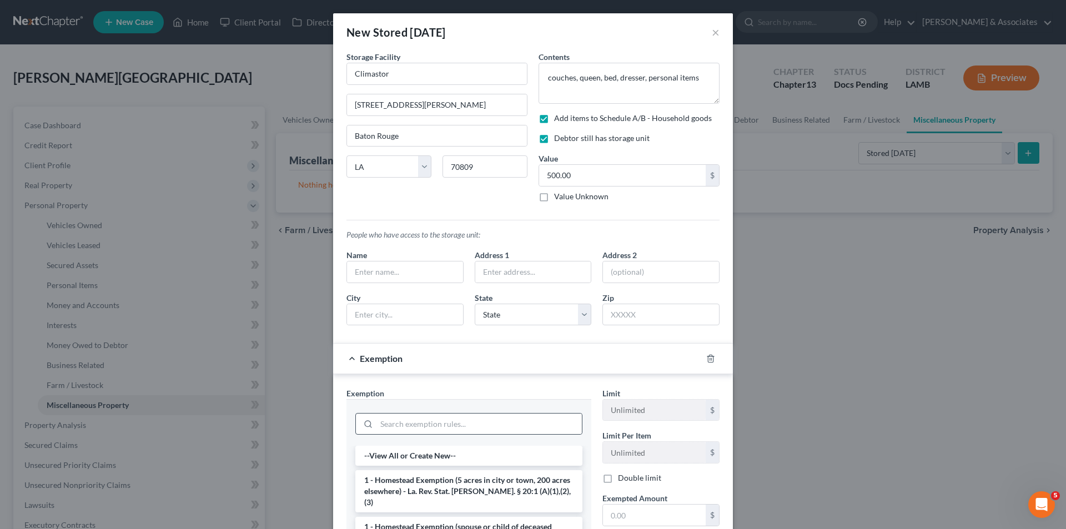
scroll to position [129, 0]
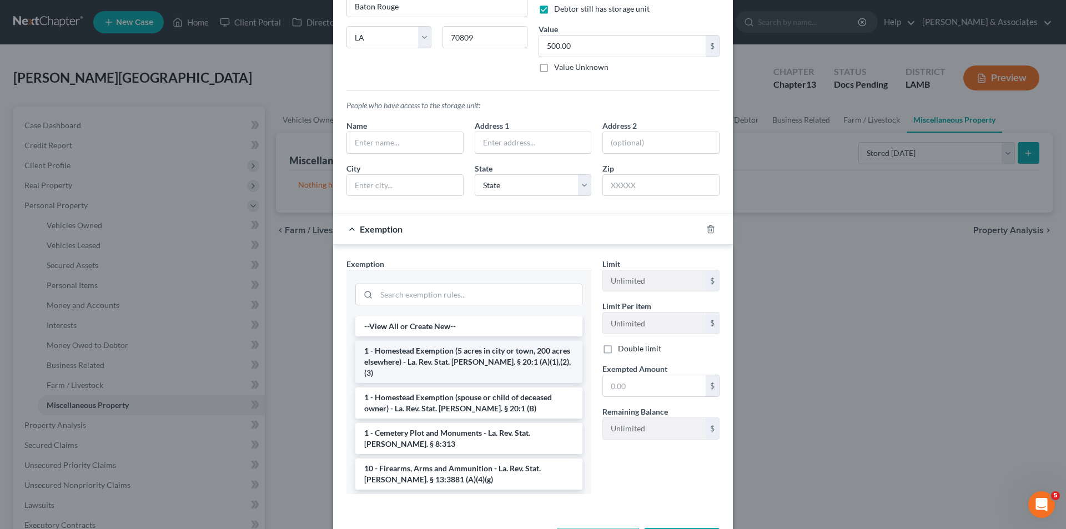
click at [454, 350] on li "1 - Homestead Exemption (5 acres in city or town, 200 acres elsewhere) - La. Re…" at bounding box center [468, 362] width 227 height 42
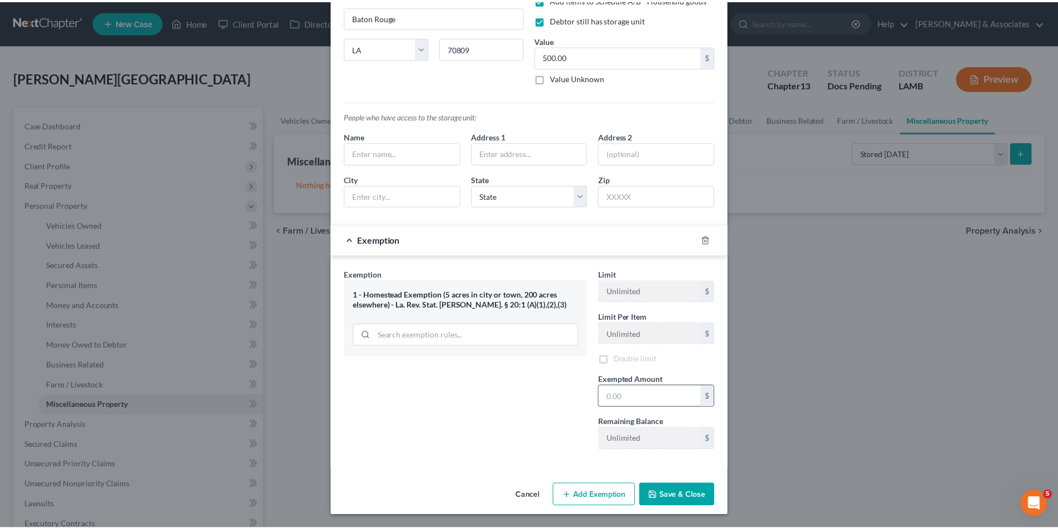
scroll to position [120, 0]
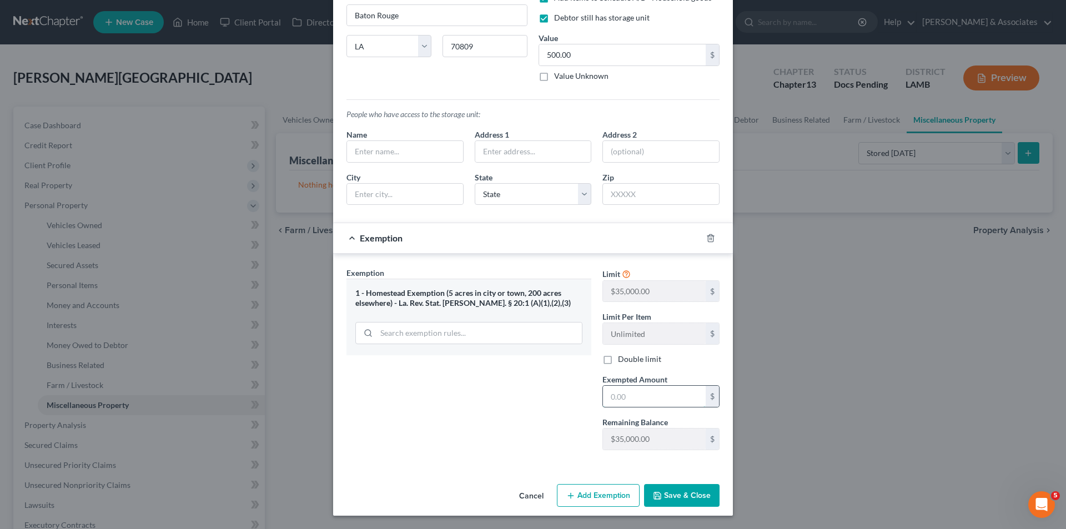
drag, startPoint x: 675, startPoint y: 394, endPoint x: 682, endPoint y: 391, distance: 8.3
click at [675, 394] on input "text" at bounding box center [654, 396] width 103 height 21
type input "500.00"
click at [435, 144] on input "text" at bounding box center [405, 151] width 116 height 21
type input "Logan Doucet"
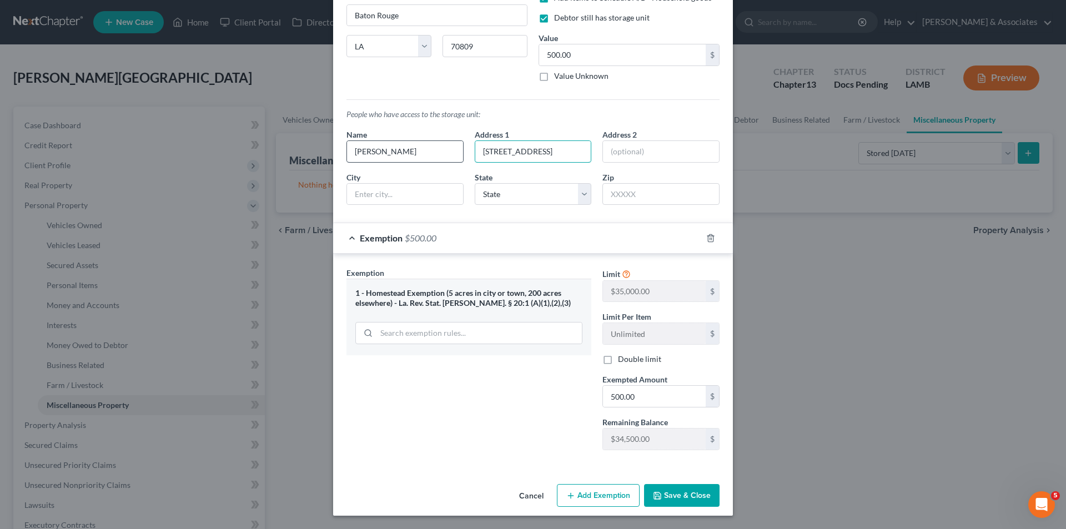
type input "3613 West Grand Lake Blvd"
type input "70065"
type input "Kenner"
select select "19"
click at [653, 489] on button "Save & Close" at bounding box center [682, 495] width 76 height 23
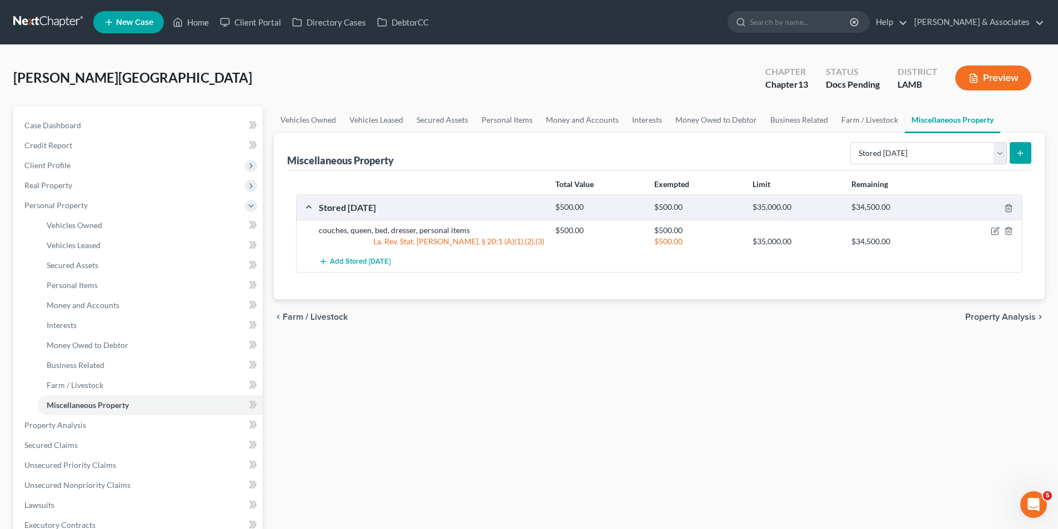
click at [732, 405] on div "Vehicles Owned Vehicles Leased Secured Assets Personal Items Money and Accounts…" at bounding box center [659, 423] width 782 height 632
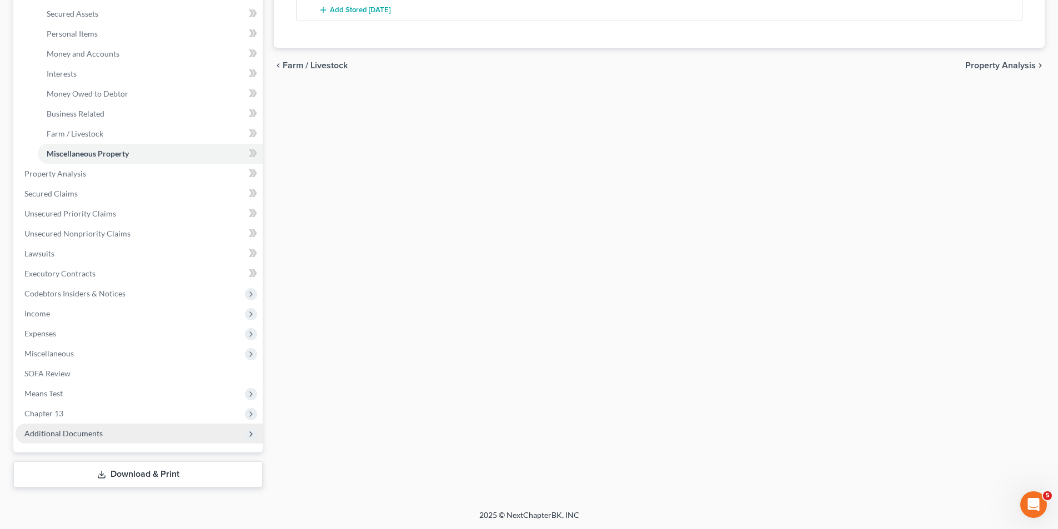
scroll to position [252, 0]
click at [31, 193] on span "Secured Claims" at bounding box center [50, 192] width 53 height 9
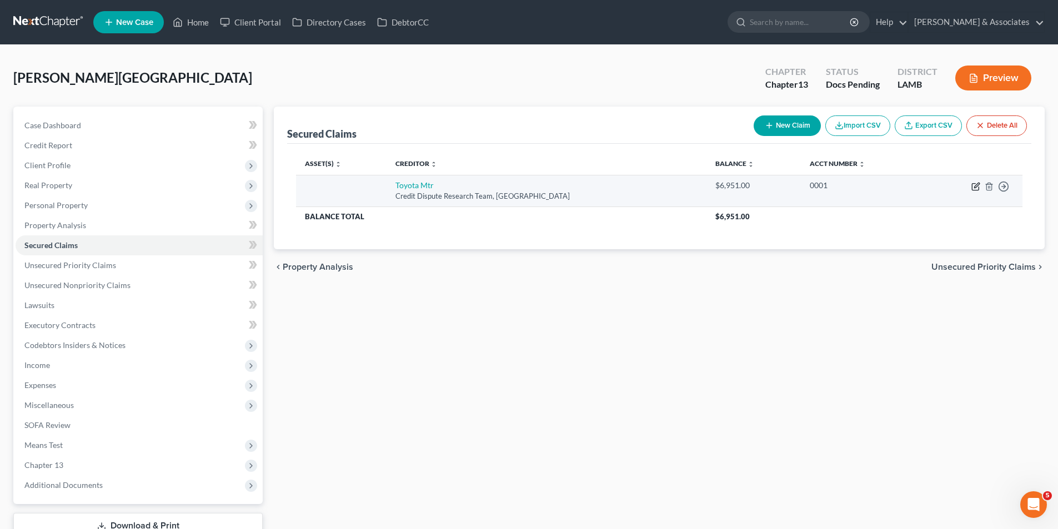
click at [974, 189] on icon "button" at bounding box center [975, 186] width 9 height 9
select select "45"
select select "0"
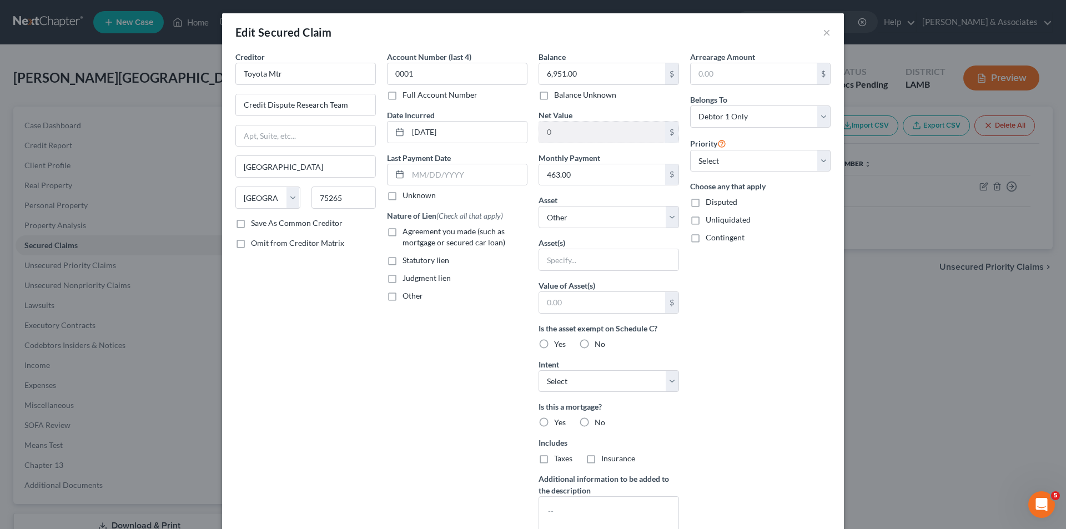
click at [431, 242] on span "Agreement you made (such as mortgage or secured car loan)" at bounding box center [454, 237] width 103 height 21
click at [414, 233] on input "Agreement you made (such as mortgage or secured car loan)" at bounding box center [410, 229] width 7 height 7
checkbox input "true"
click at [552, 220] on select "Select Other Multiple Assets Chase Bank 6099 (Checking Account) - $1189.3 2020 …" at bounding box center [609, 217] width 140 height 22
select select "3"
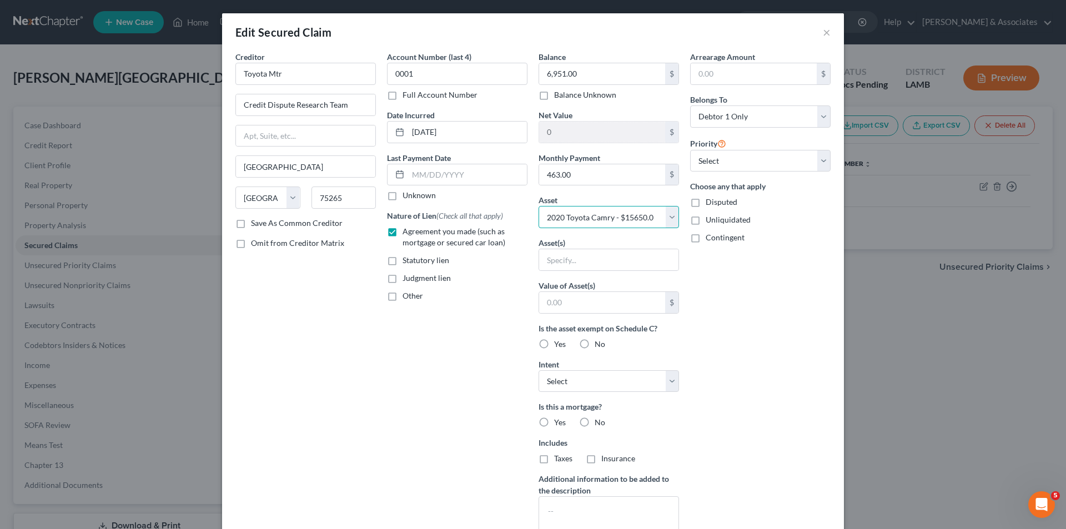
click at [539, 206] on select "Select Other Multiple Assets Chase Bank 6099 (Checking Account) - $1189.3 2020 …" at bounding box center [609, 217] width 140 height 22
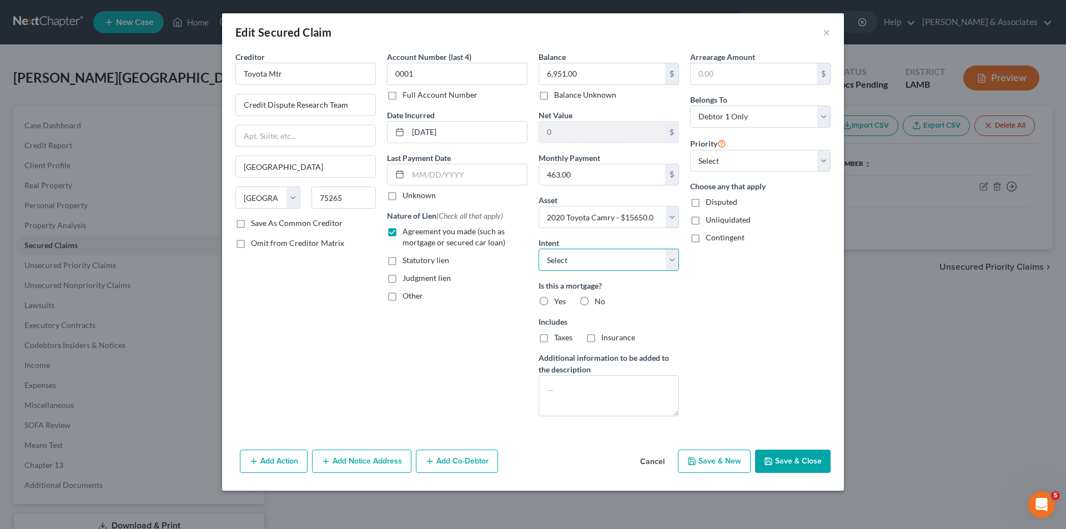
click at [594, 260] on select "Select Surrender Redeem Reaffirm Avoid Other" at bounding box center [609, 260] width 140 height 22
select select "2"
click at [539, 249] on select "Select Surrender Redeem Reaffirm Avoid Other" at bounding box center [609, 260] width 140 height 22
click at [554, 298] on label "Yes" at bounding box center [560, 301] width 12 height 11
click at [559, 298] on input "Yes" at bounding box center [562, 299] width 7 height 7
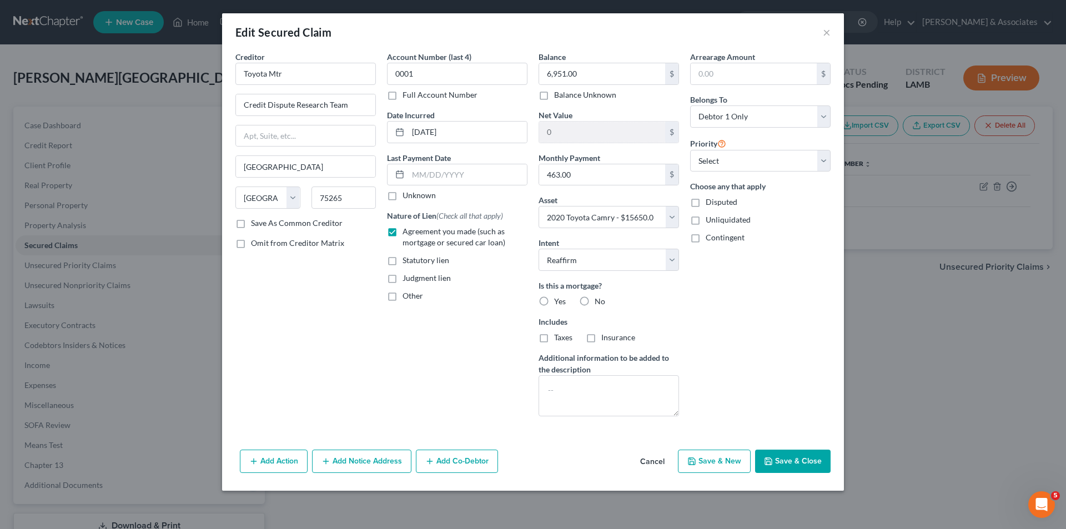
radio input "true"
click at [595, 305] on label "No" at bounding box center [600, 301] width 11 height 11
click at [599, 303] on input "No" at bounding box center [602, 299] width 7 height 7
radio input "true"
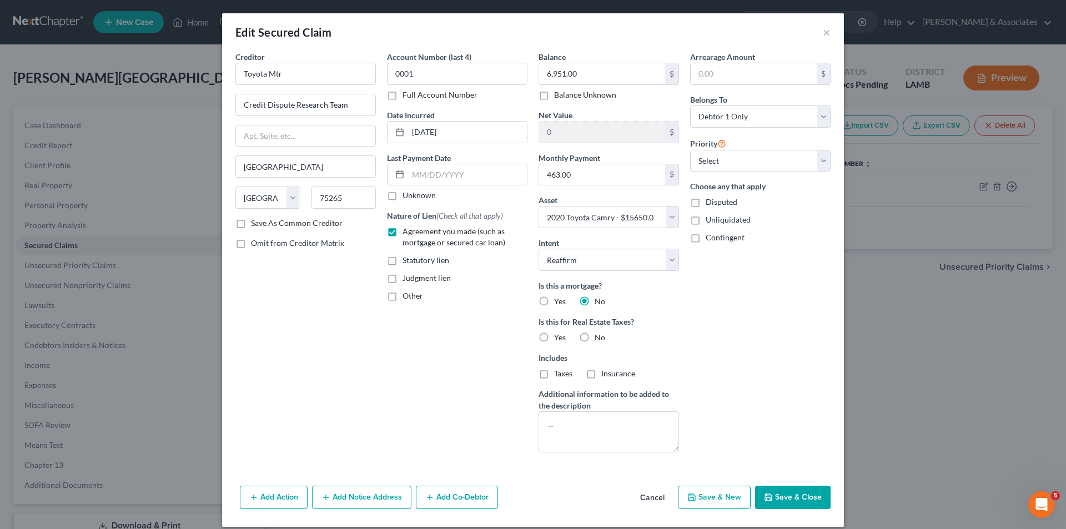
click at [590, 340] on div "No" at bounding box center [592, 337] width 26 height 11
click at [595, 338] on span "No" at bounding box center [600, 337] width 11 height 9
click at [599, 338] on input "No" at bounding box center [602, 335] width 7 height 7
radio input "true"
click at [740, 168] on select "Select 1st 2nd 3rd 4th 5th 6th 7th 8th 9th 10th 11th 12th 13th 14th 15th 16th 1…" at bounding box center [760, 161] width 140 height 22
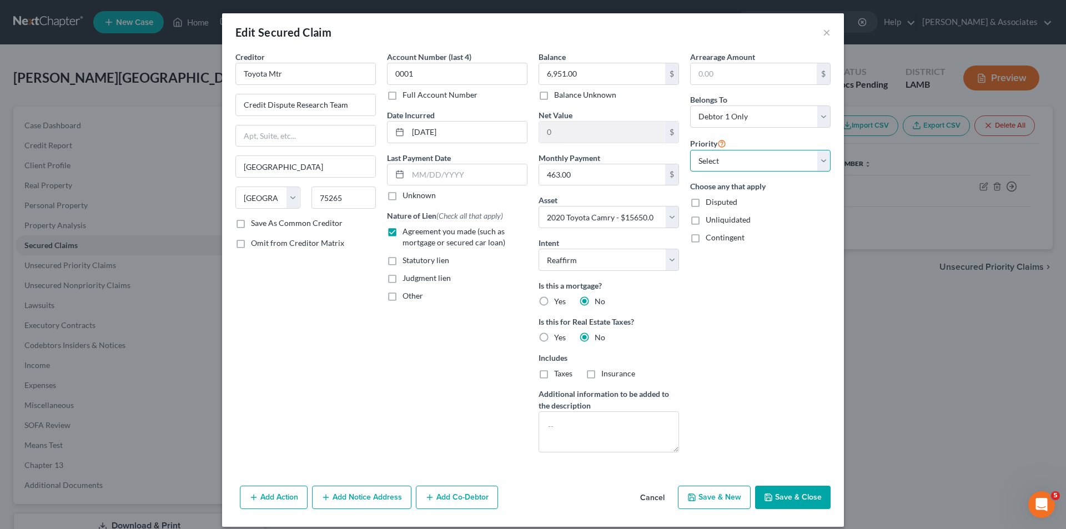
select select "0"
click at [690, 150] on select "Select 1st 2nd 3rd 4th 5th 6th 7th 8th 9th 10th 11th 12th 13th 14th 15th 16th 1…" at bounding box center [760, 161] width 140 height 22
click at [821, 245] on div "Arrearage Amount $ Belongs To * Select Debtor 1 Only Debtor 2 Only Debtor 1 And…" at bounding box center [761, 256] width 152 height 410
click at [792, 491] on button "Save & Close" at bounding box center [793, 497] width 76 height 23
select select
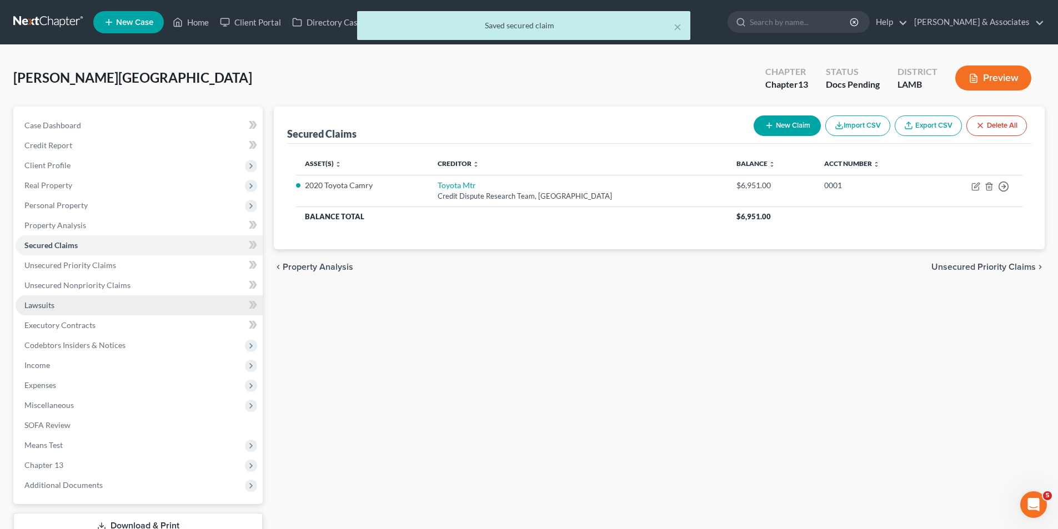
click at [42, 303] on span "Lawsuits" at bounding box center [39, 304] width 30 height 9
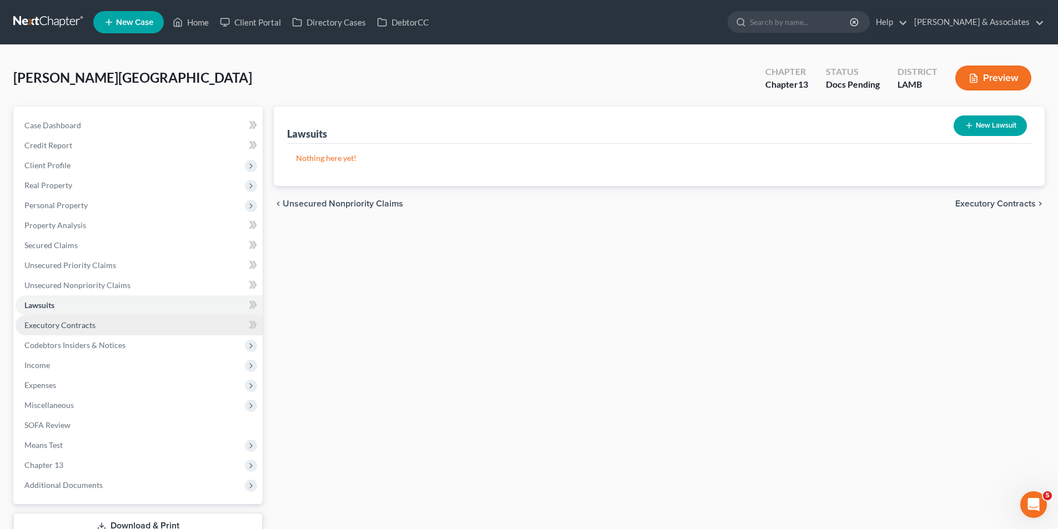
click at [49, 326] on span "Executory Contracts" at bounding box center [59, 324] width 71 height 9
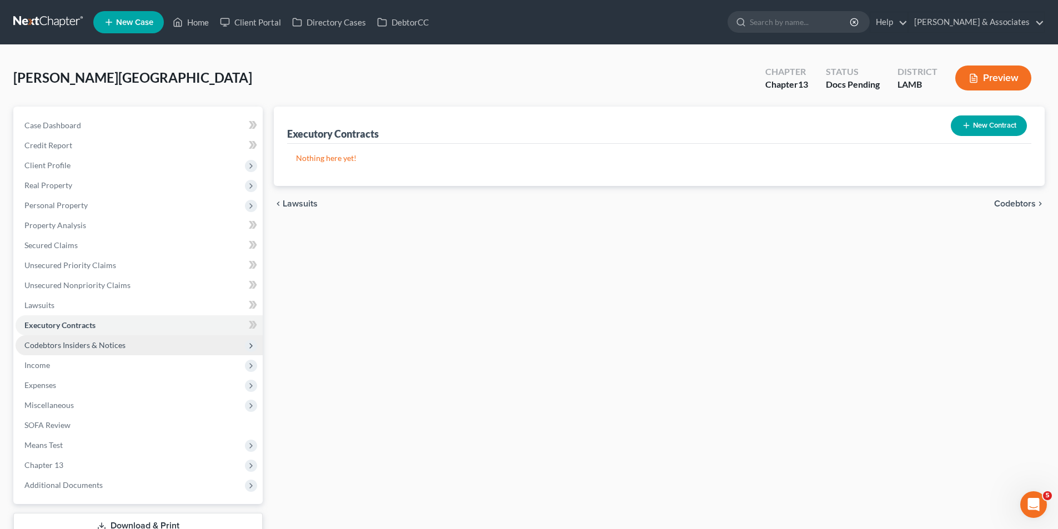
click at [58, 346] on span "Codebtors Insiders & Notices" at bounding box center [74, 344] width 101 height 9
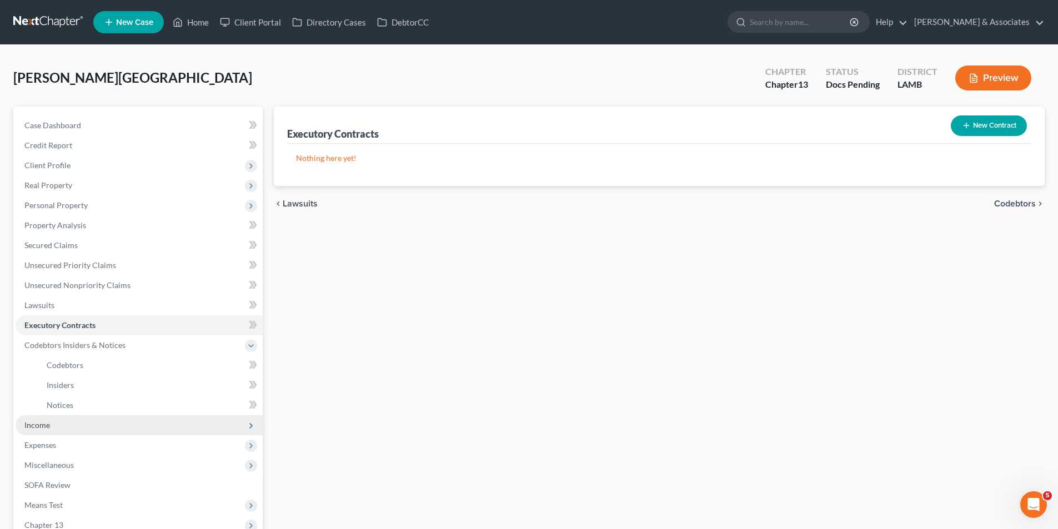
click at [76, 425] on span "Income" at bounding box center [139, 425] width 247 height 20
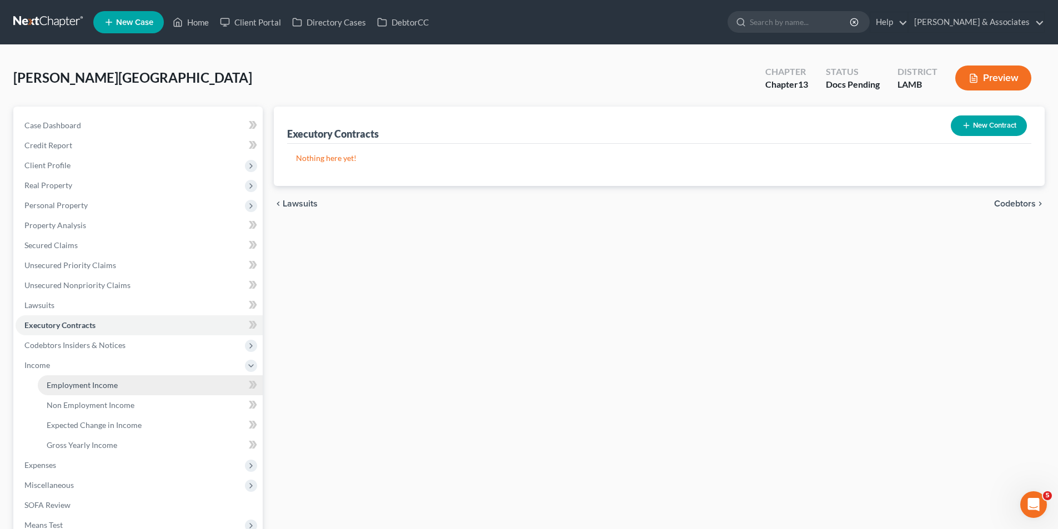
click at [82, 386] on span "Employment Income" at bounding box center [82, 384] width 71 height 9
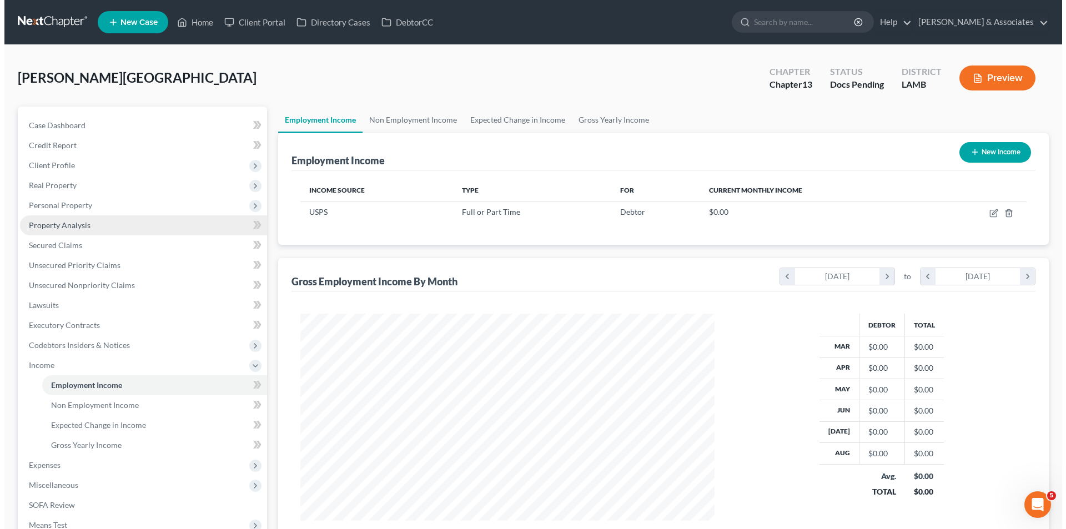
scroll to position [207, 436]
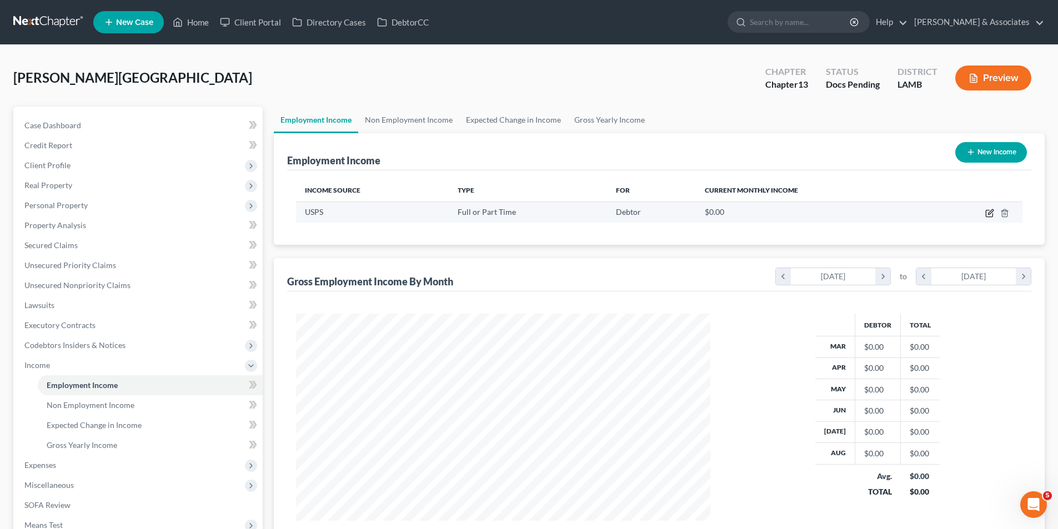
click at [986, 214] on icon "button" at bounding box center [989, 213] width 7 height 7
select select "0"
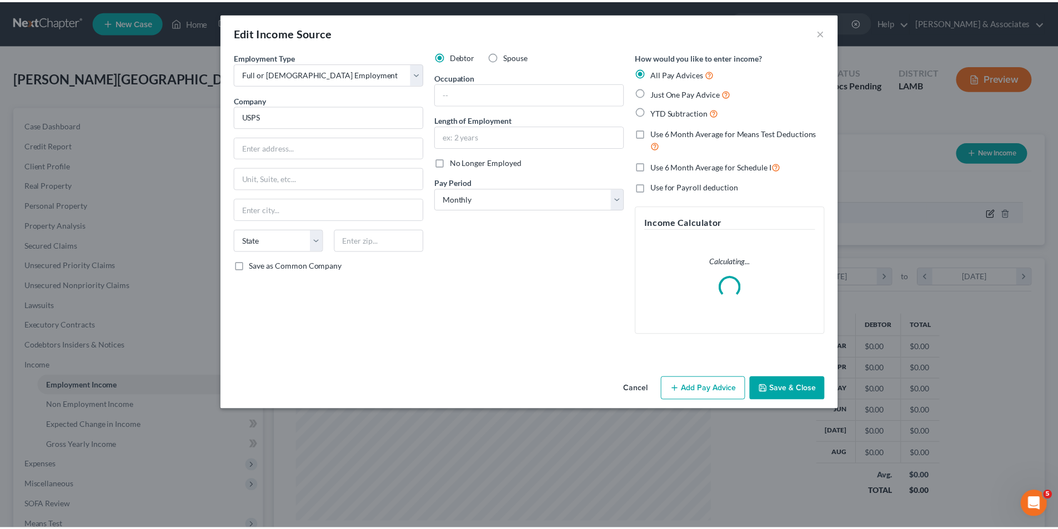
scroll to position [209, 440]
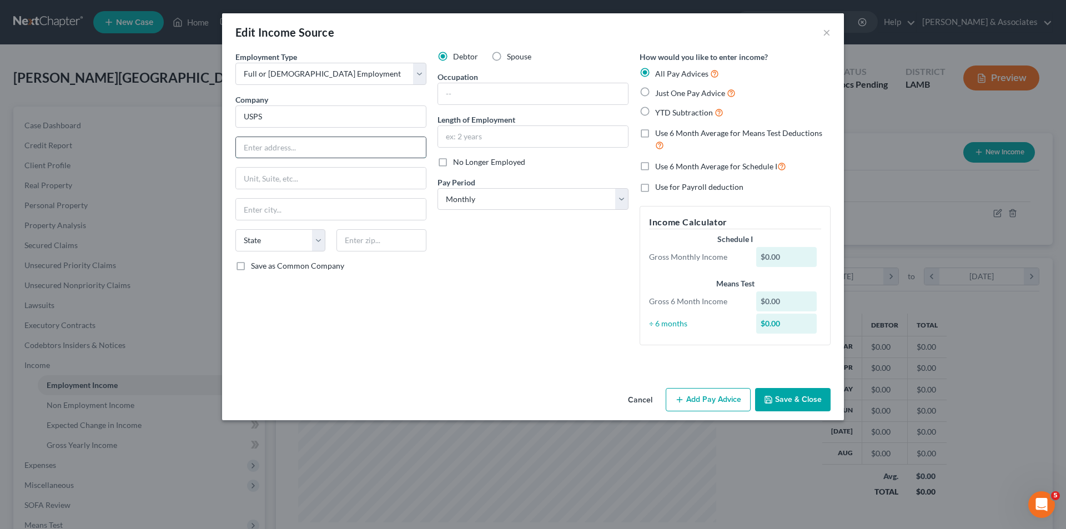
click at [335, 140] on input "text" at bounding box center [331, 147] width 190 height 21
click at [318, 150] on input "5200 Longfellow" at bounding box center [331, 147] width 190 height 21
type input "5200 Longfellow Dr"
type input "70805"
type input "Baton Rouge"
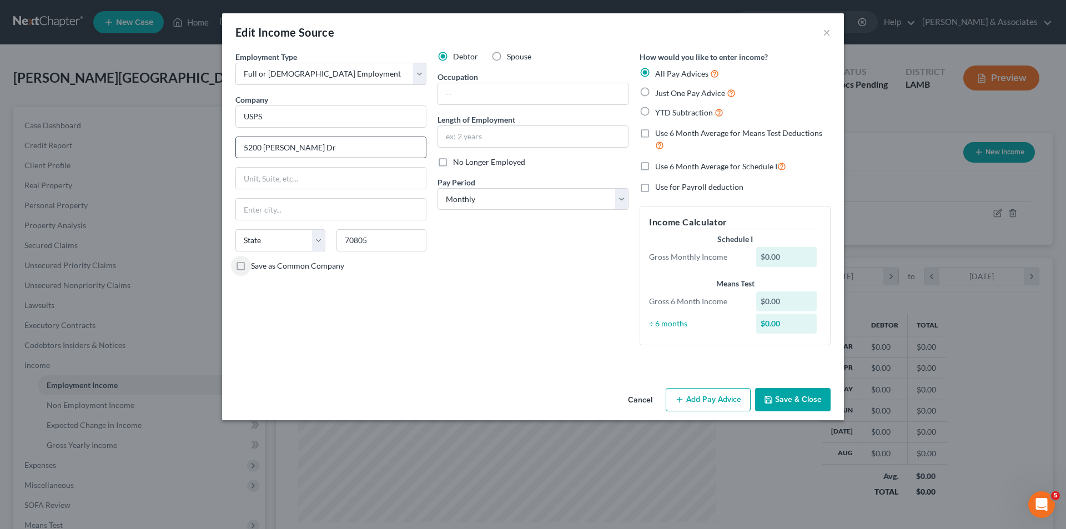
select select "19"
click at [404, 282] on div "Employment Type * Select Full or Part Time Employment Self Employment Company *…" at bounding box center [331, 202] width 202 height 303
click at [493, 98] on input "text" at bounding box center [533, 93] width 190 height 21
type input "City Carrier"
type input "4 years"
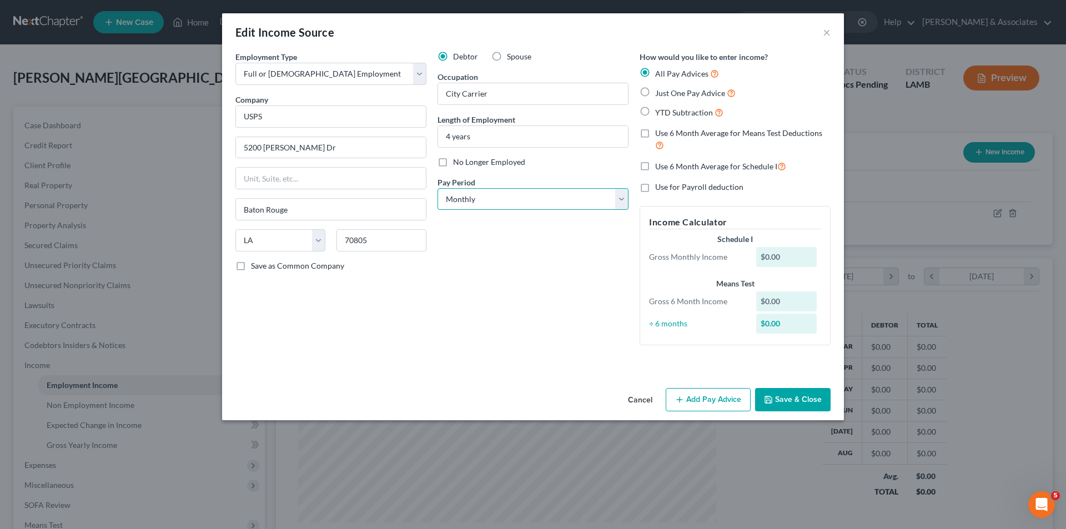
click at [490, 204] on select "Select Monthly Twice Monthly Every Other Week Weekly" at bounding box center [533, 199] width 191 height 22
select select "2"
click at [438, 188] on select "Select Monthly Twice Monthly Every Other Week Weekly" at bounding box center [533, 199] width 191 height 22
click at [802, 402] on button "Save & Close" at bounding box center [793, 399] width 76 height 23
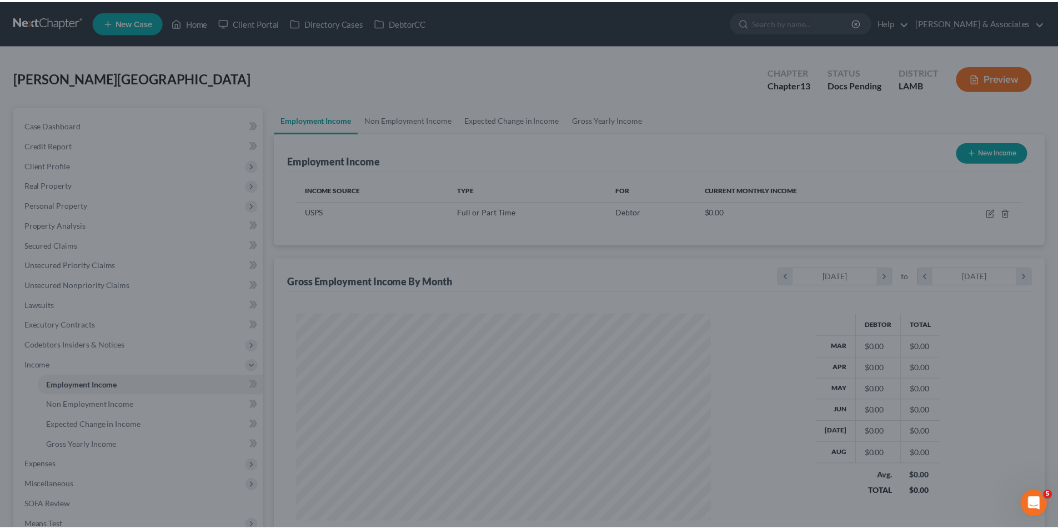
scroll to position [555029, 554800]
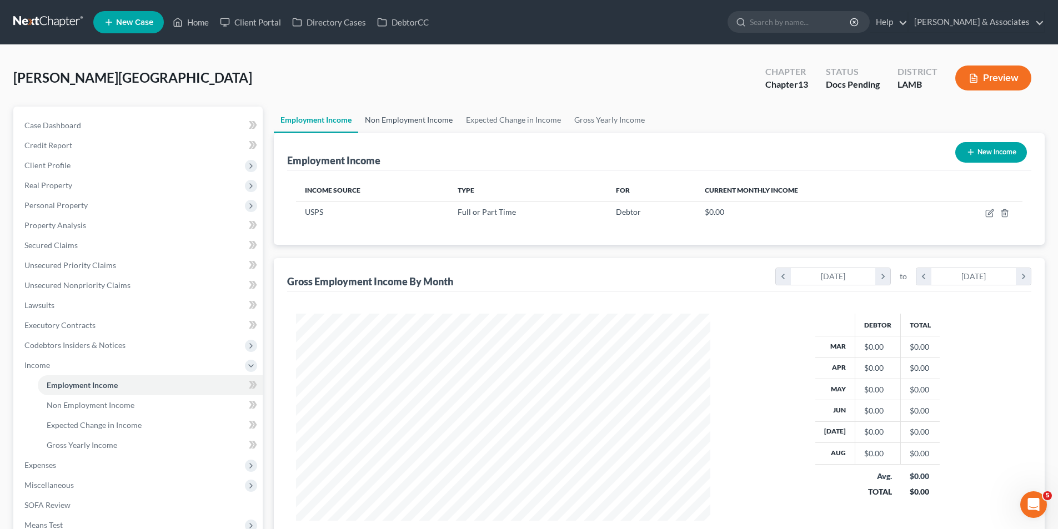
click at [421, 125] on link "Non Employment Income" at bounding box center [408, 120] width 101 height 27
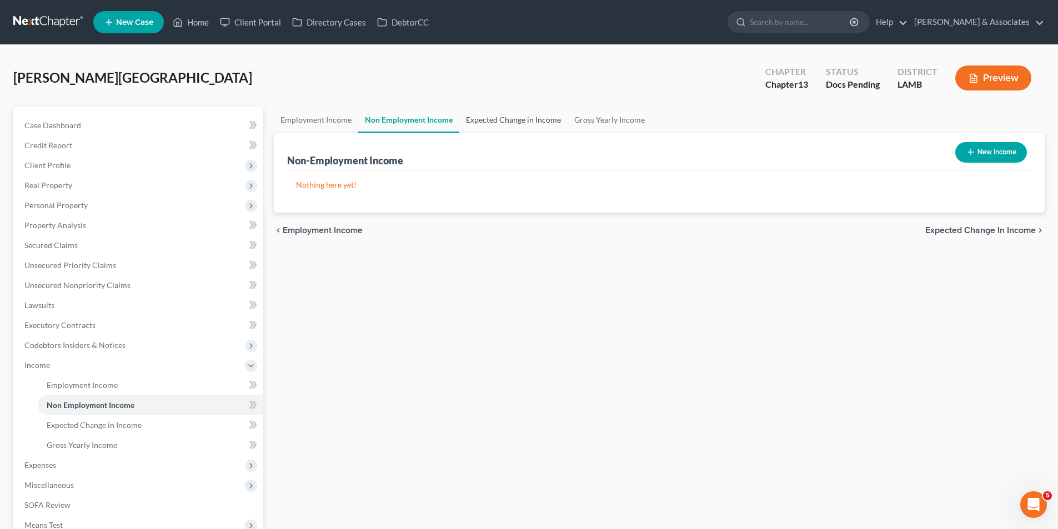
click at [516, 118] on link "Expected Change in Income" at bounding box center [513, 120] width 108 height 27
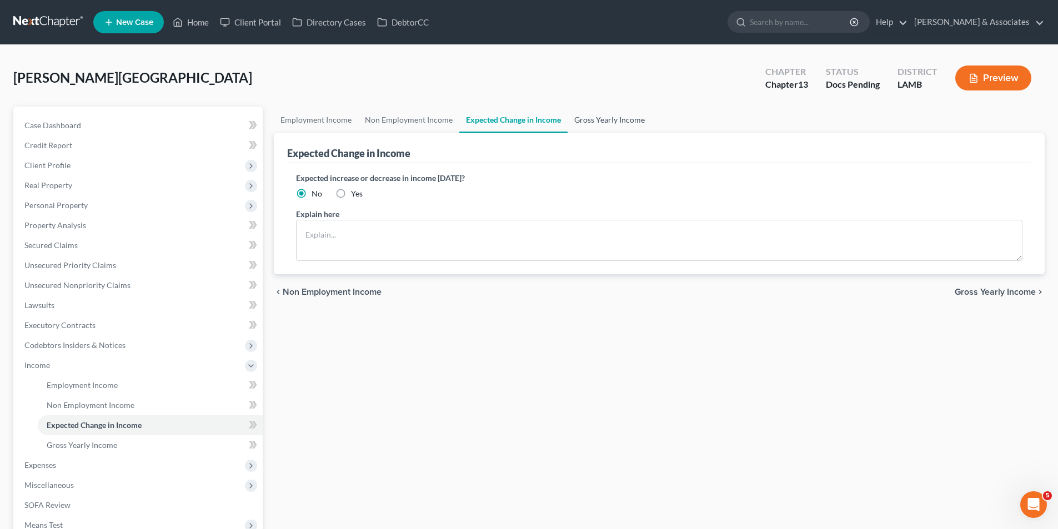
click at [615, 122] on link "Gross Yearly Income" at bounding box center [609, 120] width 84 height 27
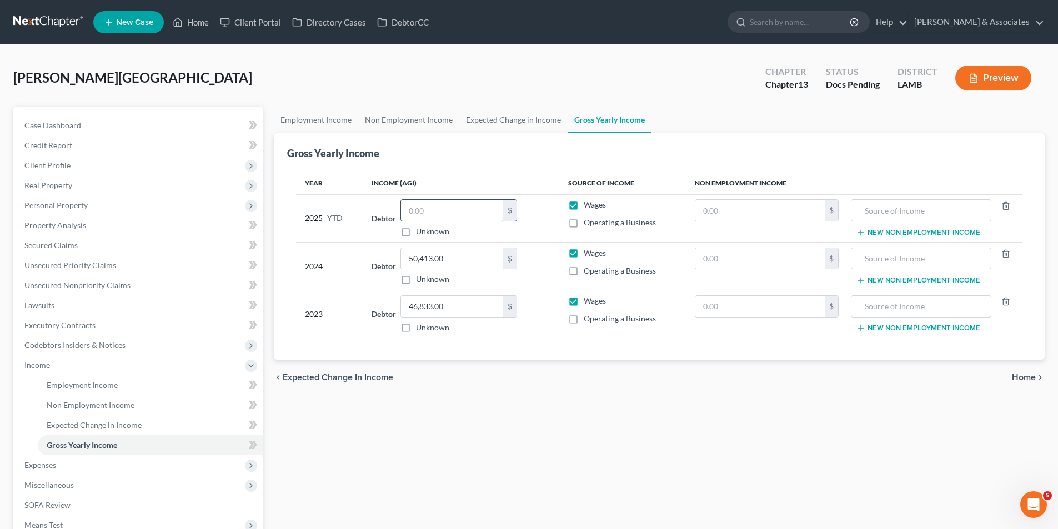
click at [478, 213] on input "text" at bounding box center [452, 210] width 102 height 21
type input "52,074.25"
click at [579, 509] on div "Employment Income Non Employment Income Expected Change in Income Gross Yearly …" at bounding box center [659, 363] width 782 height 512
click at [416, 124] on link "Non Employment Income" at bounding box center [408, 120] width 101 height 27
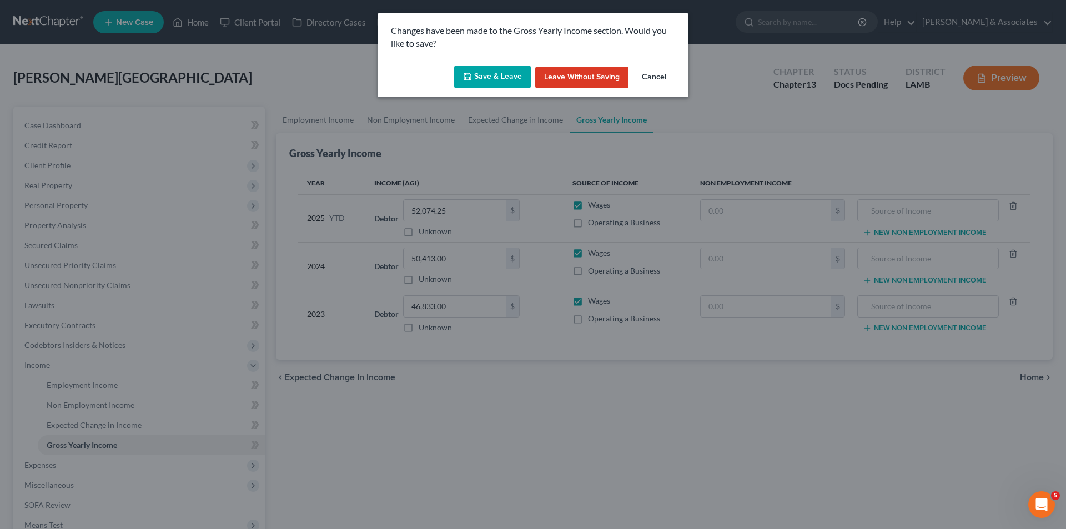
click at [495, 78] on button "Save & Leave" at bounding box center [492, 77] width 77 height 23
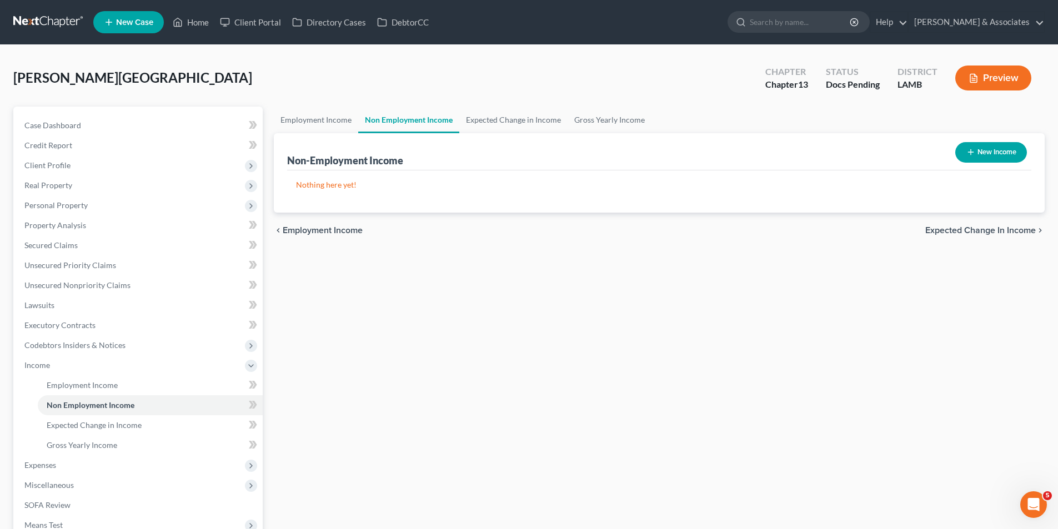
click at [1005, 158] on button "New Income" at bounding box center [991, 152] width 72 height 21
select select "0"
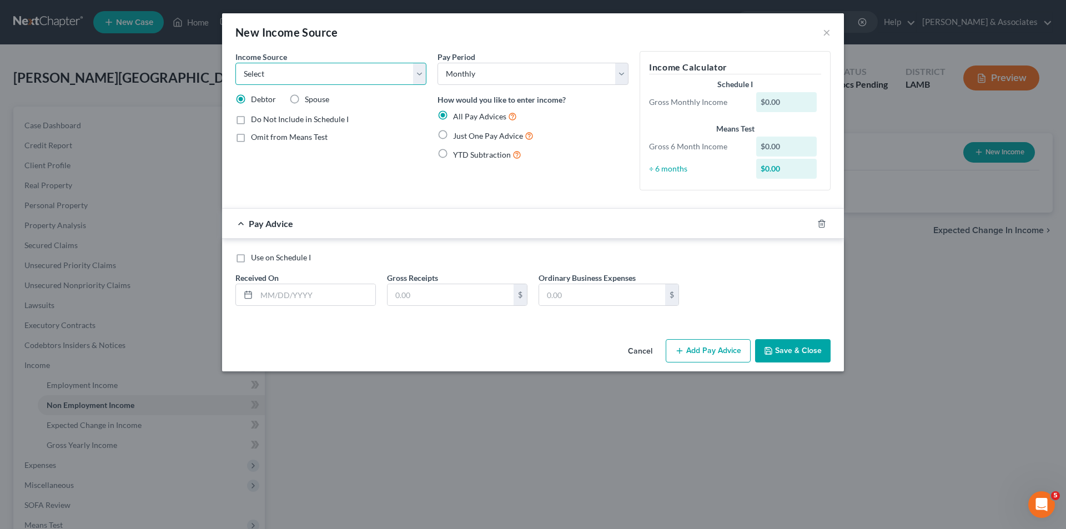
click at [352, 82] on select "Select Unemployment Disability (from employer) Pension Retirement Social Securi…" at bounding box center [330, 74] width 191 height 22
click at [824, 34] on button "×" at bounding box center [827, 32] width 8 height 13
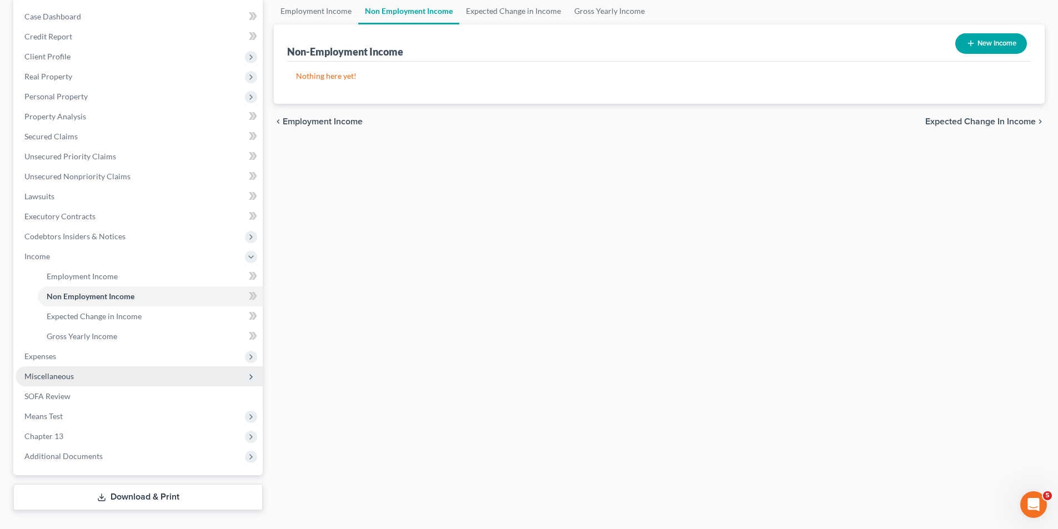
scroll to position [132, 0]
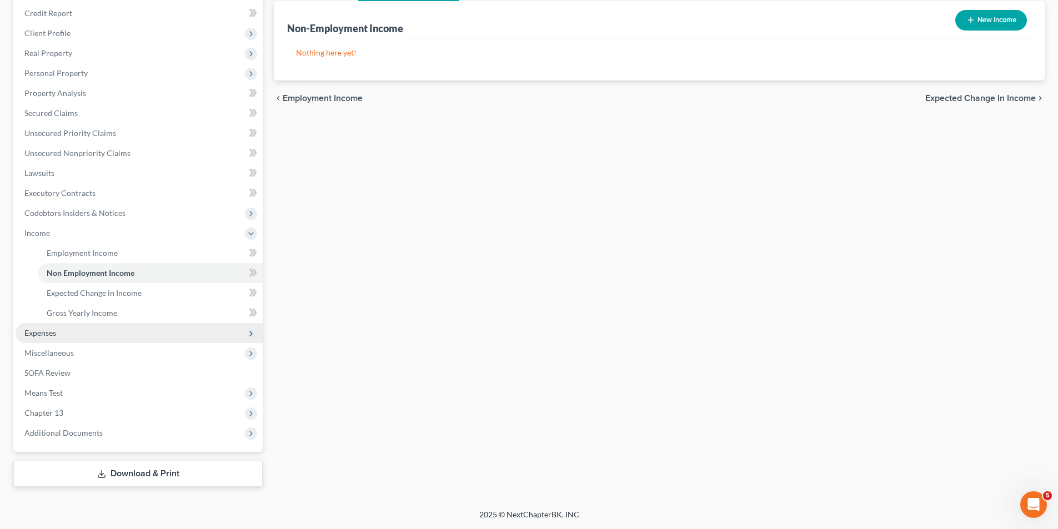
click at [87, 329] on span "Expenses" at bounding box center [139, 333] width 247 height 20
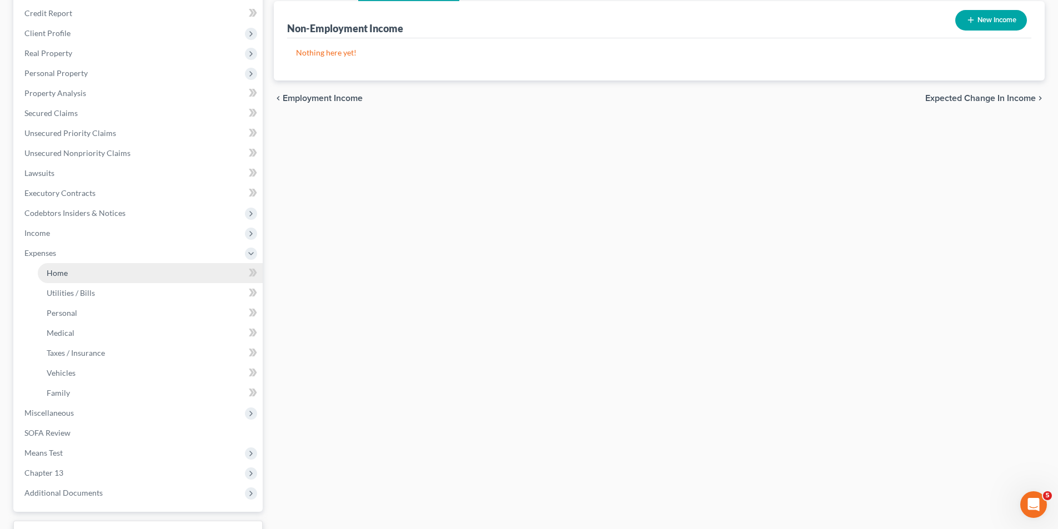
click at [66, 274] on span "Home" at bounding box center [57, 272] width 21 height 9
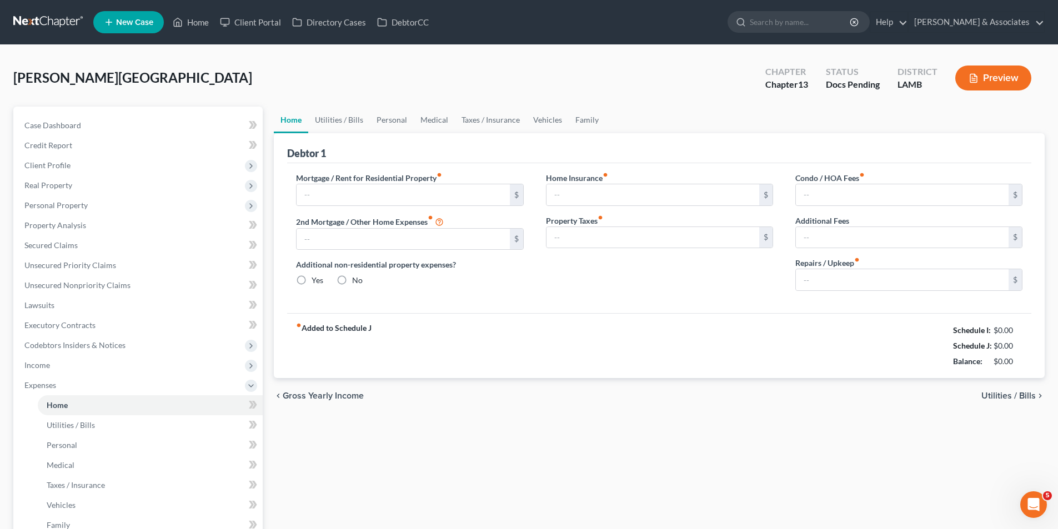
type input "0.00"
radio input "true"
type input "0.00"
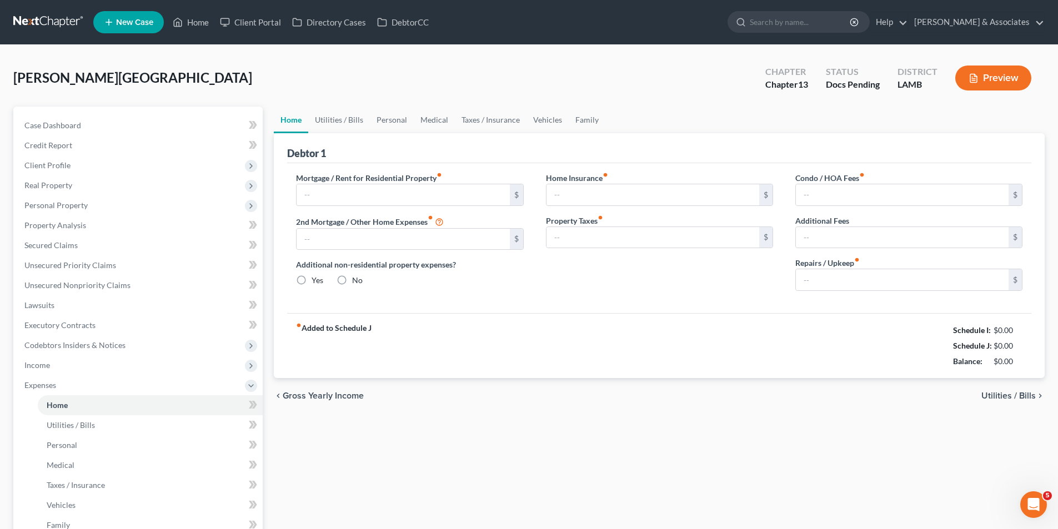
type input "0.00"
click at [1019, 396] on span "Utilities / Bills" at bounding box center [1008, 395] width 54 height 9
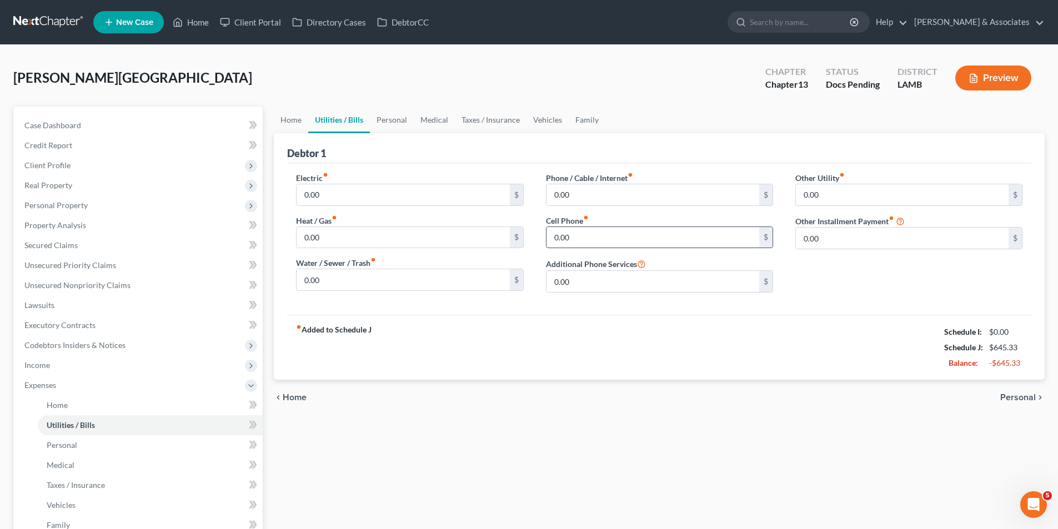
click at [670, 229] on input "0.00" at bounding box center [652, 237] width 213 height 21
type input "79.00"
click at [680, 197] on input "0.00" at bounding box center [652, 194] width 213 height 21
click at [868, 190] on input "0.00" at bounding box center [902, 194] width 213 height 21
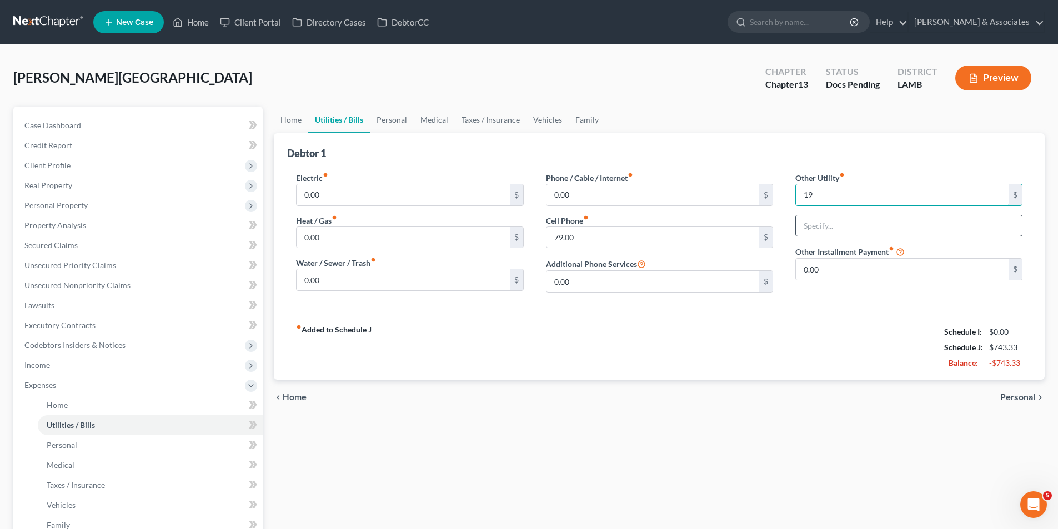
type input "19"
click at [838, 224] on input "text" at bounding box center [909, 225] width 226 height 21
type input "Streaming and subscriptions"
click at [877, 272] on input "0.00" at bounding box center [902, 269] width 213 height 21
click at [605, 271] on input "0.00" at bounding box center [652, 281] width 213 height 21
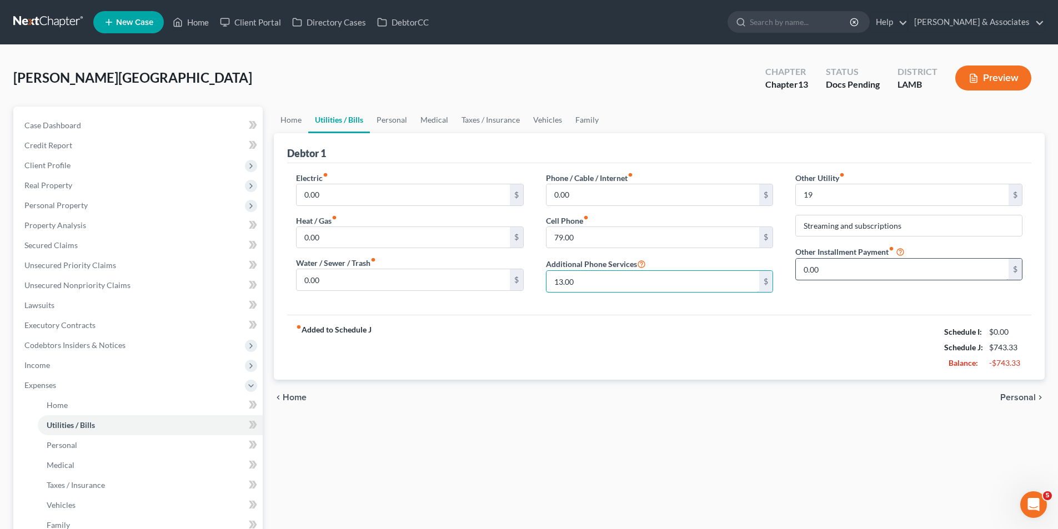
type input "13.00"
click at [906, 268] on input "0.00" at bounding box center [902, 269] width 213 height 21
click at [901, 198] on input "19" at bounding box center [902, 194] width 213 height 21
drag, startPoint x: 901, startPoint y: 198, endPoint x: 751, endPoint y: 184, distance: 151.1
click at [768, 185] on div "Electric fiber_manual_record 0.00 $ Heat / Gas fiber_manual_record 0.00 $ Water…" at bounding box center [659, 236] width 748 height 129
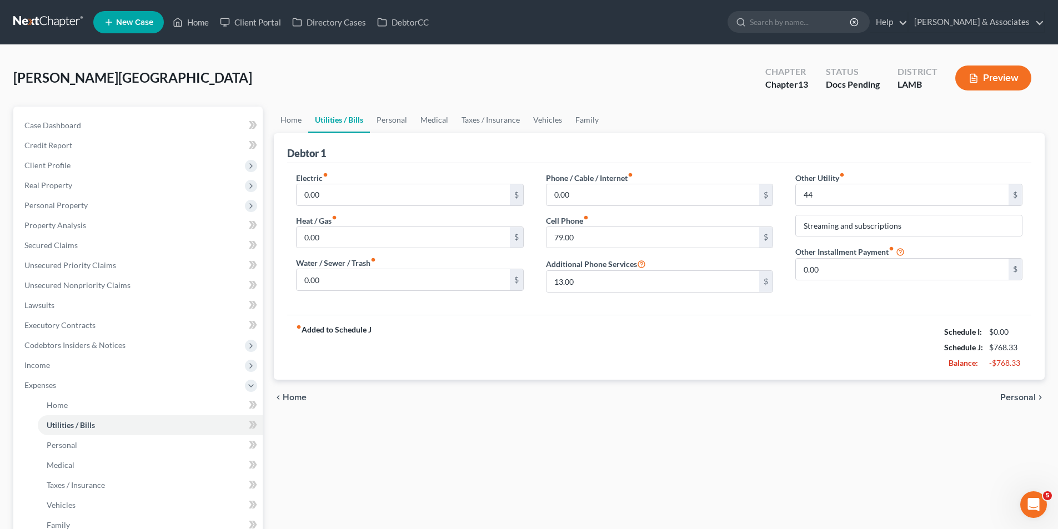
click at [796, 353] on div "fiber_manual_record Added to Schedule J Schedule I: $0.00 Schedule J: $768.33 B…" at bounding box center [659, 347] width 744 height 65
click at [845, 194] on input "44" at bounding box center [902, 194] width 213 height 21
click at [849, 189] on input "47.00" at bounding box center [902, 194] width 213 height 21
type input "56.00"
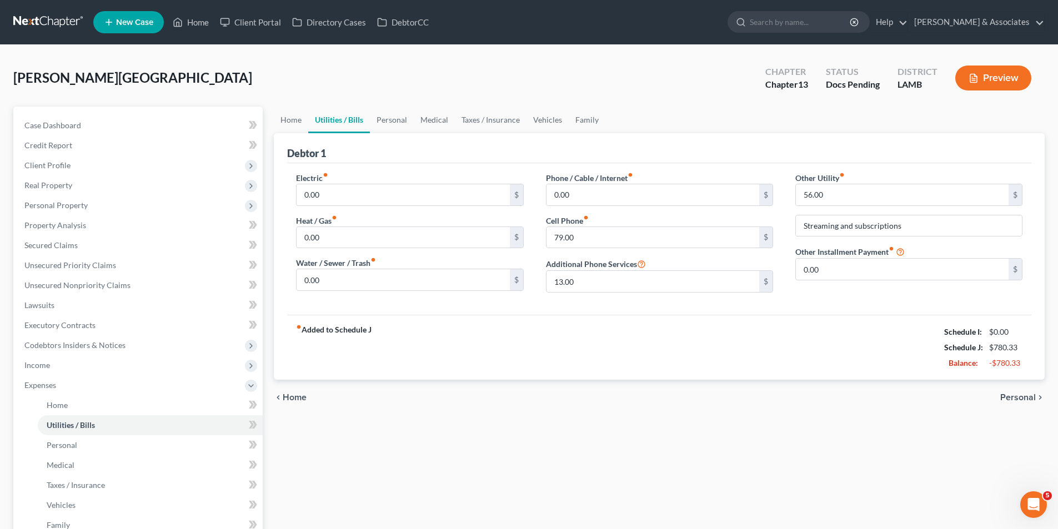
click at [766, 358] on div "fiber_manual_record Added to Schedule J Schedule I: $0.00 Schedule J: $780.33 B…" at bounding box center [659, 347] width 744 height 65
click at [1026, 400] on span "Personal" at bounding box center [1018, 397] width 36 height 9
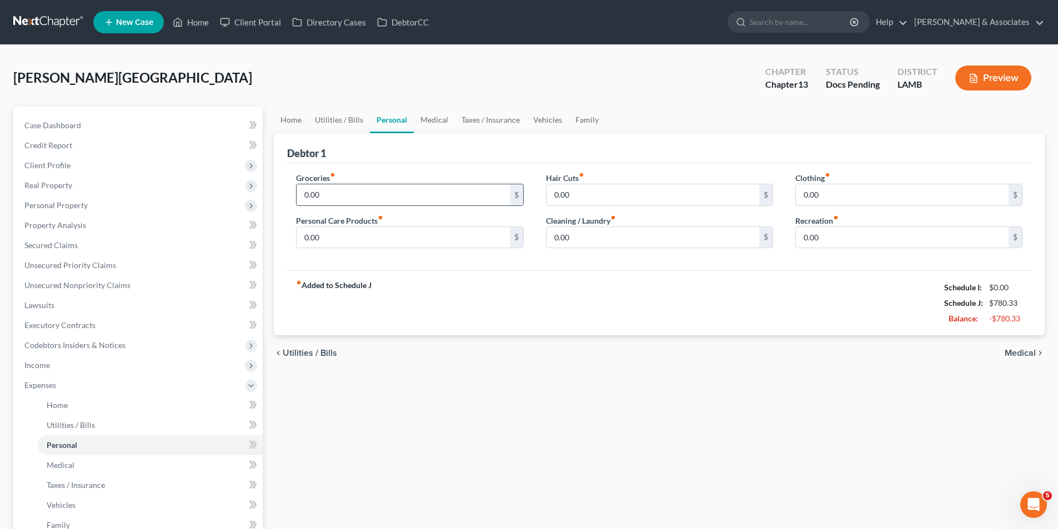
click at [394, 188] on input "0.00" at bounding box center [402, 194] width 213 height 21
type input "542"
type input "50"
type input "93"
click at [1028, 349] on span "Medical" at bounding box center [1019, 353] width 31 height 9
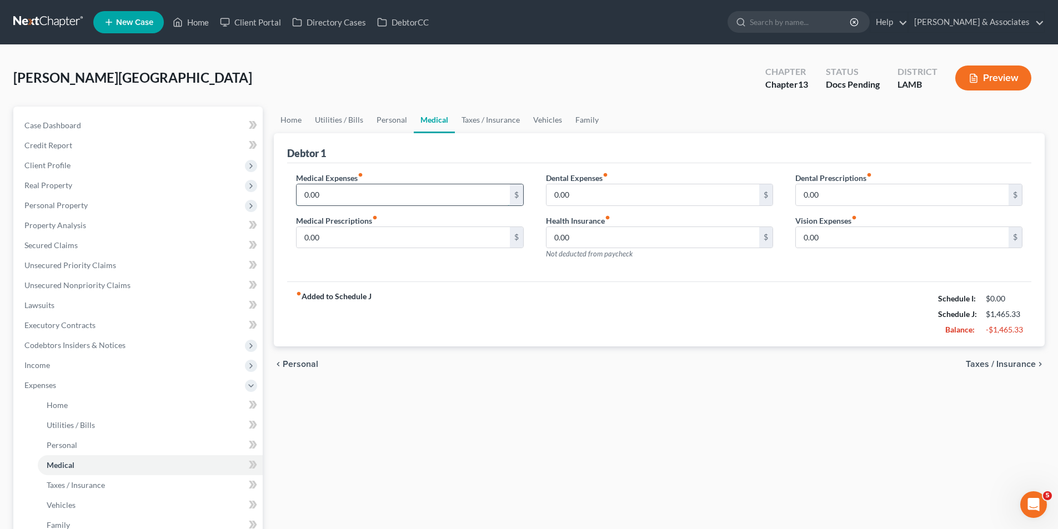
click at [381, 187] on input "0.00" at bounding box center [402, 194] width 213 height 21
type input "2"
type input "5"
click at [444, 331] on div "fiber_manual_record Added to Schedule J Schedule I: $0.00 Schedule J: $1,465.33…" at bounding box center [659, 314] width 744 height 65
click at [344, 244] on input "0.00" at bounding box center [402, 237] width 213 height 21
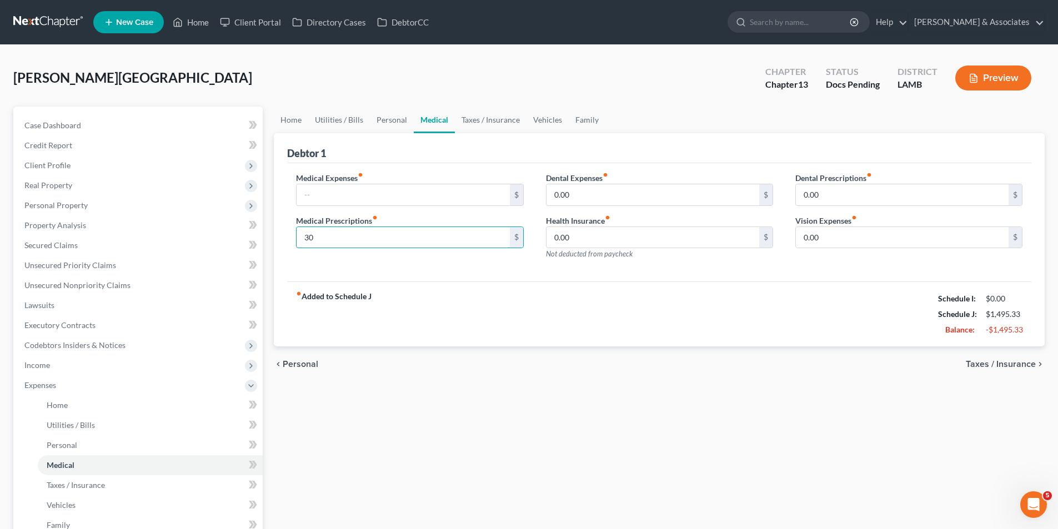
type input "30"
click at [612, 319] on div "fiber_manual_record Added to Schedule J Schedule I: $0.00 Schedule J: $1,495.33…" at bounding box center [659, 314] width 744 height 65
click at [1026, 367] on span "Taxes / Insurance" at bounding box center [1001, 364] width 70 height 9
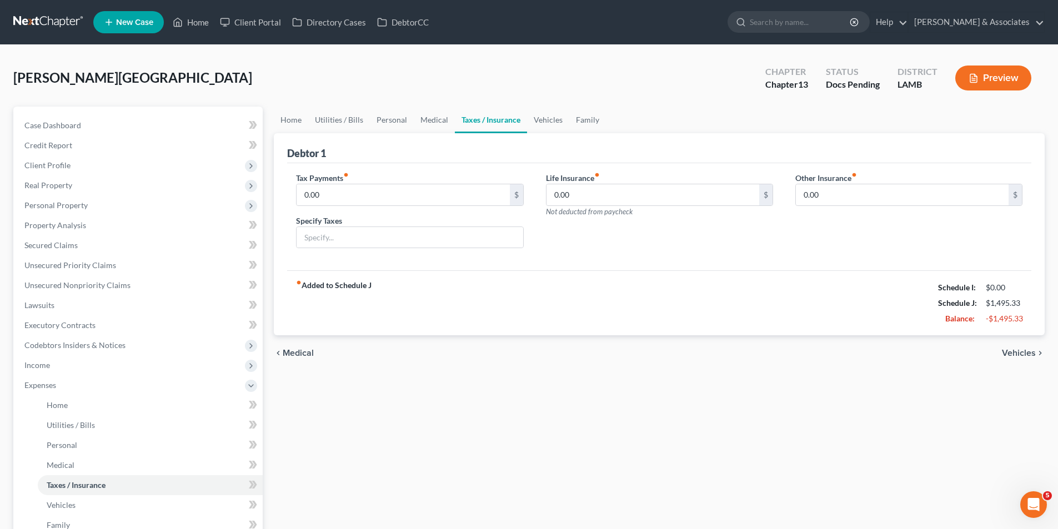
click at [1033, 354] on span "Vehicles" at bounding box center [1019, 353] width 34 height 9
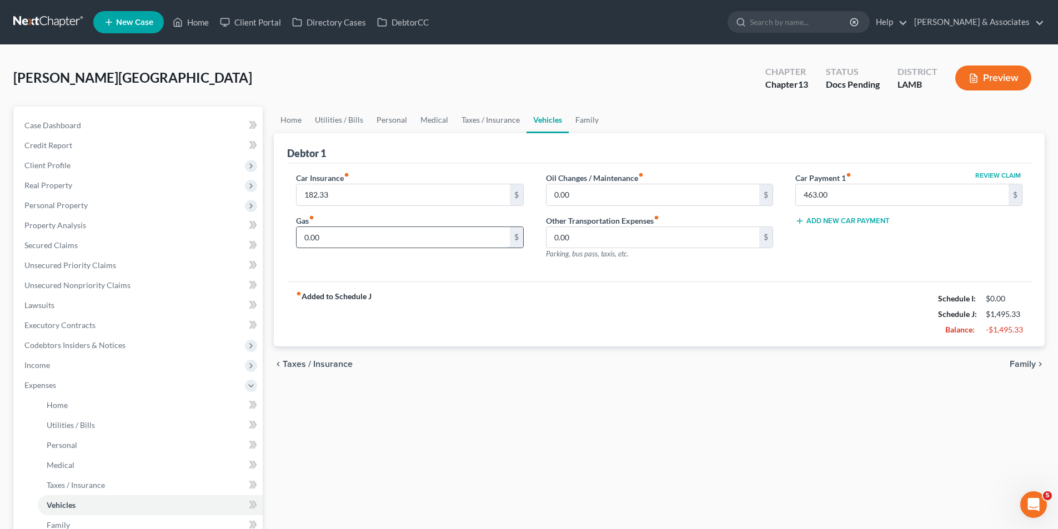
click at [395, 229] on input "0.00" at bounding box center [402, 237] width 213 height 21
type input "100.00"
click at [553, 344] on div "fiber_manual_record Added to Schedule J Schedule I: $0.00 Schedule J: $1,595.33…" at bounding box center [659, 314] width 744 height 65
click at [607, 198] on input "0.00" at bounding box center [652, 194] width 213 height 21
type input "45.00"
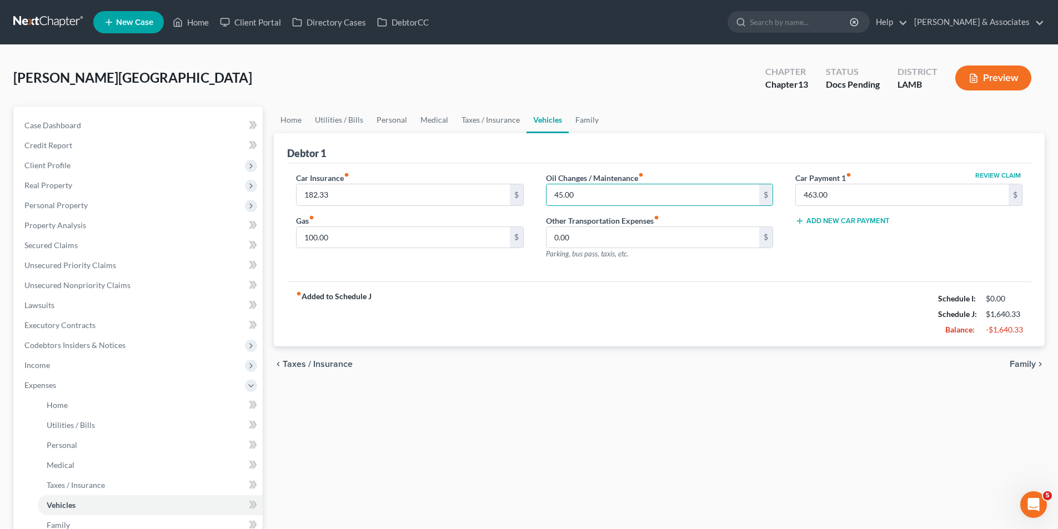
click at [639, 395] on div "Home Utilities / Bills Personal Medical Taxes / Insurance Vehicles Family Debto…" at bounding box center [659, 393] width 782 height 572
click at [1031, 368] on span "Family" at bounding box center [1022, 364] width 26 height 9
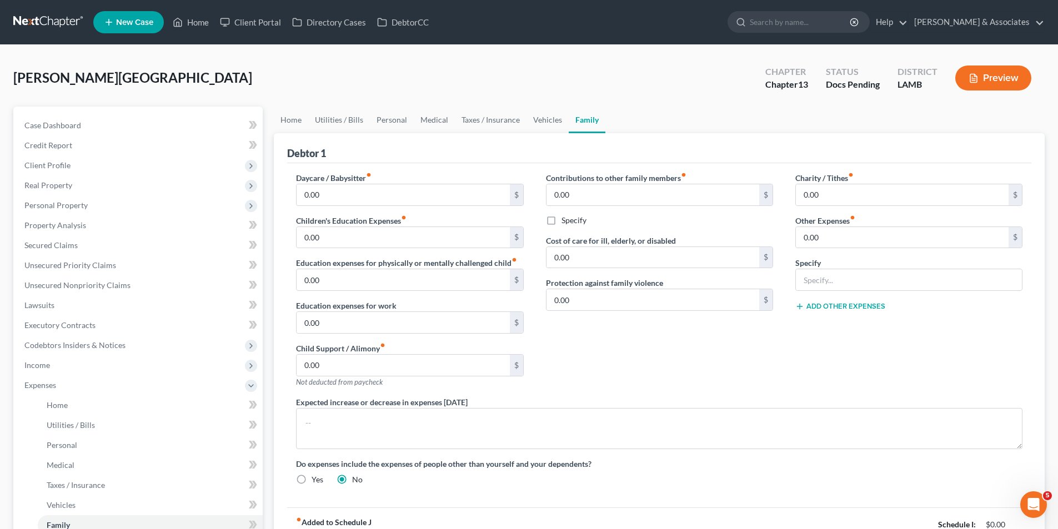
click at [701, 337] on div "Contributions to other family members fiber_manual_record 0.00 $ Specify Cost o…" at bounding box center [659, 284] width 249 height 224
click at [644, 365] on div "Contributions to other family members fiber_manual_record 0.00 $ Specify Cost o…" at bounding box center [659, 284] width 249 height 224
click at [956, 313] on div "Charity / Tithes fiber_manual_record 0.00 $ Other Expenses fiber_manual_record …" at bounding box center [908, 284] width 249 height 224
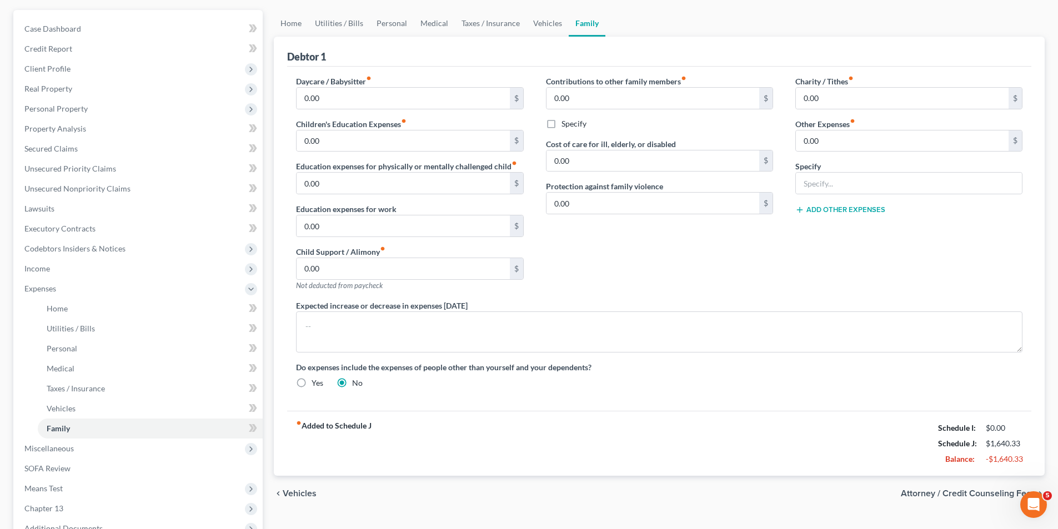
scroll to position [192, 0]
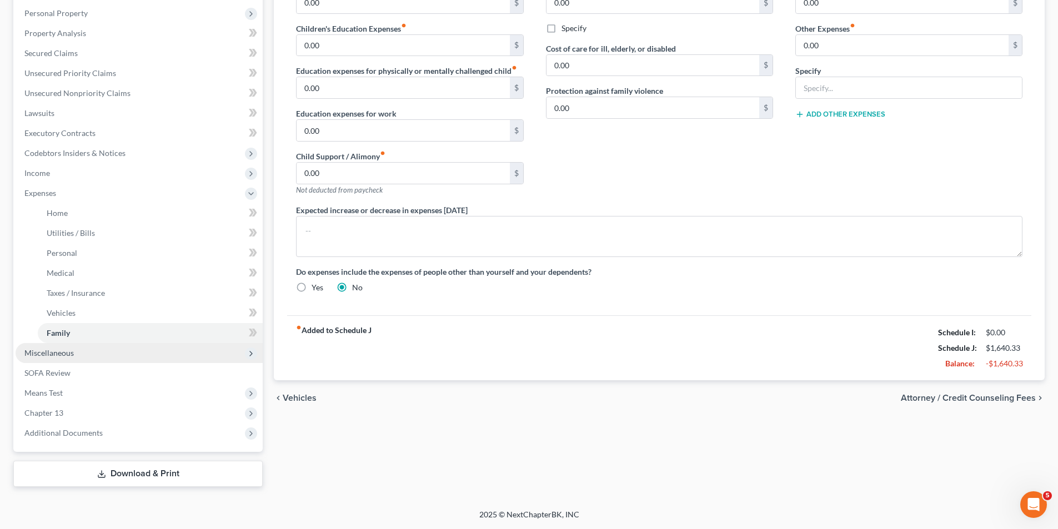
click at [29, 351] on span "Miscellaneous" at bounding box center [48, 352] width 49 height 9
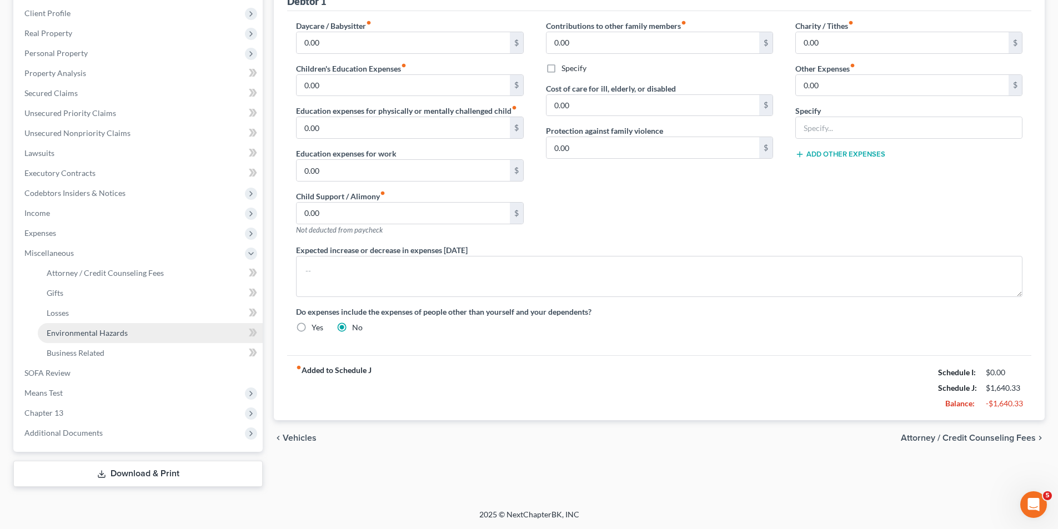
scroll to position [152, 0]
click at [87, 293] on link "Gifts" at bounding box center [150, 293] width 225 height 20
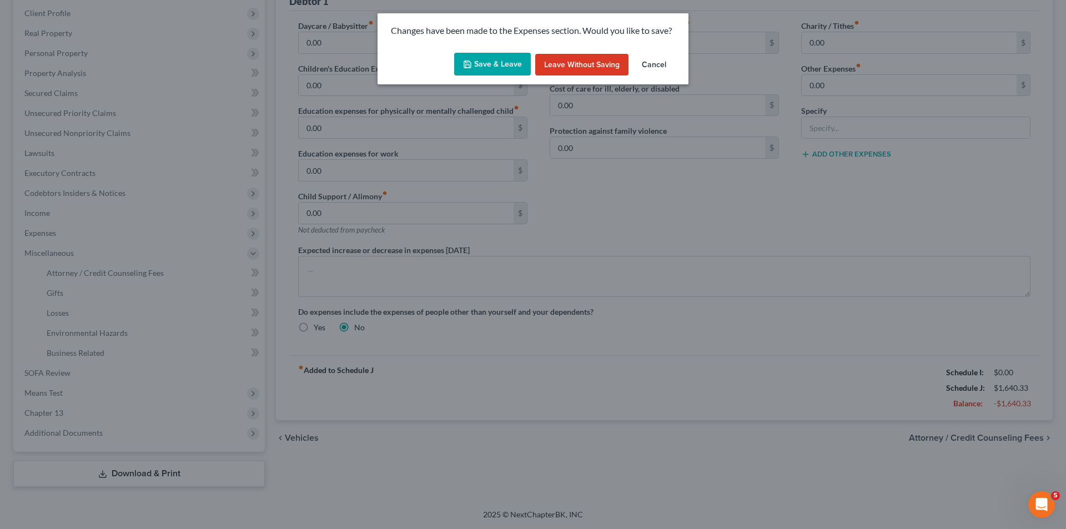
click at [512, 60] on button "Save & Leave" at bounding box center [492, 64] width 77 height 23
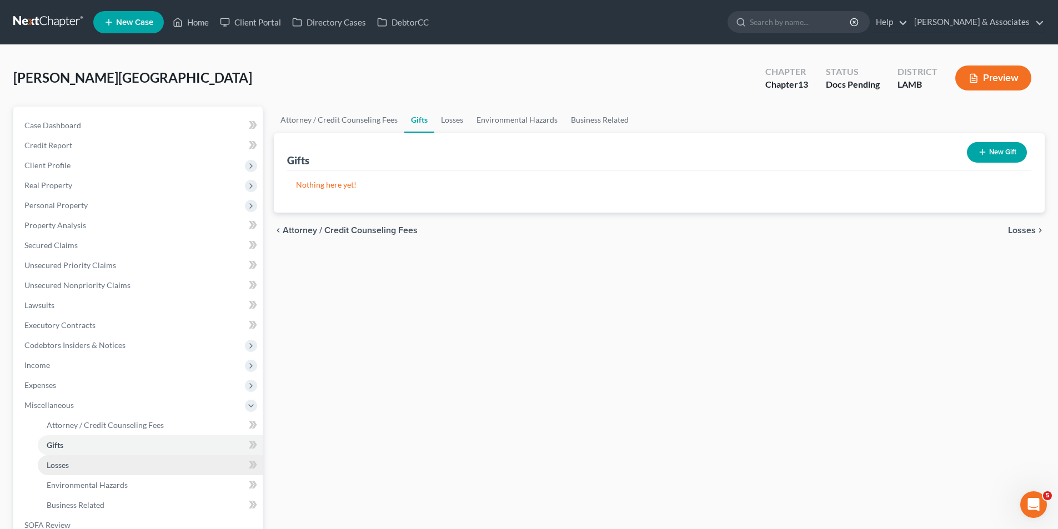
click at [80, 466] on link "Losses" at bounding box center [150, 465] width 225 height 20
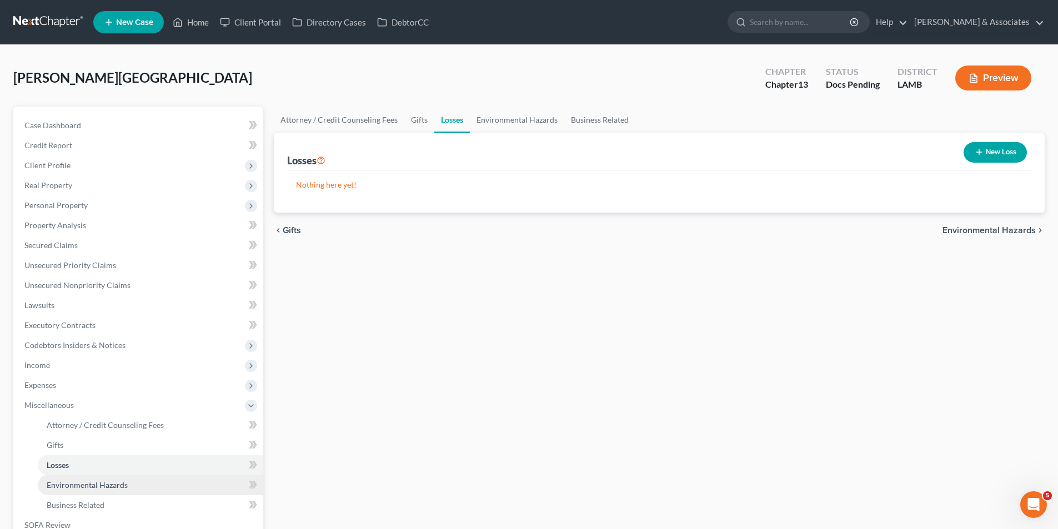
click at [100, 485] on span "Environmental Hazards" at bounding box center [87, 484] width 81 height 9
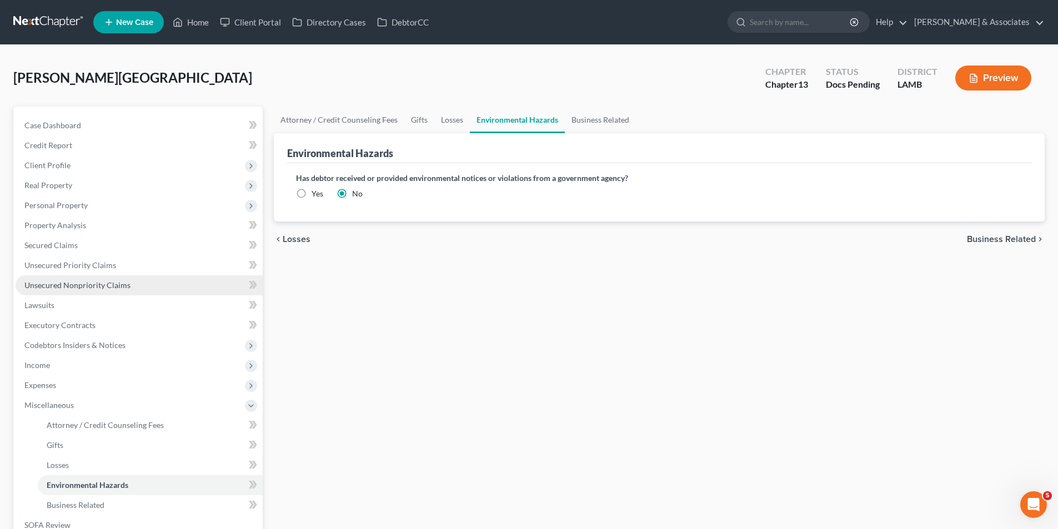
click at [41, 281] on span "Unsecured Nonpriority Claims" at bounding box center [77, 284] width 106 height 9
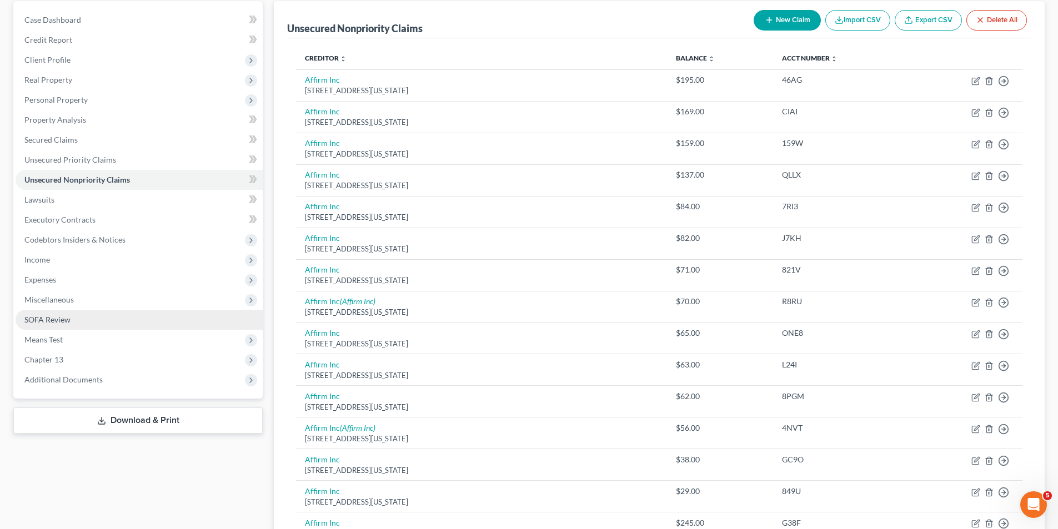
scroll to position [129, 0]
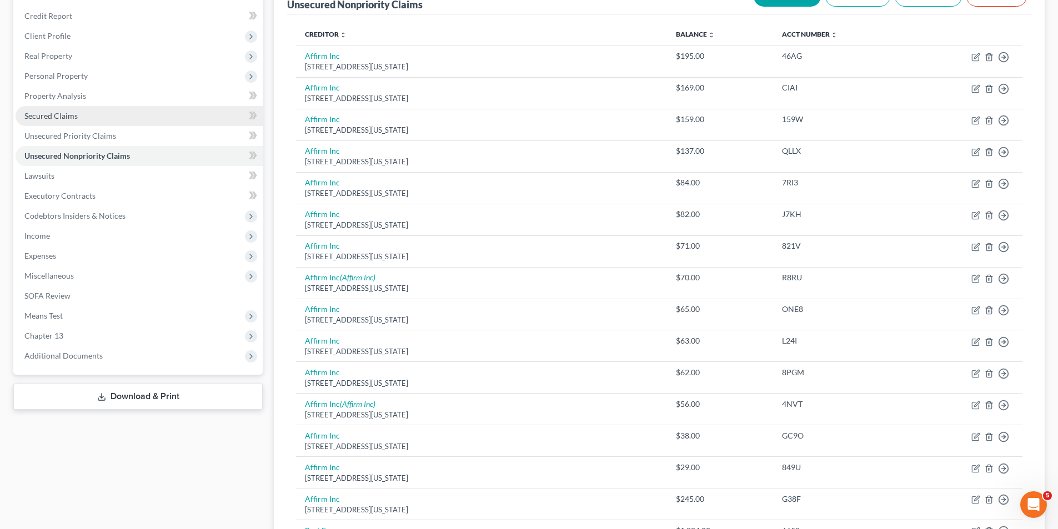
click at [47, 122] on link "Secured Claims" at bounding box center [139, 116] width 247 height 20
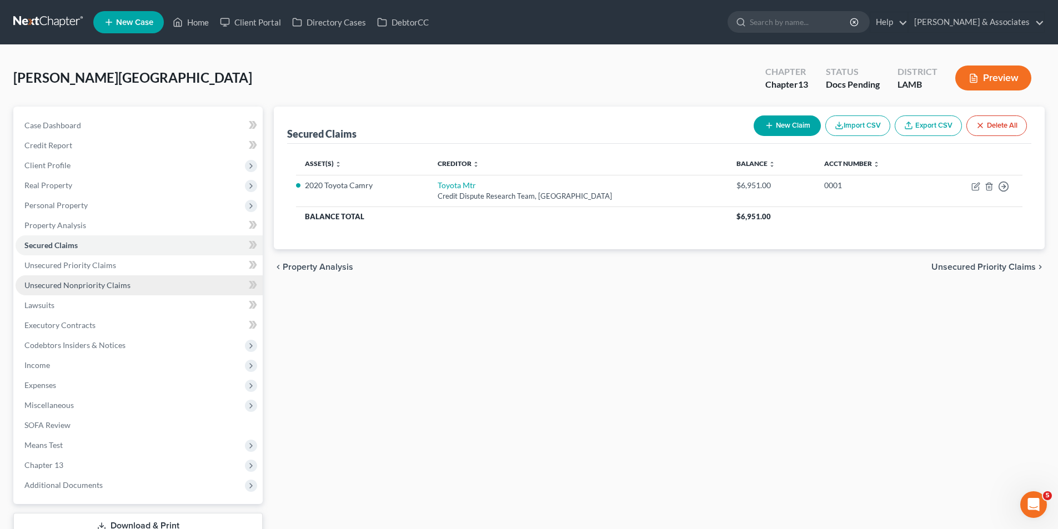
click at [126, 285] on span "Unsecured Nonpriority Claims" at bounding box center [77, 284] width 106 height 9
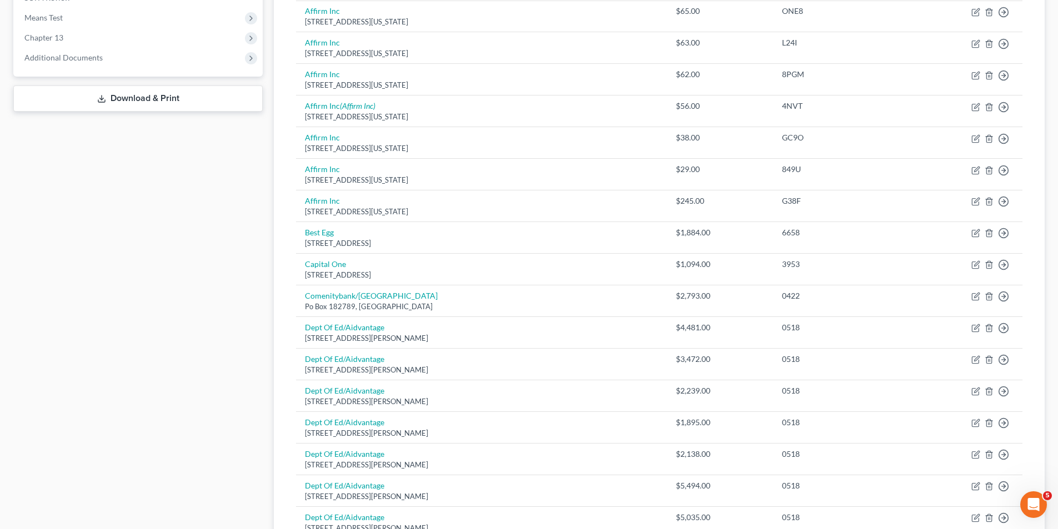
scroll to position [518, 0]
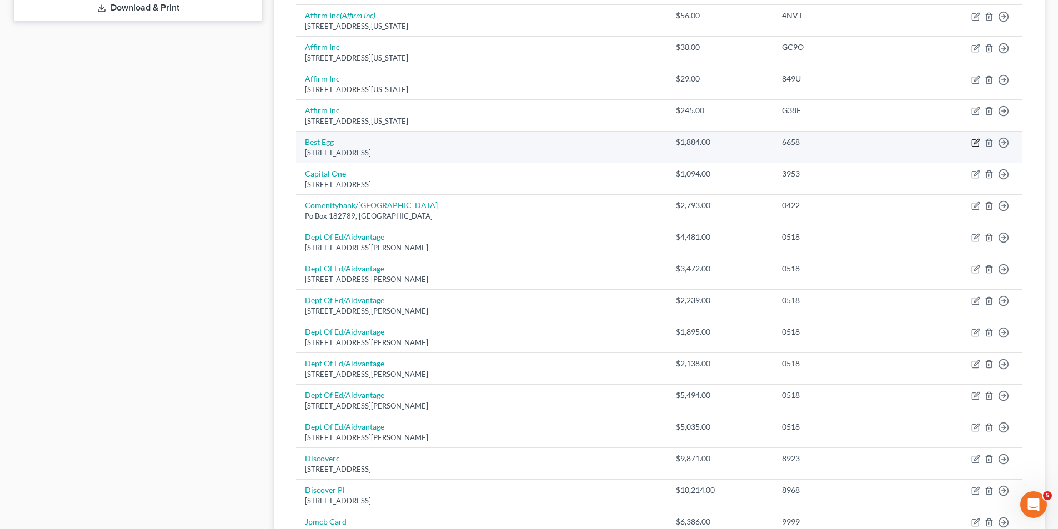
click at [973, 143] on icon "button" at bounding box center [975, 142] width 9 height 9
select select "7"
select select "0"
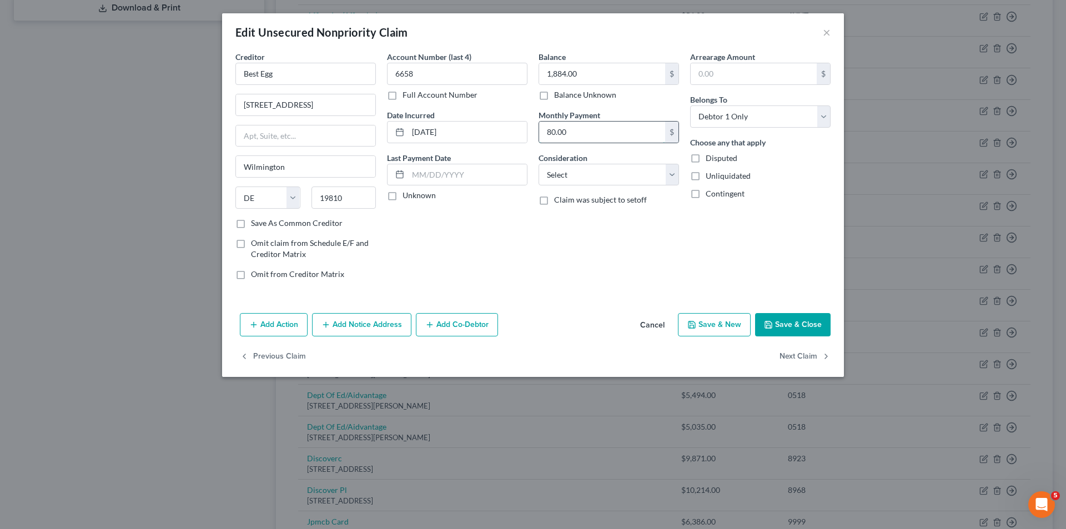
click at [566, 134] on input "80.00" at bounding box center [602, 132] width 126 height 21
drag, startPoint x: 571, startPoint y: 178, endPoint x: 571, endPoint y: 185, distance: 7.2
click at [571, 178] on select "Select Cable / Satellite Services Collection Agency Credit Card Debt Debt Couns…" at bounding box center [609, 175] width 140 height 22
select select "10"
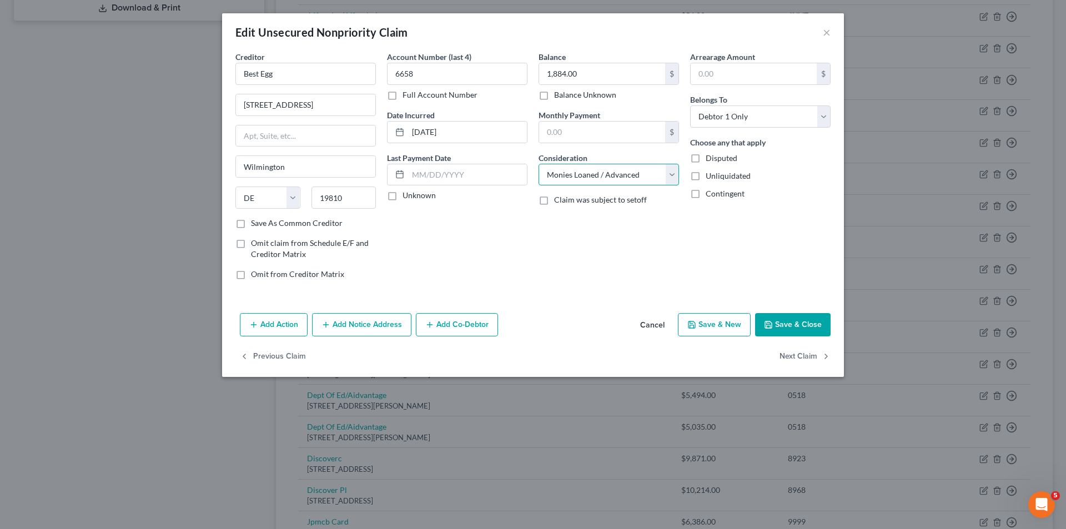
click at [539, 164] on select "Select Cable / Satellite Services Collection Agency Credit Card Debt Debt Couns…" at bounding box center [609, 175] width 140 height 22
click at [701, 267] on div "Arrearage Amount $ Belongs To * Select Debtor 1 Only Debtor 2 Only Debtor 1 And…" at bounding box center [761, 170] width 152 height 238
click at [788, 362] on button "Next Claim" at bounding box center [805, 356] width 51 height 23
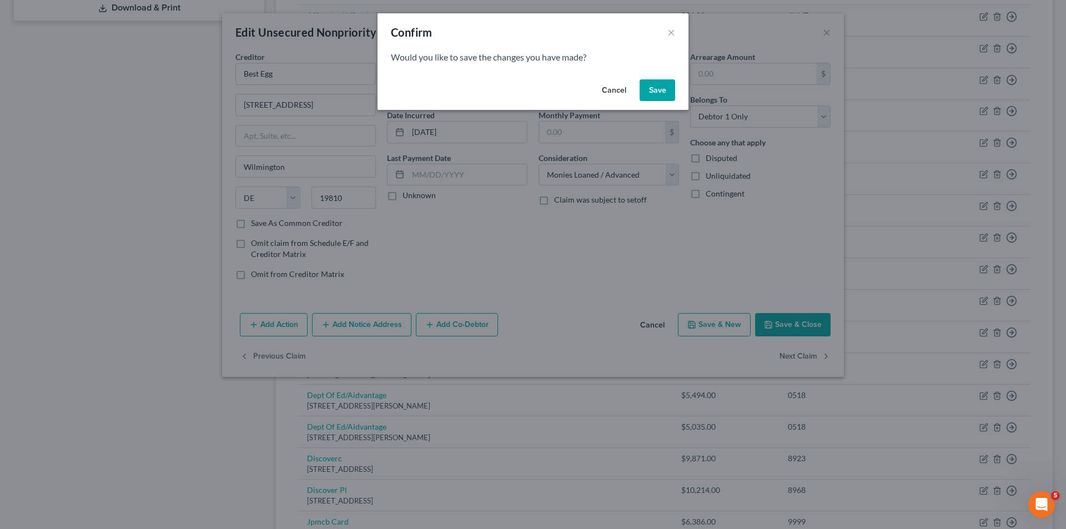
click at [666, 83] on button "Save" at bounding box center [658, 90] width 36 height 22
select select "46"
select select "2"
select select "0"
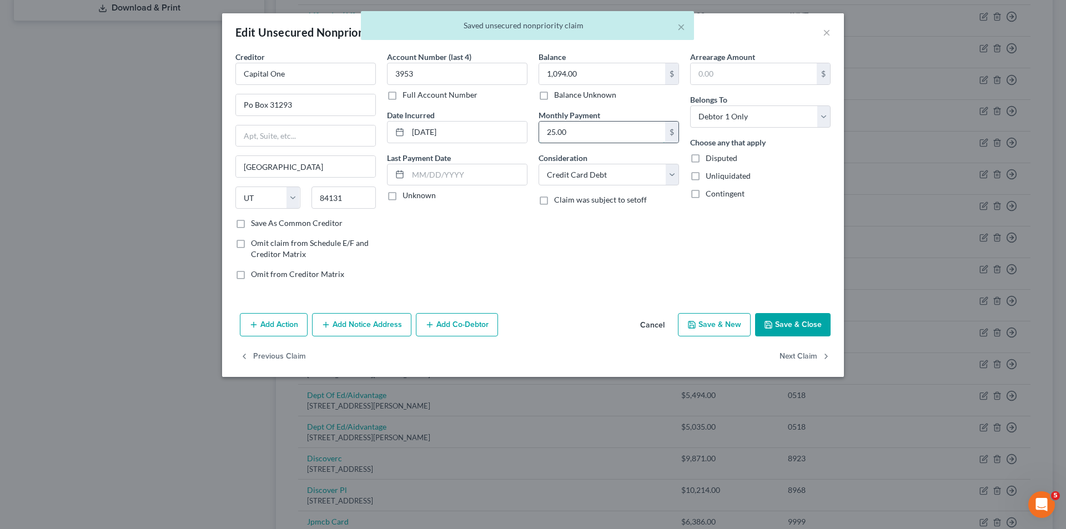
click at [566, 125] on input "25.00" at bounding box center [602, 132] width 126 height 21
click at [803, 358] on button "Next Claim" at bounding box center [805, 356] width 51 height 23
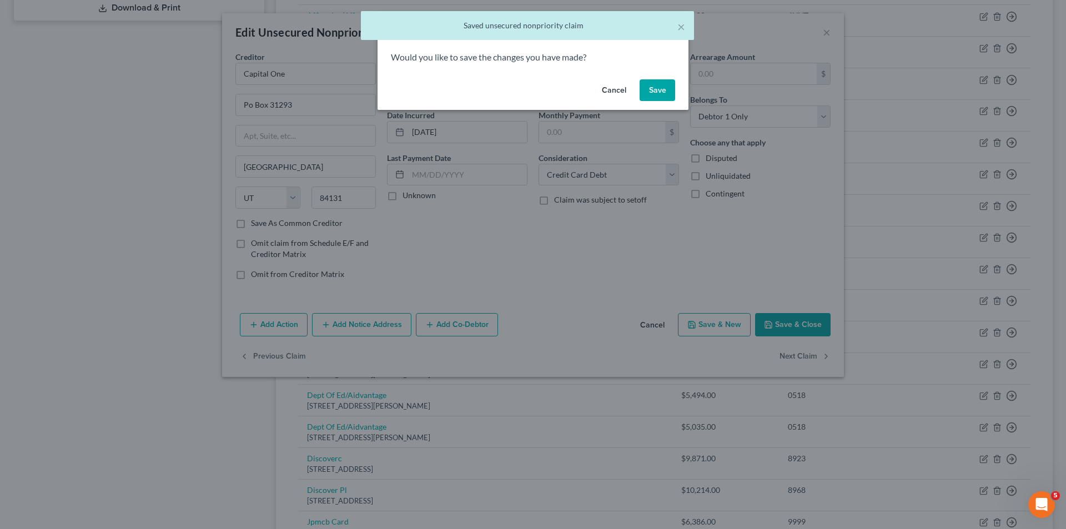
click at [644, 89] on button "Save" at bounding box center [658, 90] width 36 height 22
select select "36"
select select "2"
select select "0"
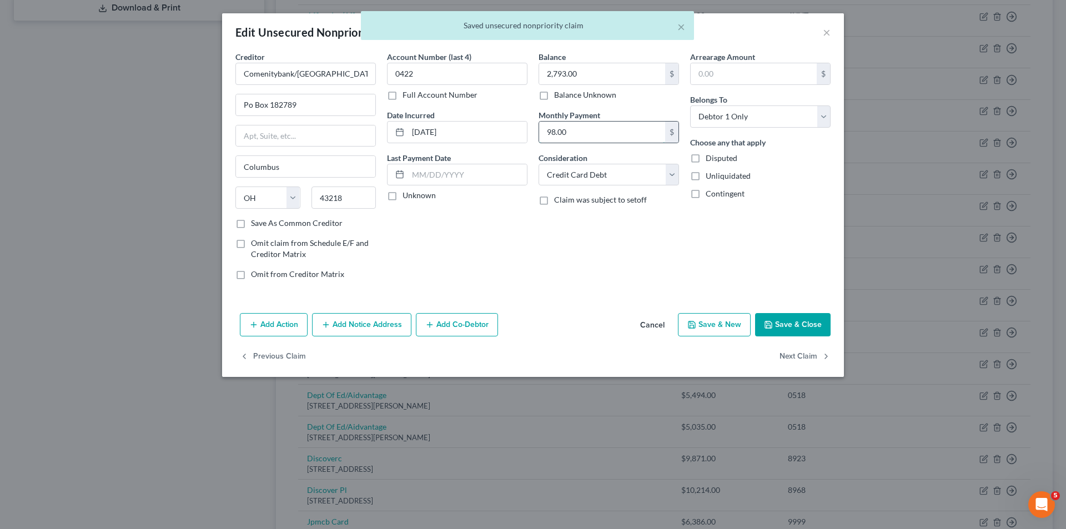
click at [582, 125] on input "98.00" at bounding box center [602, 132] width 126 height 21
click at [806, 349] on button "Next Claim" at bounding box center [805, 356] width 51 height 23
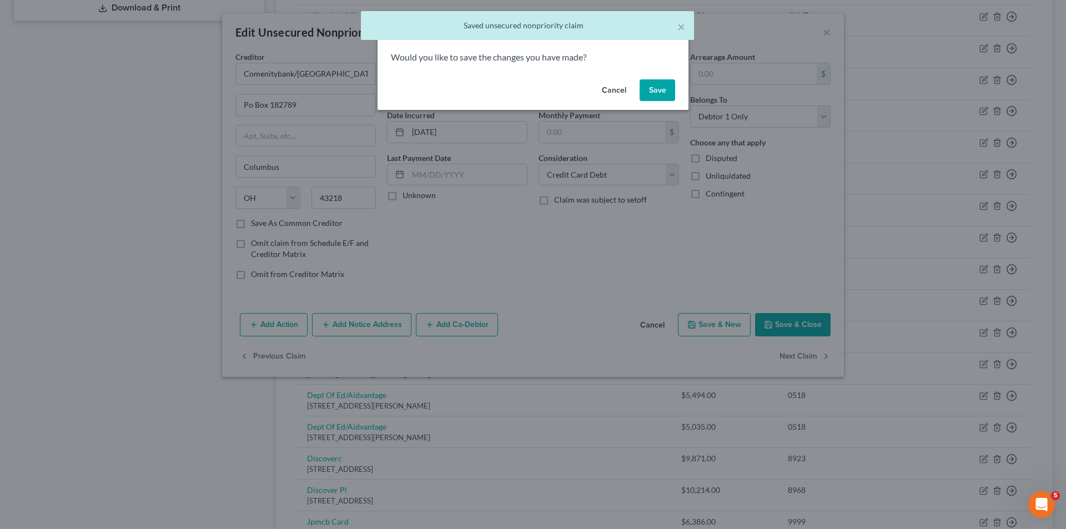
click at [655, 82] on button "Save" at bounding box center [658, 90] width 36 height 22
select select "48"
select select "17"
select select "0"
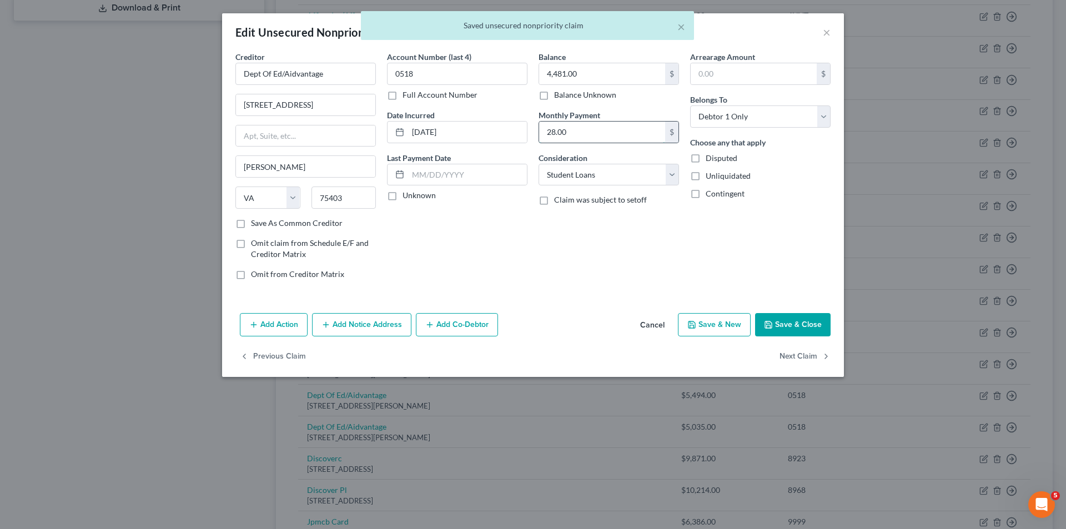
click at [557, 130] on input "28.00" at bounding box center [602, 132] width 126 height 21
click at [797, 355] on button "Next Claim" at bounding box center [805, 356] width 51 height 23
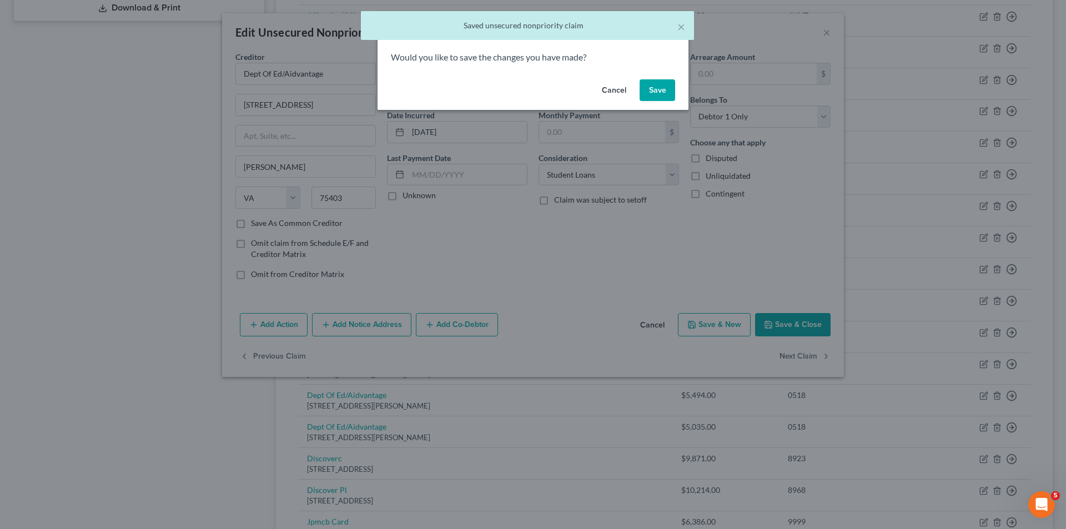
click at [657, 96] on button "Save" at bounding box center [658, 90] width 36 height 22
select select "48"
select select "17"
select select "0"
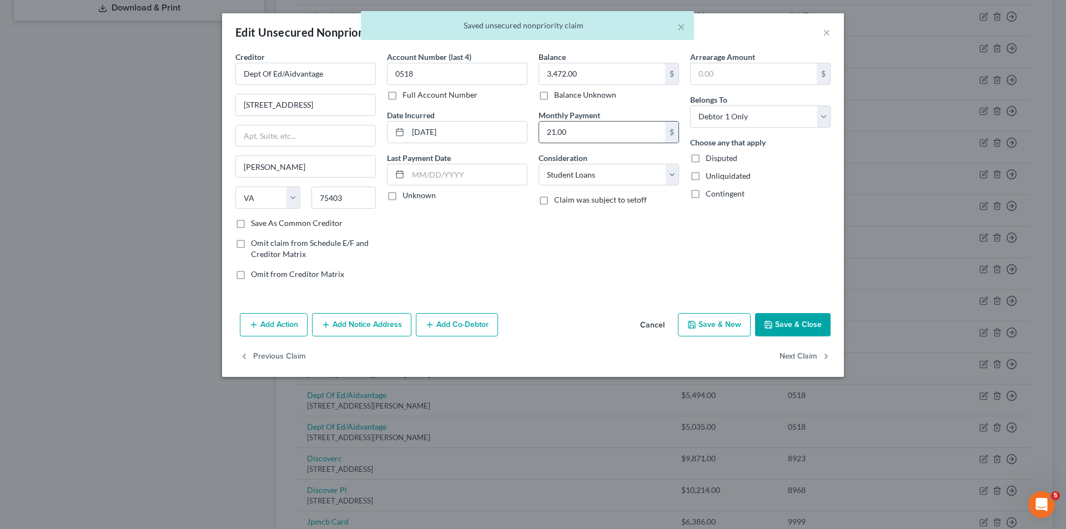
click at [571, 140] on input "21.00" at bounding box center [602, 132] width 126 height 21
click at [809, 349] on button "Next Claim" at bounding box center [805, 356] width 51 height 23
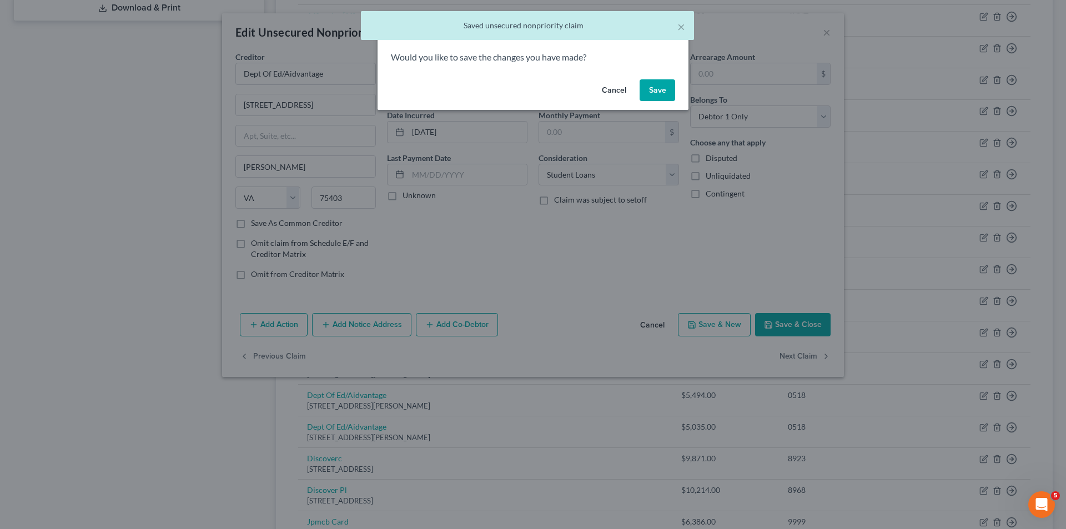
click at [646, 86] on button "Save" at bounding box center [658, 90] width 36 height 22
select select "48"
select select "17"
select select "0"
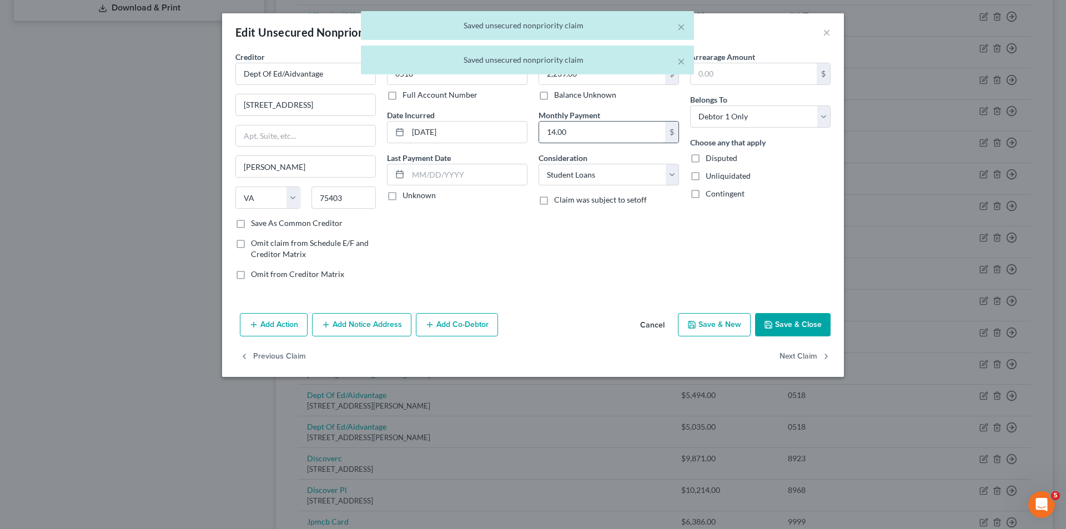
click at [560, 142] on input "14.00" at bounding box center [602, 132] width 126 height 21
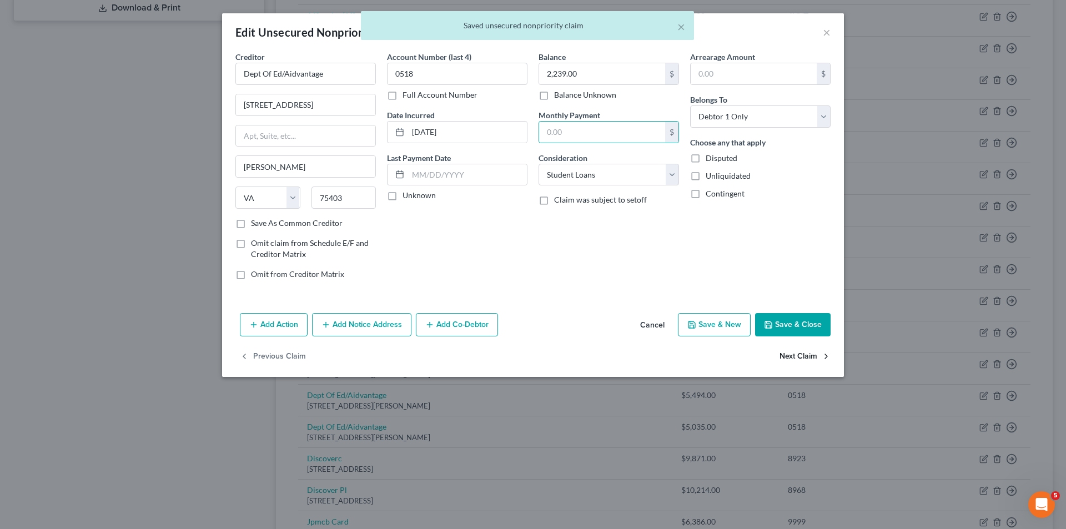
click at [814, 363] on button "Next Claim" at bounding box center [805, 356] width 51 height 23
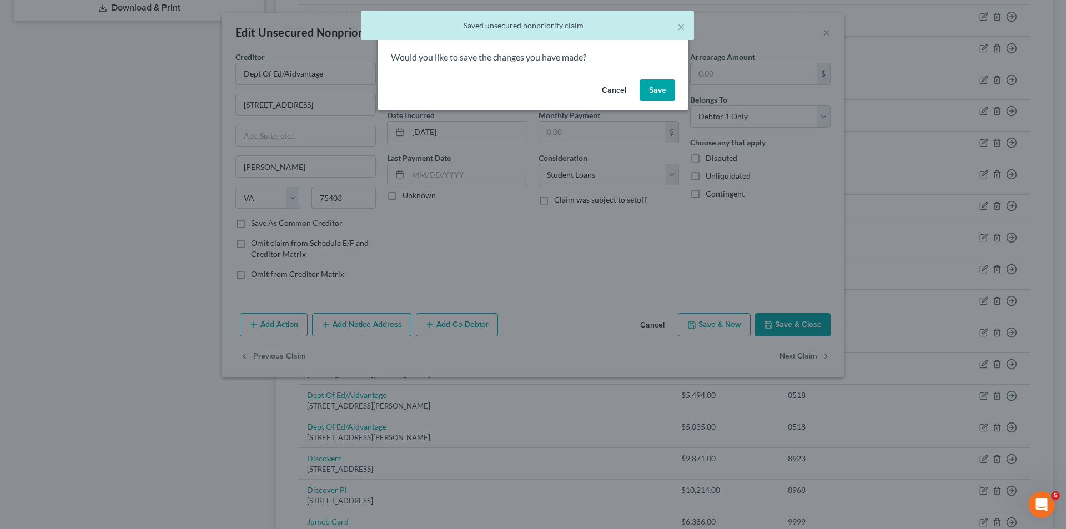
click at [651, 93] on button "Save" at bounding box center [658, 90] width 36 height 22
select select "48"
select select "17"
select select "0"
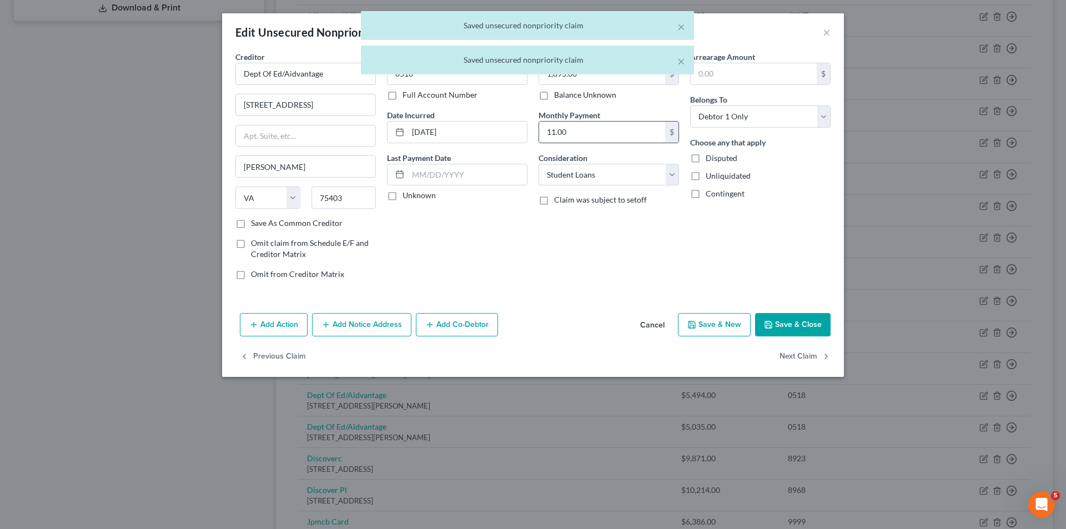
click at [549, 127] on input "11.00" at bounding box center [602, 132] width 126 height 21
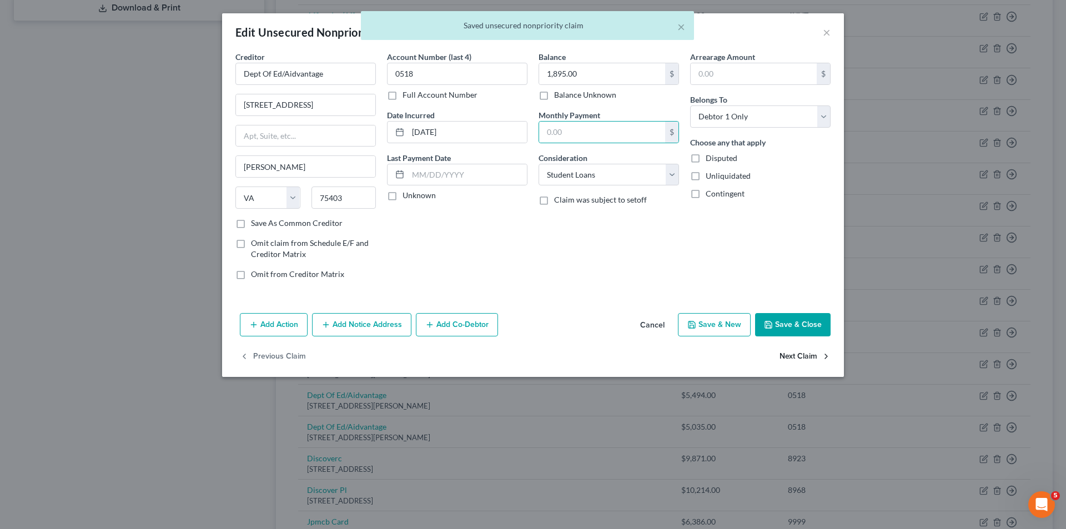
click at [798, 361] on button "Next Claim" at bounding box center [805, 356] width 51 height 23
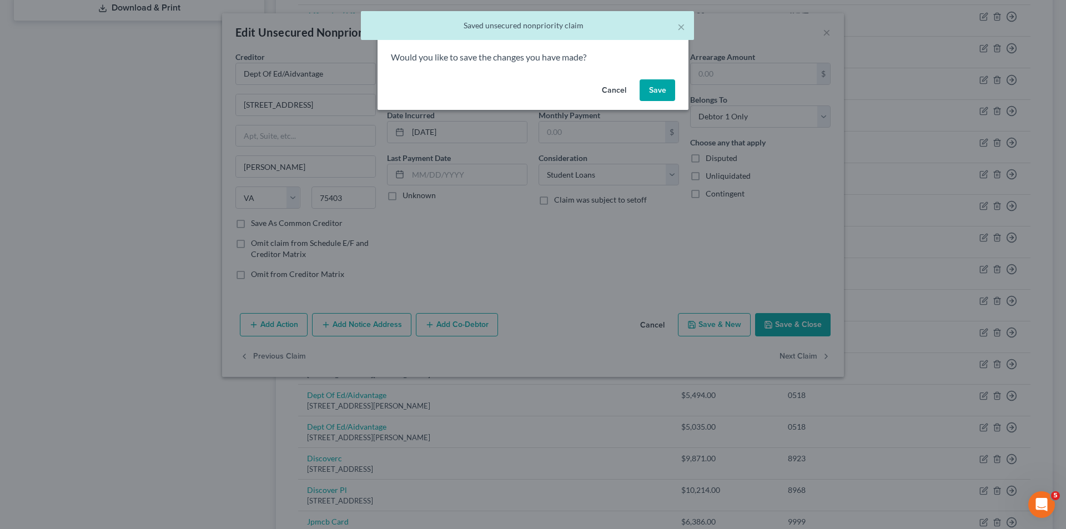
click at [662, 90] on button "Save" at bounding box center [658, 90] width 36 height 22
select select "48"
select select "17"
select select "0"
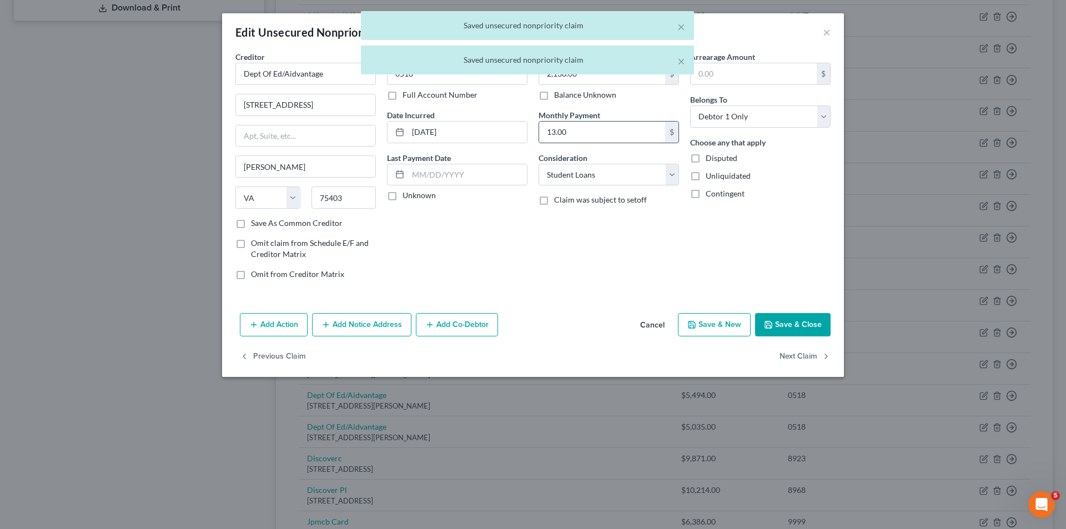
click at [565, 134] on input "13.00" at bounding box center [602, 132] width 126 height 21
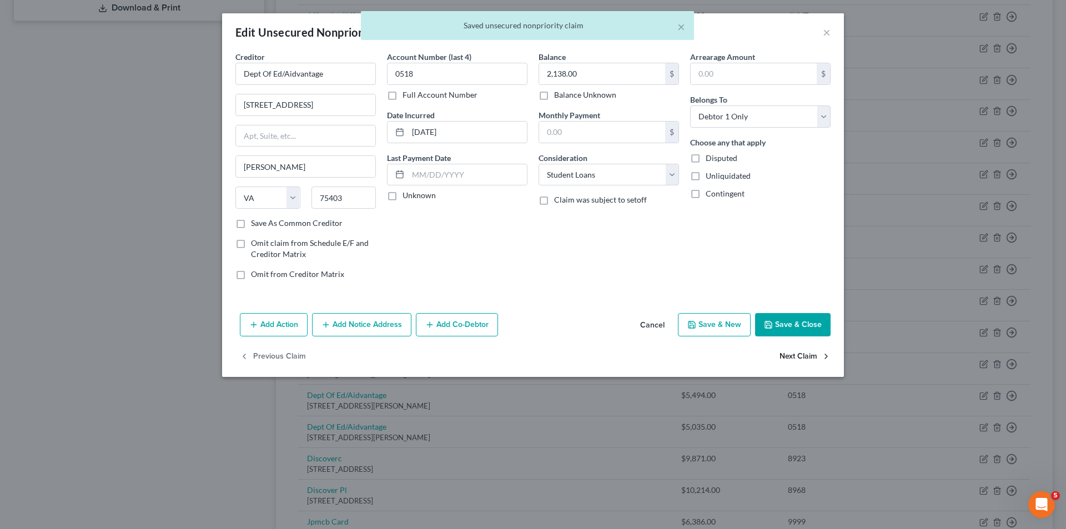
click at [814, 355] on button "Next Claim" at bounding box center [805, 356] width 51 height 23
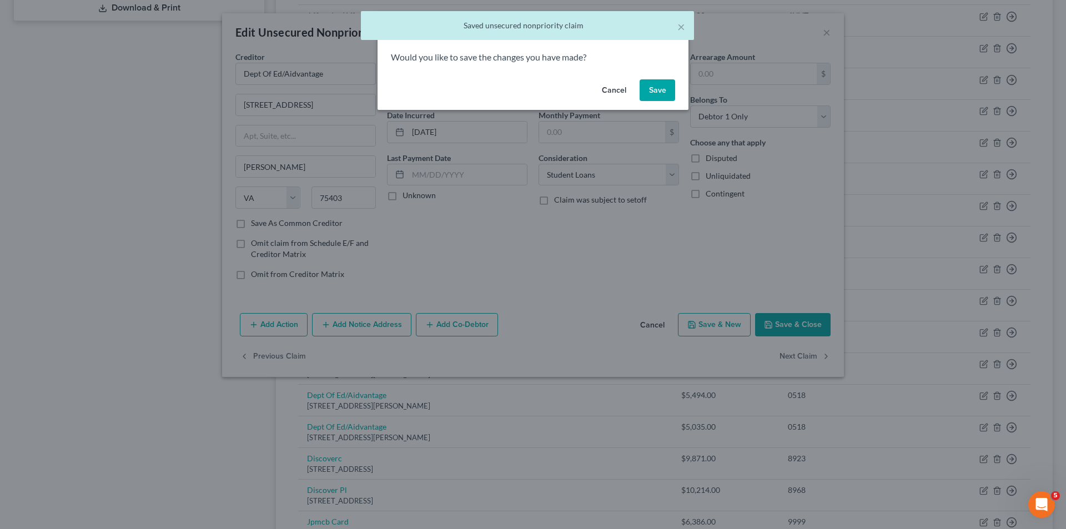
click at [647, 89] on button "Save" at bounding box center [658, 90] width 36 height 22
select select "48"
select select "17"
select select "0"
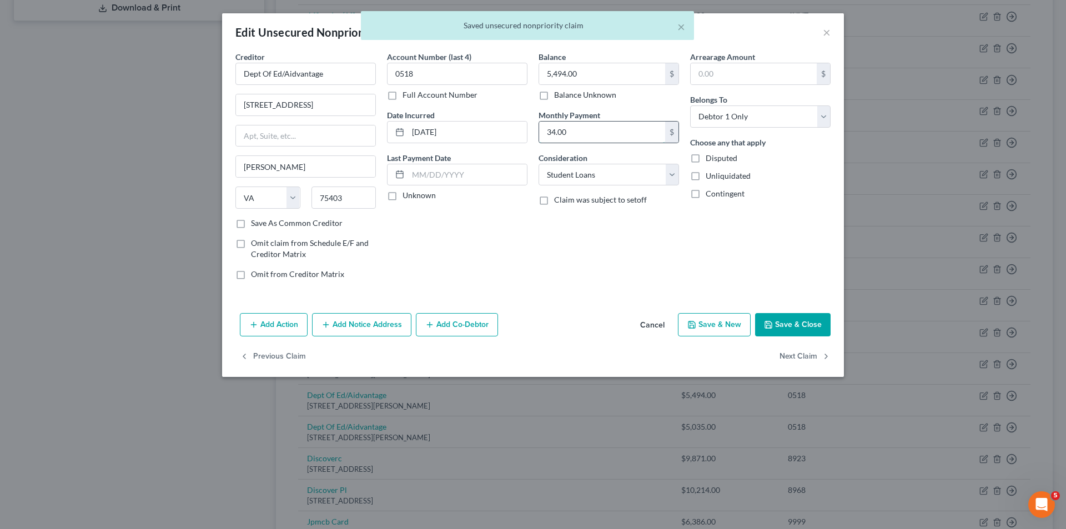
click at [553, 130] on input "34.00" at bounding box center [602, 132] width 126 height 21
click at [781, 346] on button "Next Claim" at bounding box center [805, 356] width 51 height 23
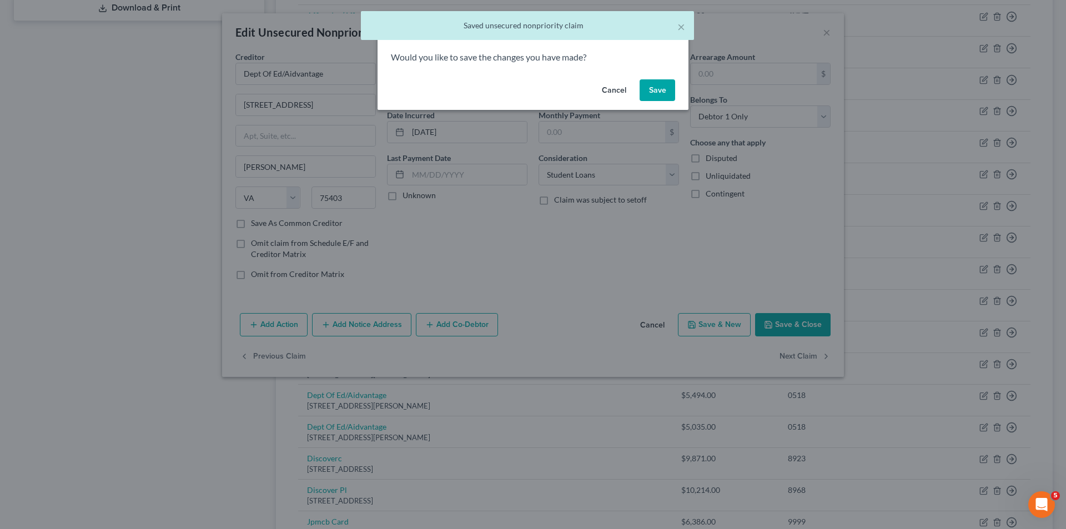
click at [671, 97] on button "Save" at bounding box center [658, 90] width 36 height 22
select select "48"
select select "17"
select select "0"
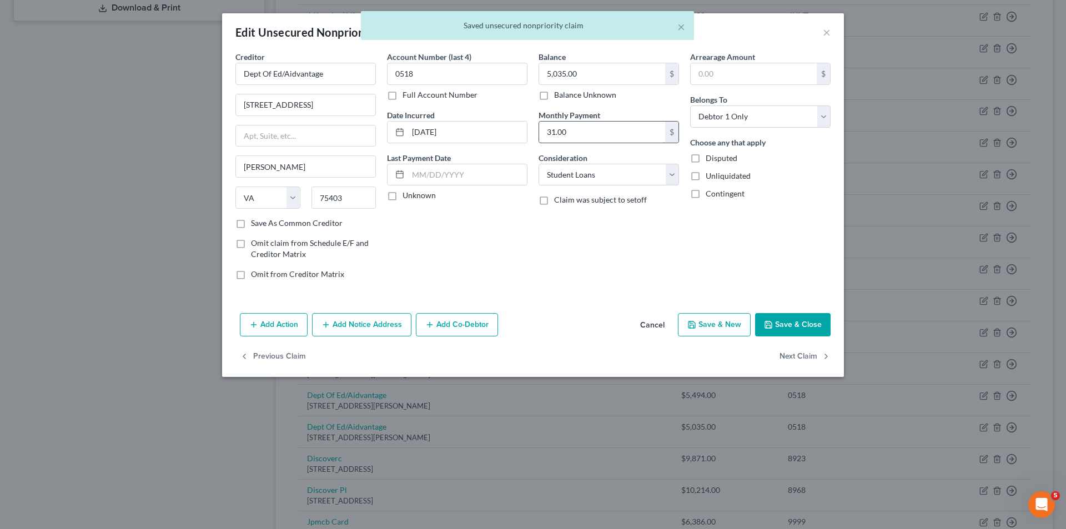
click at [555, 137] on input "31.00" at bounding box center [602, 132] width 126 height 21
click at [796, 346] on button "Next Claim" at bounding box center [805, 356] width 51 height 23
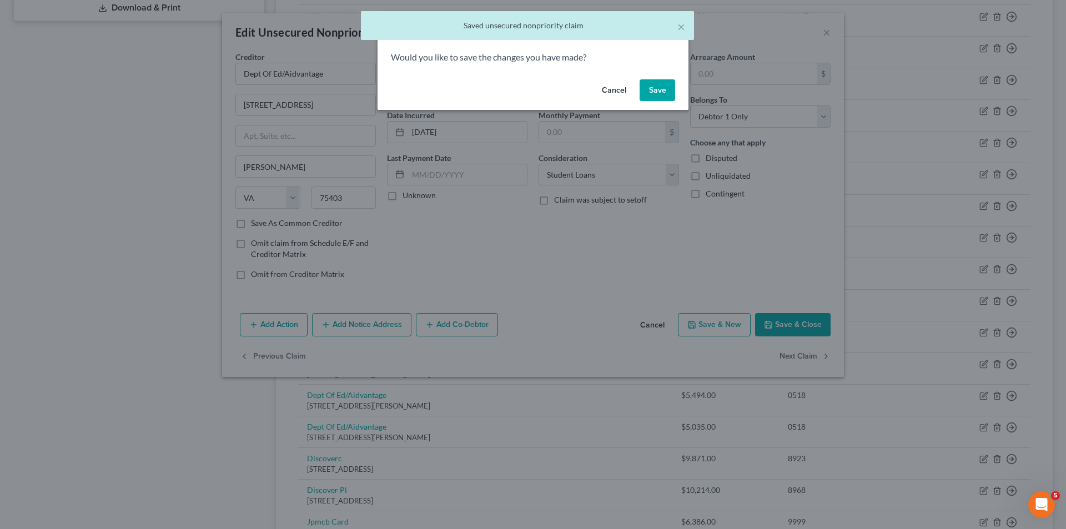
click at [647, 97] on button "Save" at bounding box center [658, 90] width 36 height 22
select select "46"
select select "2"
select select "0"
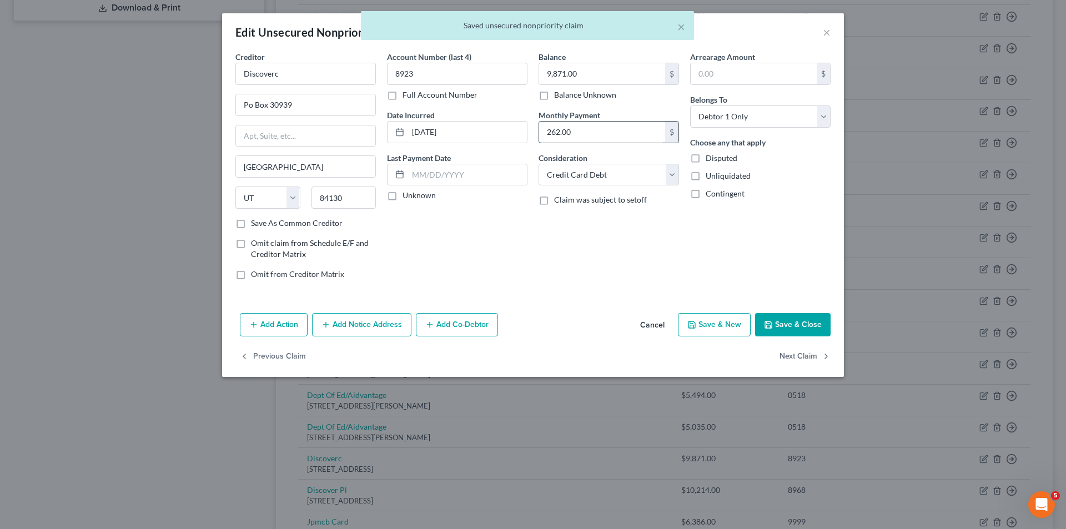
click at [553, 127] on input "262.00" at bounding box center [602, 132] width 126 height 21
click at [800, 360] on button "Next Claim" at bounding box center [805, 356] width 51 height 23
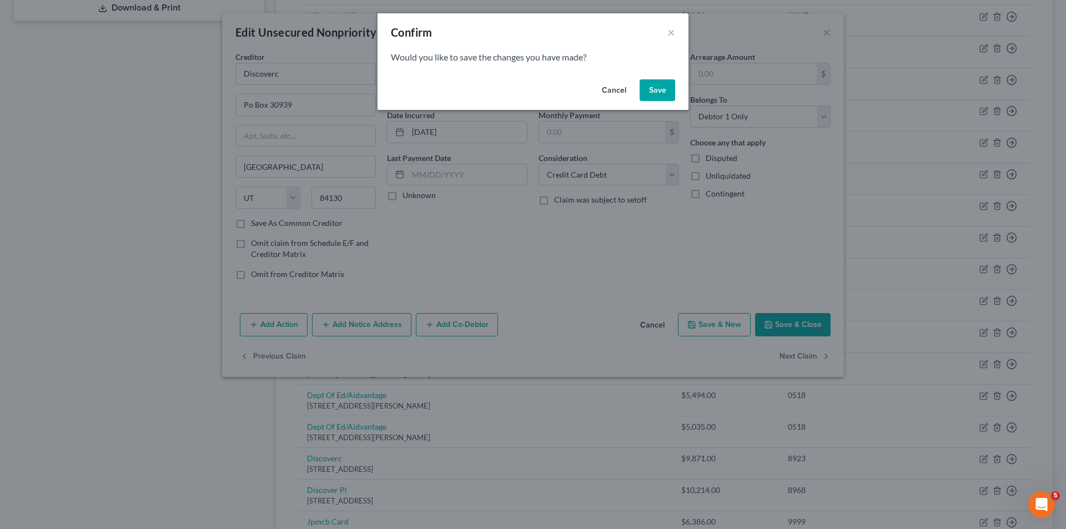
click at [649, 96] on button "Save" at bounding box center [658, 90] width 36 height 22
select select "46"
select select "0"
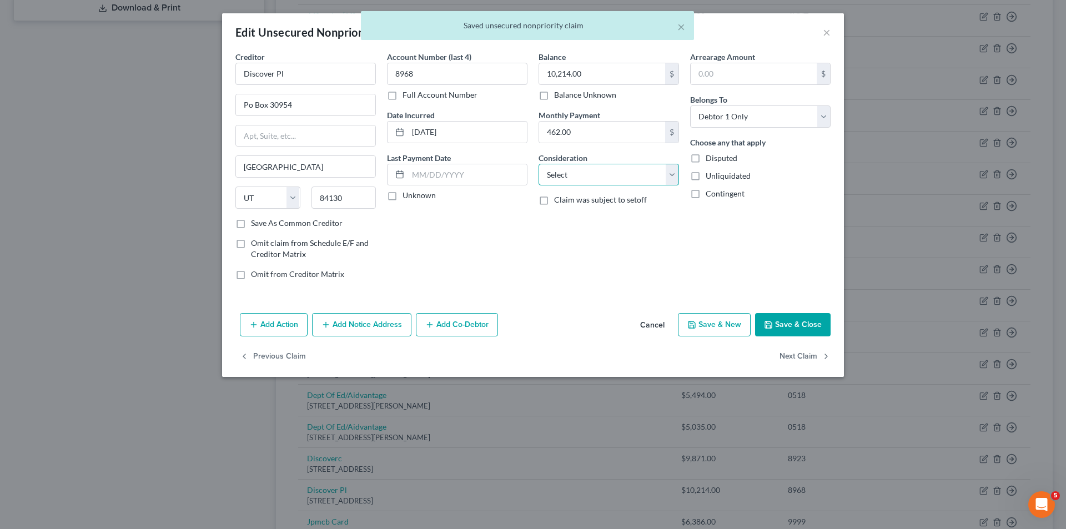
click at [595, 183] on select "Select Cable / Satellite Services Collection Agency Credit Card Debt Debt Couns…" at bounding box center [609, 175] width 140 height 22
select select "10"
click at [539, 164] on select "Select Cable / Satellite Services Collection Agency Credit Card Debt Debt Couns…" at bounding box center [609, 175] width 140 height 22
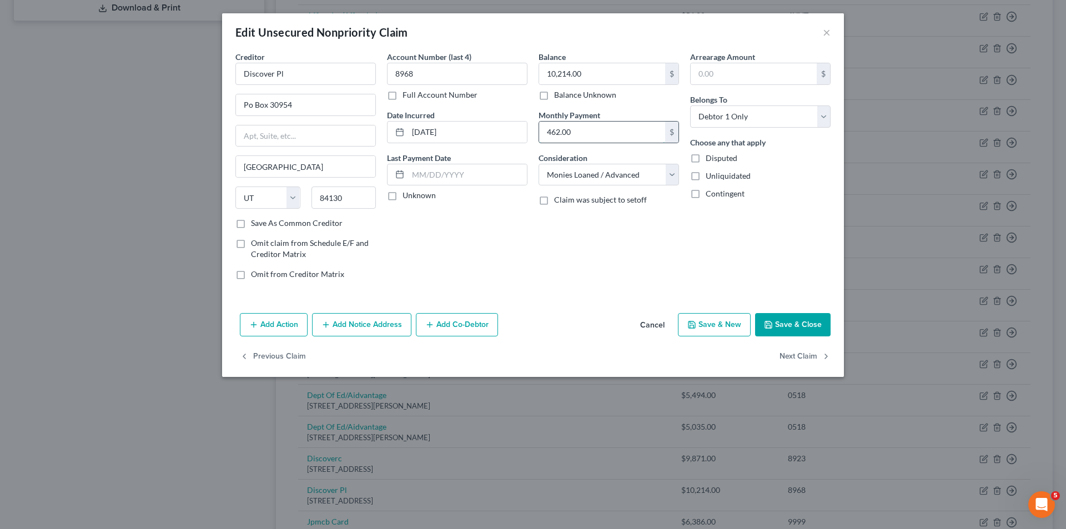
click at [558, 126] on input "462.00" at bounding box center [602, 132] width 126 height 21
click at [805, 362] on button "Next Claim" at bounding box center [805, 356] width 51 height 23
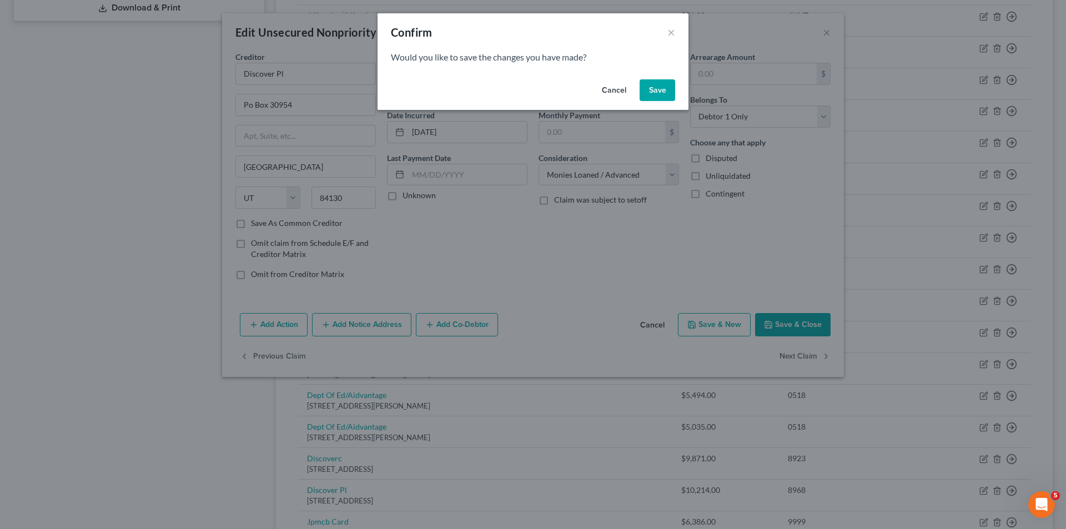
click at [665, 87] on button "Save" at bounding box center [658, 90] width 36 height 22
select select "7"
select select "2"
select select "0"
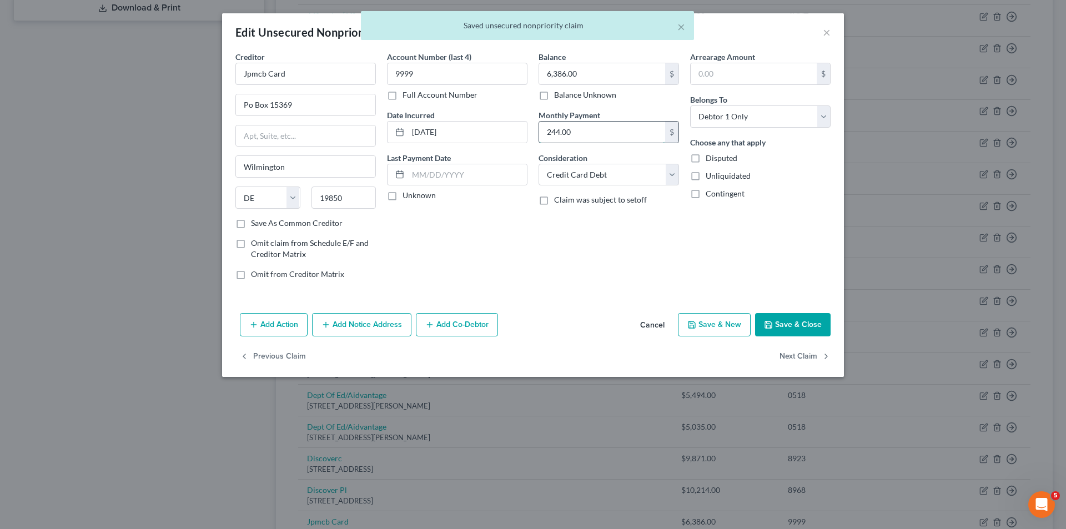
click at [557, 126] on input "244.00" at bounding box center [602, 132] width 126 height 21
click at [799, 361] on button "Next Claim" at bounding box center [805, 356] width 51 height 23
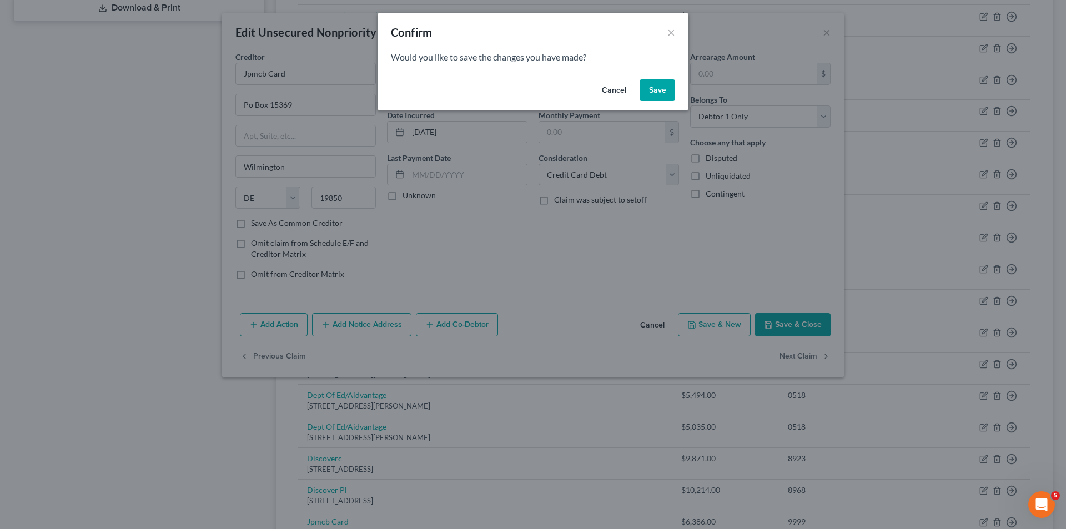
click at [650, 86] on button "Save" at bounding box center [658, 90] width 36 height 22
select select "19"
select select "17"
select select "0"
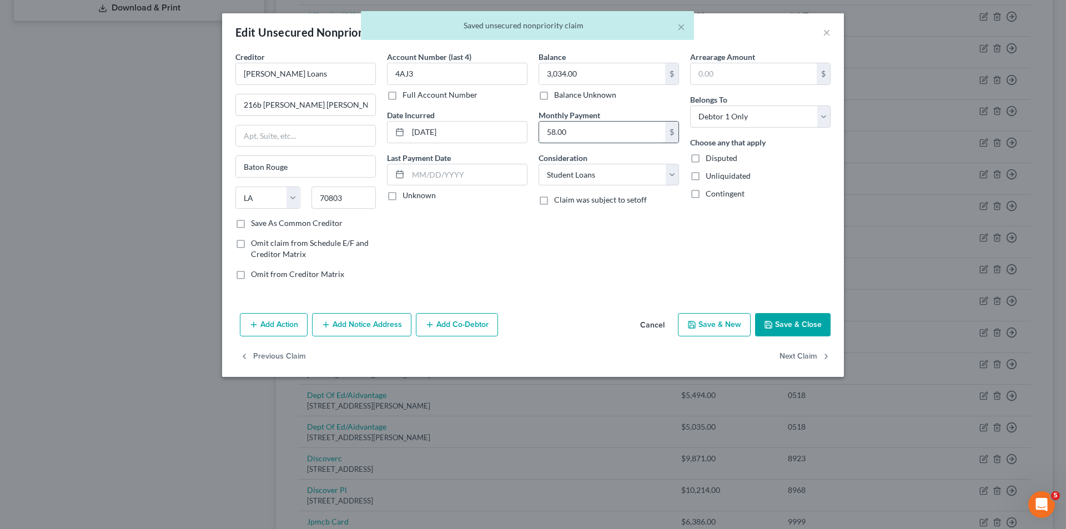
click at [555, 132] on input "58.00" at bounding box center [602, 132] width 126 height 21
click at [815, 360] on button "Next Claim" at bounding box center [805, 356] width 51 height 23
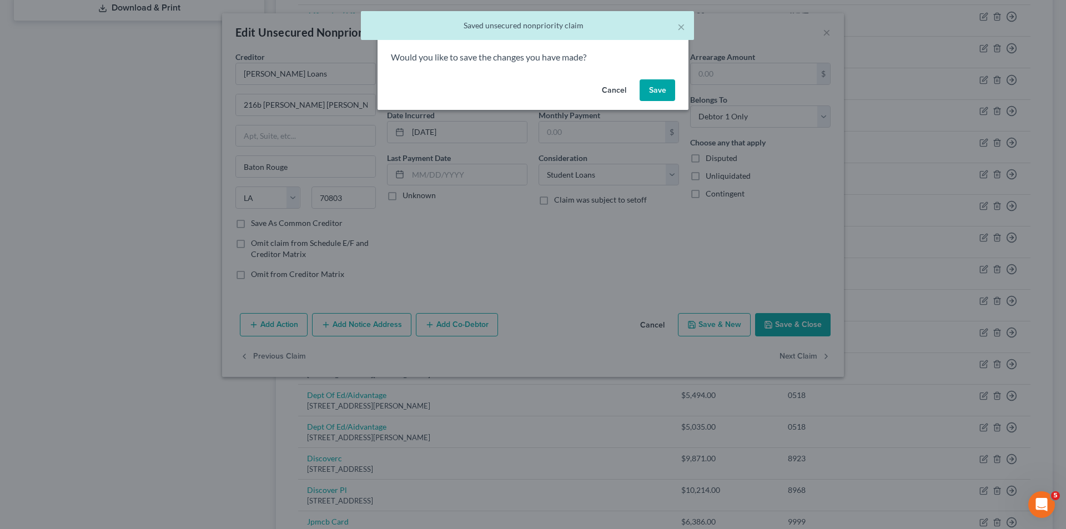
click at [653, 94] on button "Save" at bounding box center [658, 90] width 36 height 22
select select "39"
select select "2"
select select "0"
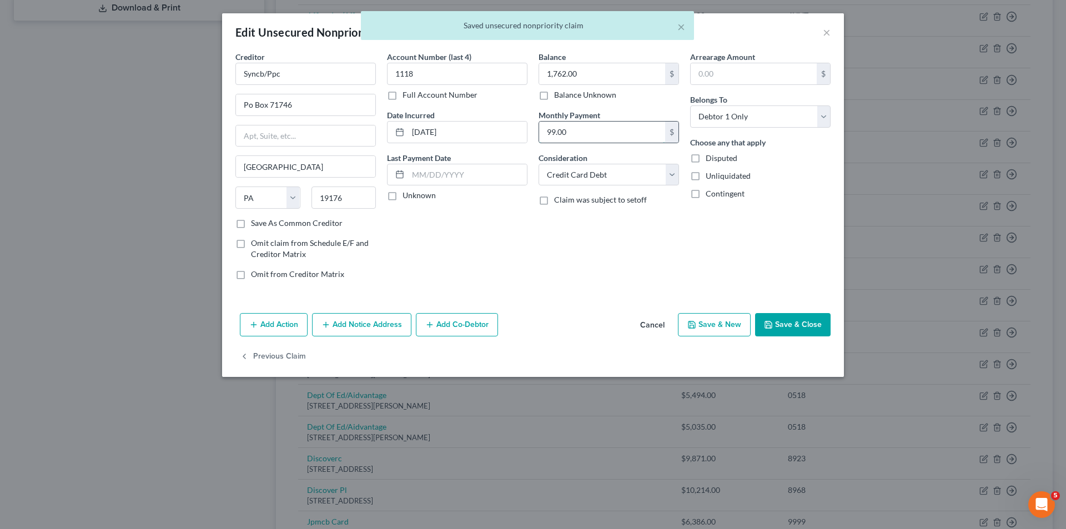
click at [554, 138] on input "99.00" at bounding box center [602, 132] width 126 height 21
click at [797, 323] on button "Save & Close" at bounding box center [793, 324] width 76 height 23
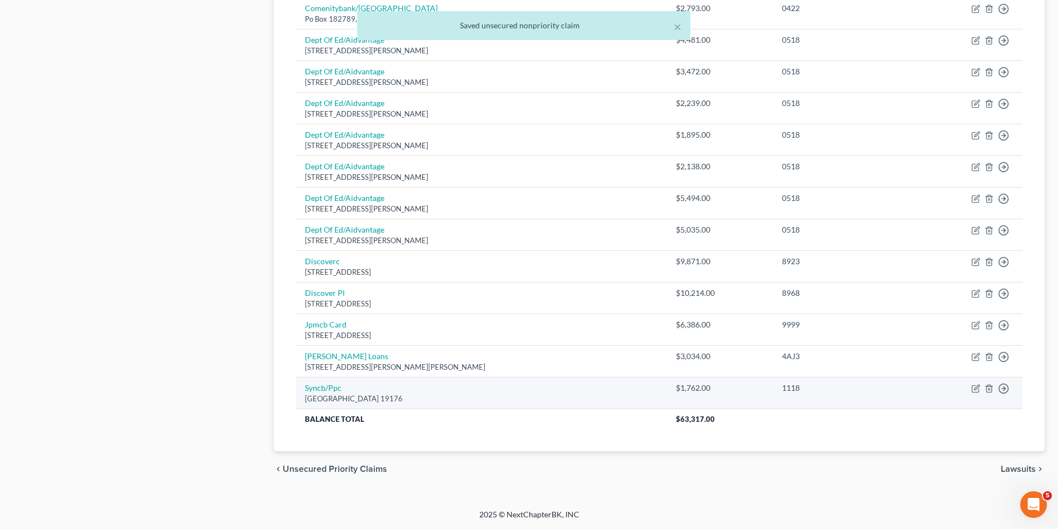
scroll to position [0, 0]
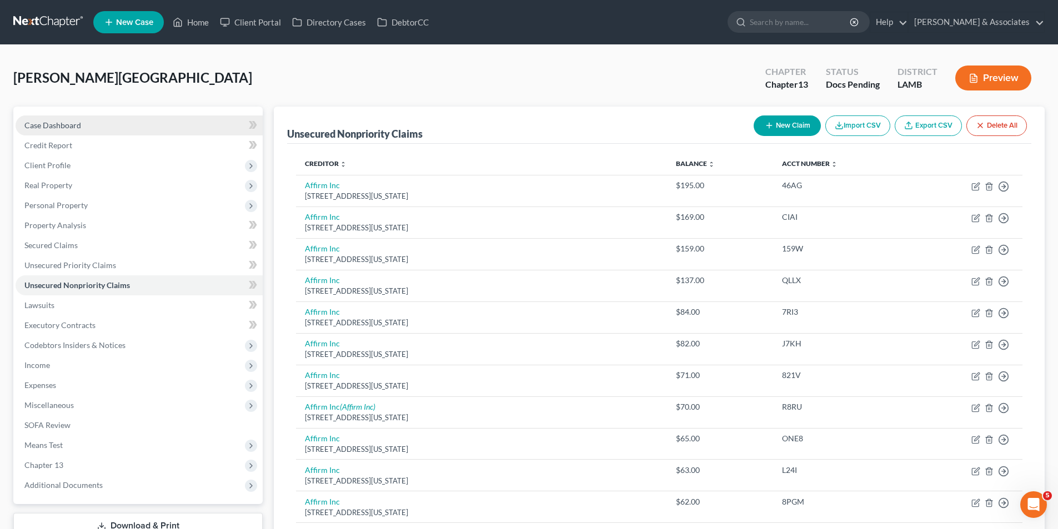
click at [42, 127] on span "Case Dashboard" at bounding box center [52, 124] width 57 height 9
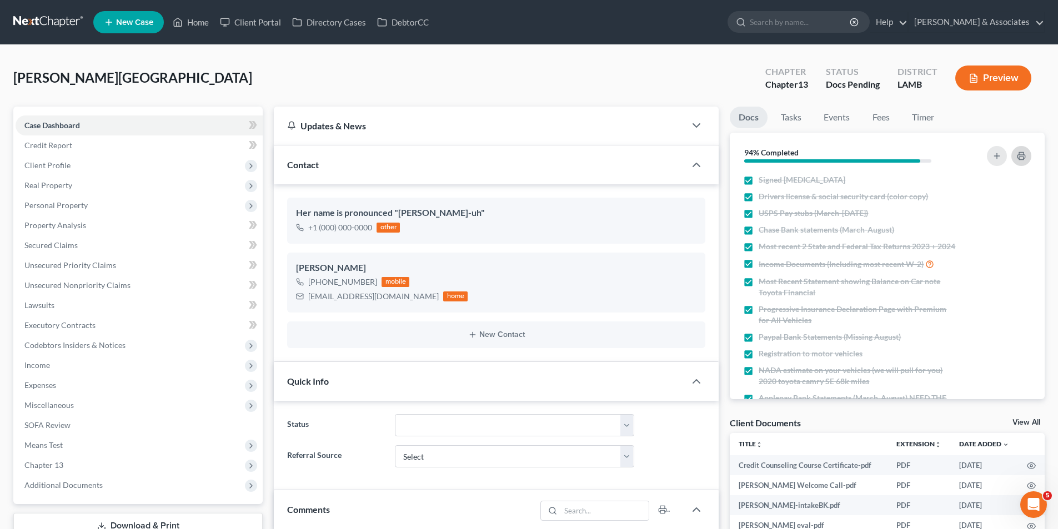
click at [1025, 158] on icon "button" at bounding box center [1021, 156] width 9 height 9
